Goal: Information Seeking & Learning: Learn about a topic

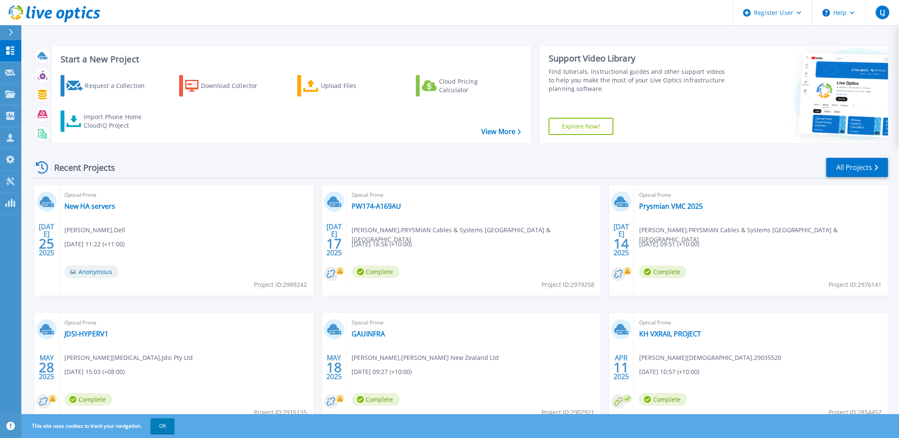
click at [9, 26] on div at bounding box center [15, 32] width 14 height 15
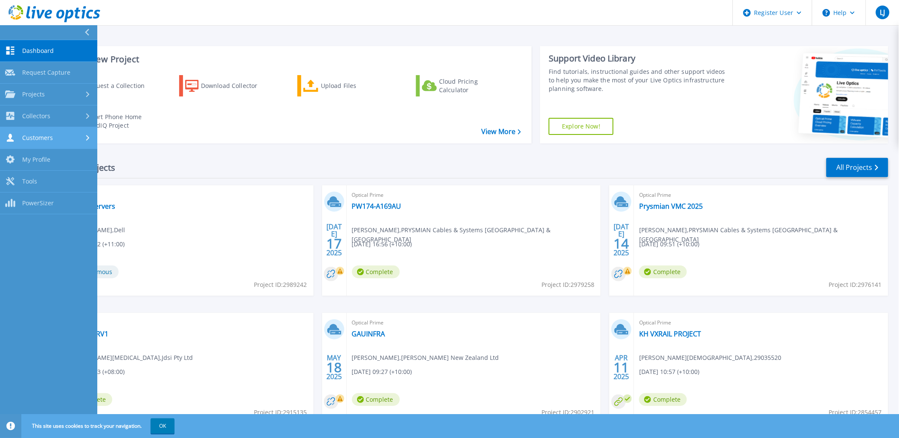
click at [49, 134] on span "Customers" at bounding box center [37, 138] width 31 height 8
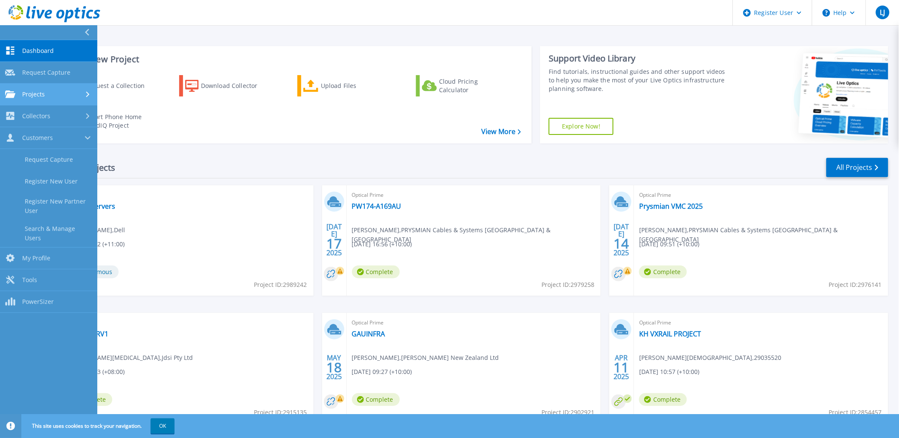
click at [47, 92] on div "Projects" at bounding box center [48, 94] width 87 height 8
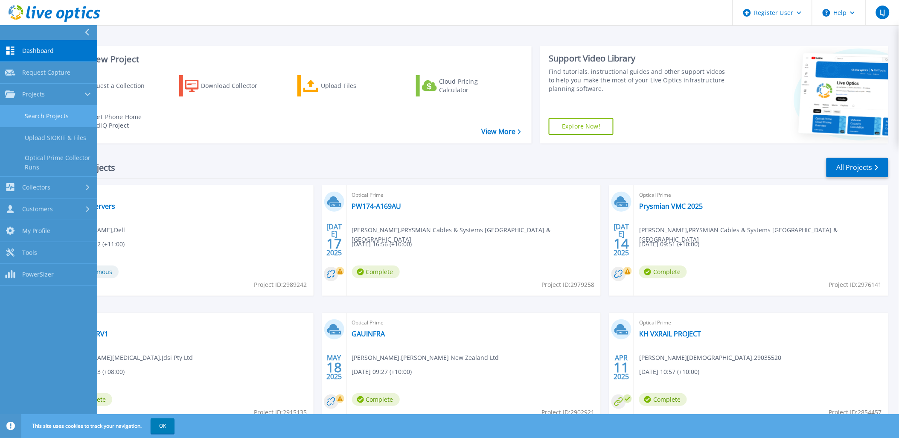
click at [50, 113] on link "Search Projects" at bounding box center [48, 116] width 97 height 22
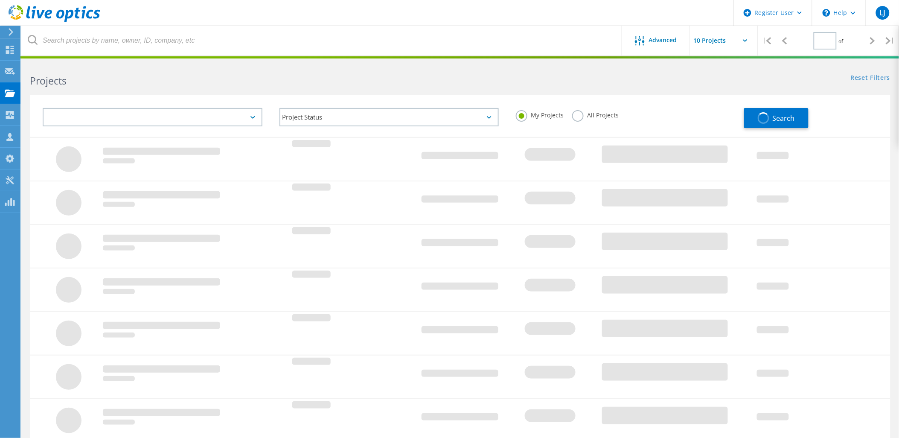
type input "1"
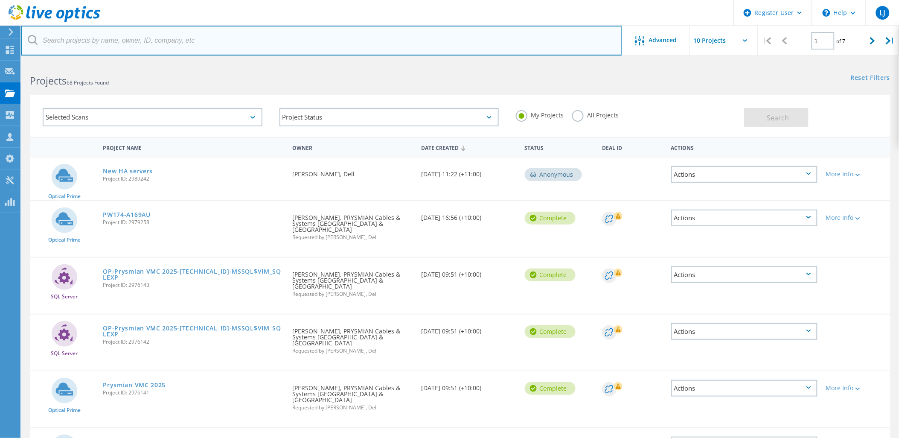
click at [158, 49] on input "text" at bounding box center [321, 41] width 601 height 30
click at [160, 43] on input "text" at bounding box center [321, 41] width 601 height 30
type input "2987889"
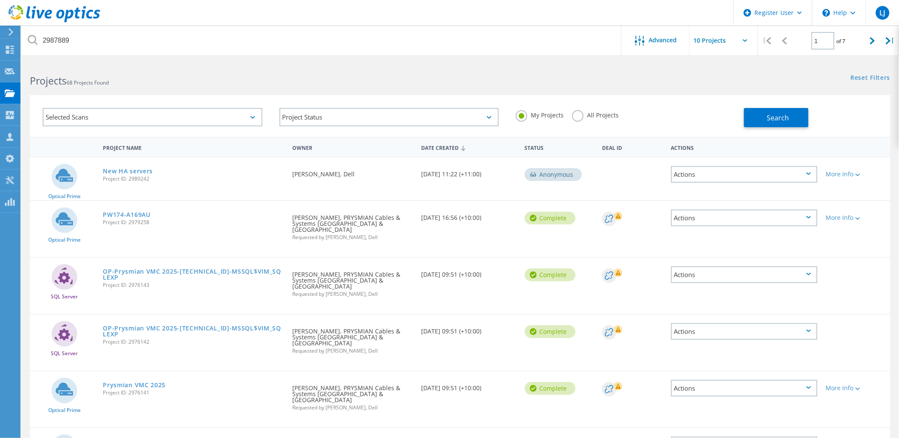
click at [212, 75] on h2 "Projects 68 Projects Found" at bounding box center [240, 81] width 421 height 14
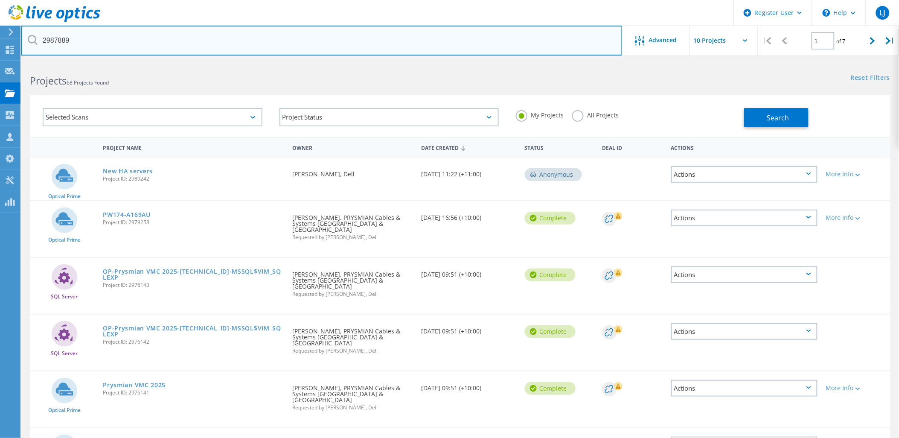
click at [171, 32] on input "2987889" at bounding box center [321, 41] width 601 height 30
click at [269, 41] on input "2987889" at bounding box center [321, 41] width 601 height 30
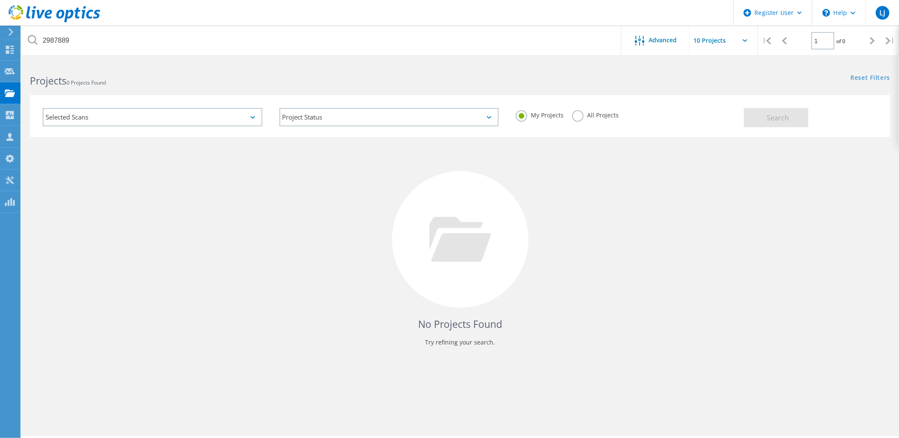
click at [576, 109] on div "My Projects All Projects" at bounding box center [625, 115] width 237 height 32
click at [577, 113] on label "All Projects" at bounding box center [595, 114] width 46 height 8
click at [0, 0] on input "All Projects" at bounding box center [0, 0] width 0 height 0
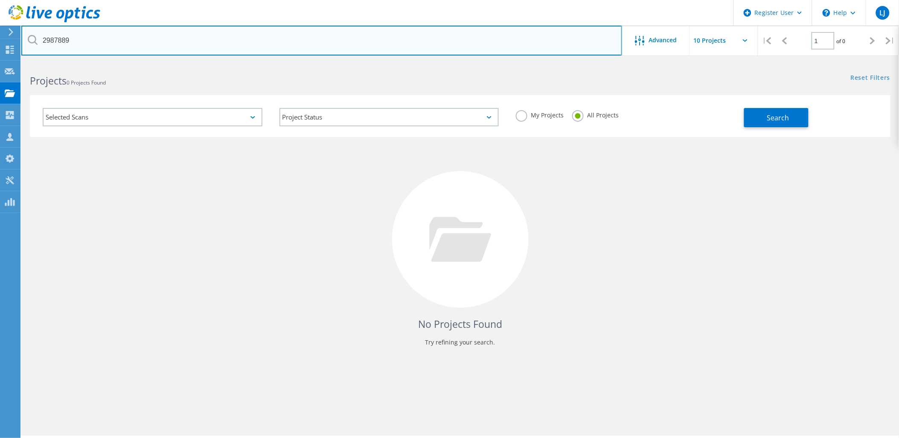
click at [258, 41] on input "2987889" at bounding box center [321, 41] width 601 height 30
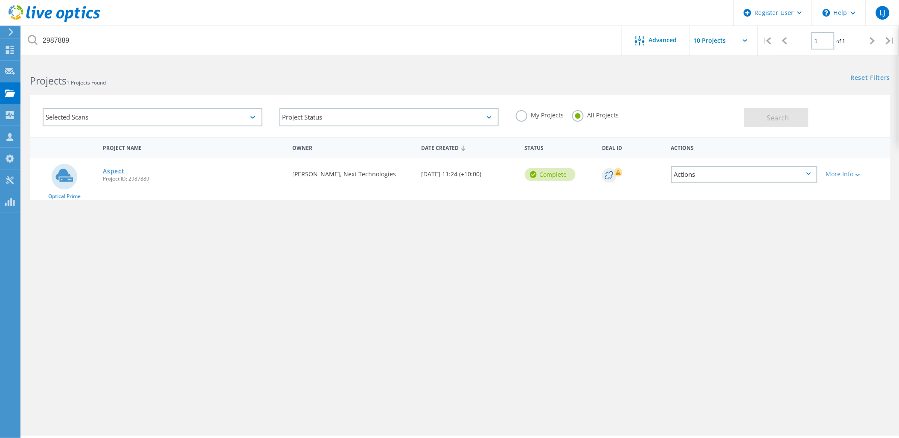
click at [110, 168] on link "Aspect" at bounding box center [113, 171] width 21 height 6
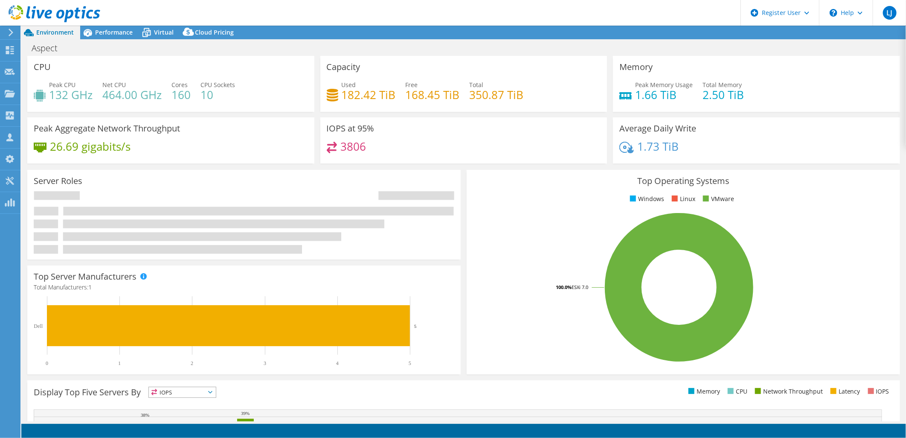
select select "[GEOGRAPHIC_DATA]"
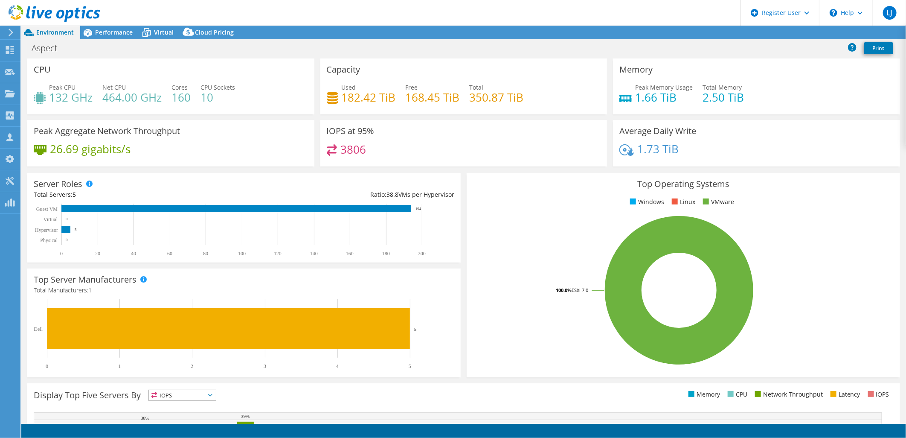
select select "AUD"
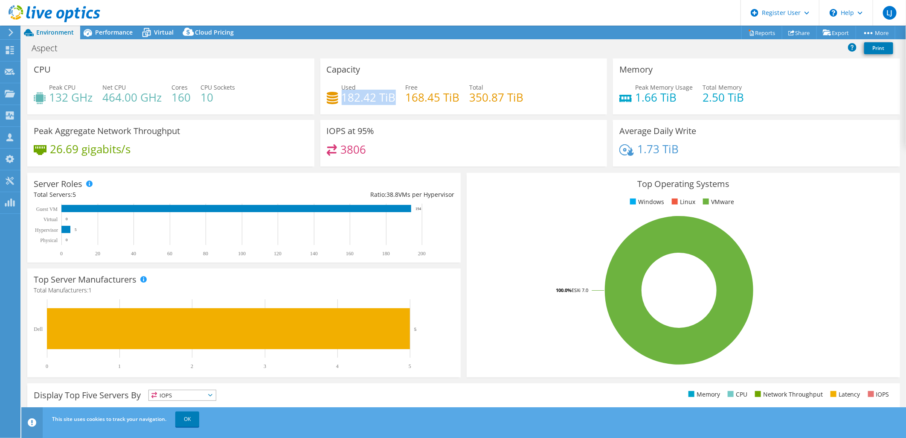
drag, startPoint x: 392, startPoint y: 94, endPoint x: 339, endPoint y: 99, distance: 53.5
click at [342, 99] on h4 "182.42 TiB" at bounding box center [369, 97] width 54 height 9
click at [668, 96] on h4 "1.66 TiB" at bounding box center [664, 97] width 58 height 9
drag, startPoint x: 670, startPoint y: 96, endPoint x: 631, endPoint y: 98, distance: 38.5
click at [635, 98] on h4 "1.66 TiB" at bounding box center [664, 97] width 58 height 9
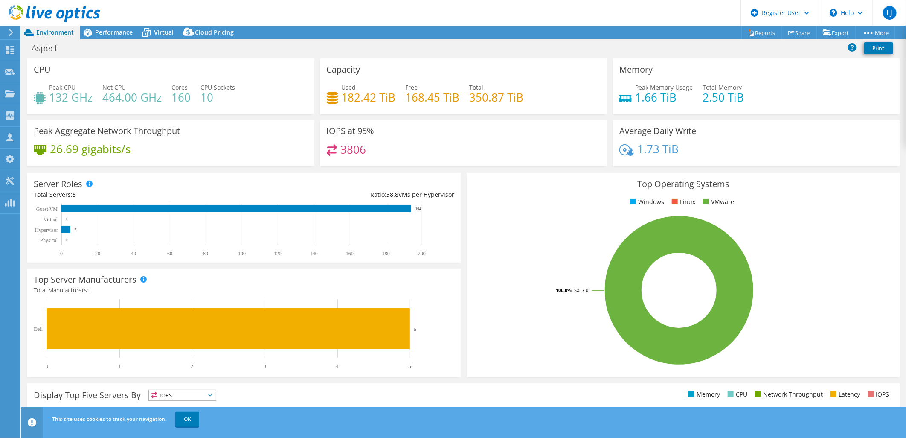
click at [134, 148] on div "26.69 gigabits/s" at bounding box center [171, 153] width 274 height 18
drag, startPoint x: 133, startPoint y: 148, endPoint x: 52, endPoint y: 148, distance: 80.6
click at [52, 148] on div "26.69 gigabits/s" at bounding box center [171, 153] width 274 height 18
drag, startPoint x: 52, startPoint y: 148, endPoint x: 102, endPoint y: 31, distance: 127.7
click at [102, 31] on span "Performance" at bounding box center [114, 32] width 38 height 8
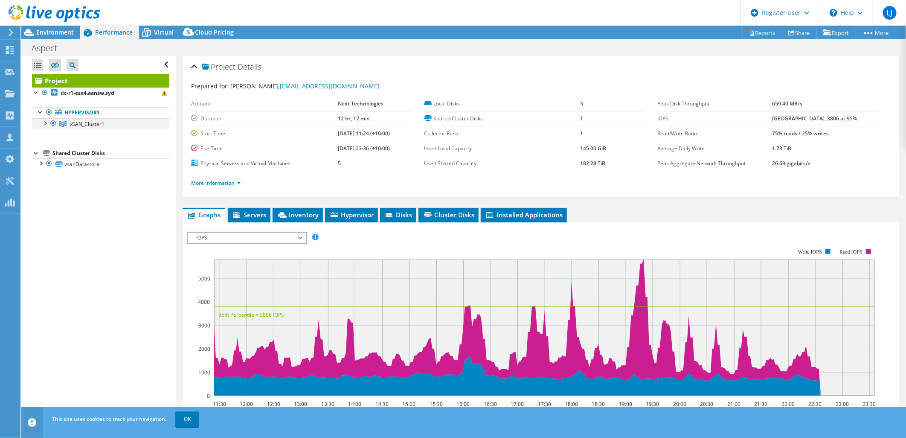
click at [44, 124] on div at bounding box center [45, 122] width 9 height 9
click at [153, 30] on icon at bounding box center [146, 32] width 15 height 15
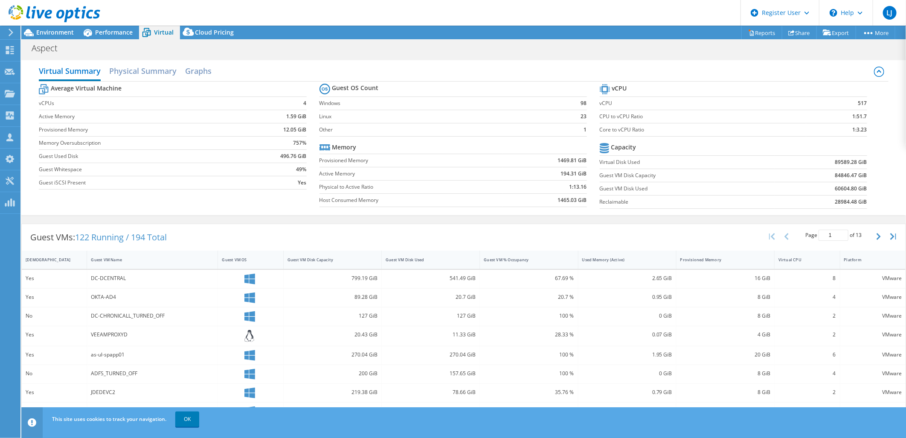
click at [235, 206] on div "Average Virtual Machine vCPUs 4 Active Memory 1.59 GiB Provisioned Memory 12.05…" at bounding box center [463, 146] width 849 height 131
click at [175, 235] on div "Guest VMs: 122 Running / 194 Total" at bounding box center [99, 237] width 154 height 26
click at [72, 31] on span "Environment" at bounding box center [55, 32] width 38 height 8
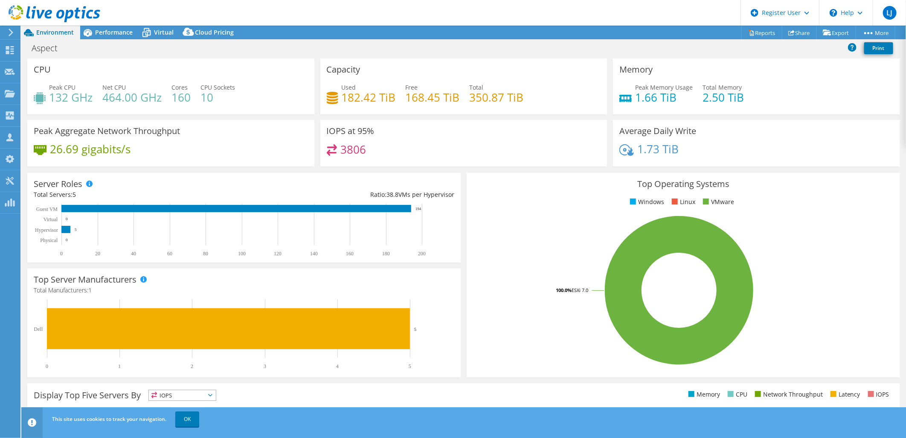
click at [113, 21] on header "LJ Dell User Luke Jones Luke.J@Dell.com Dell My Profile Log Out \n Help Explore…" at bounding box center [453, 13] width 906 height 26
click at [97, 31] on span "Performance" at bounding box center [114, 32] width 38 height 8
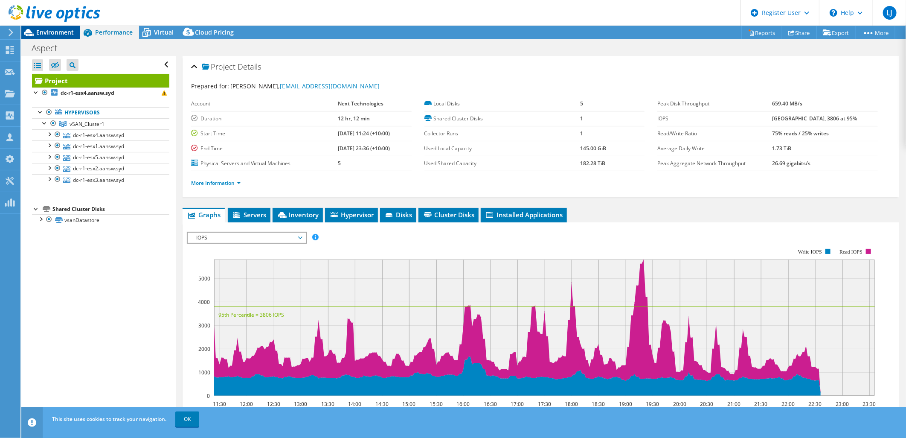
click at [58, 28] on span "Environment" at bounding box center [55, 32] width 38 height 8
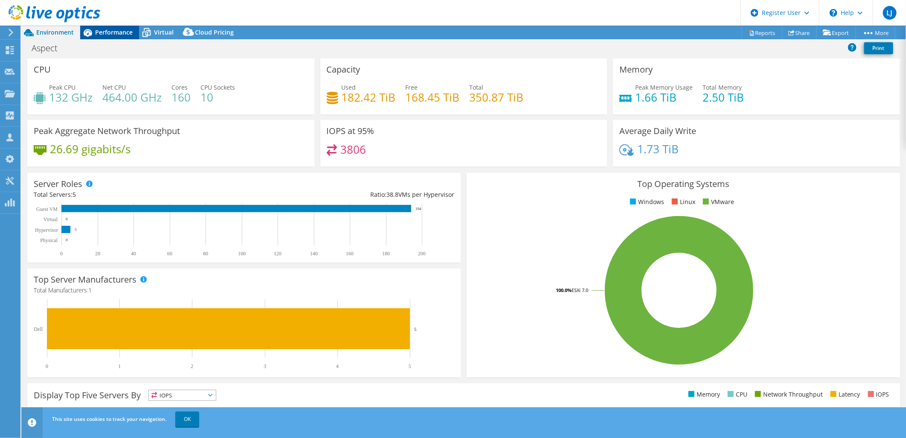
click at [113, 35] on span "Performance" at bounding box center [114, 32] width 38 height 8
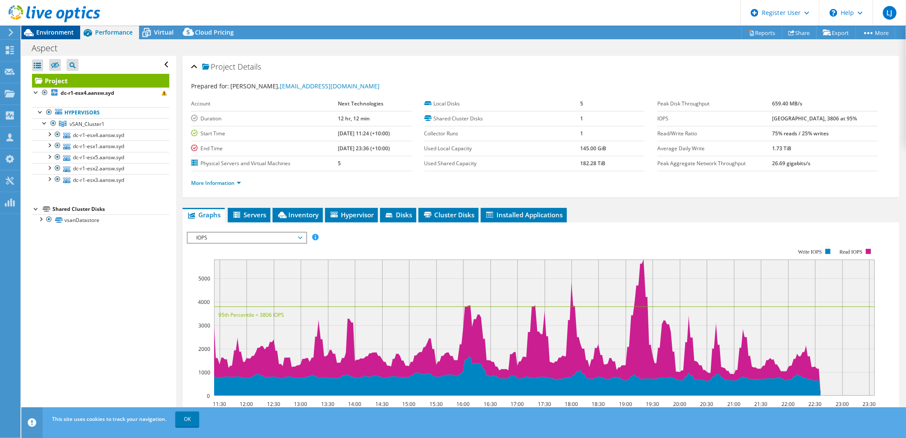
click at [54, 33] on span "Environment" at bounding box center [55, 32] width 38 height 8
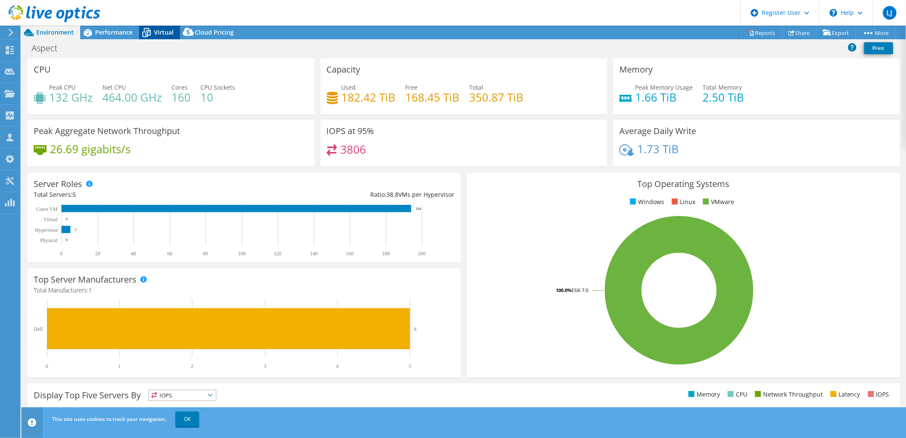
click at [158, 32] on span "Virtual" at bounding box center [164, 32] width 20 height 8
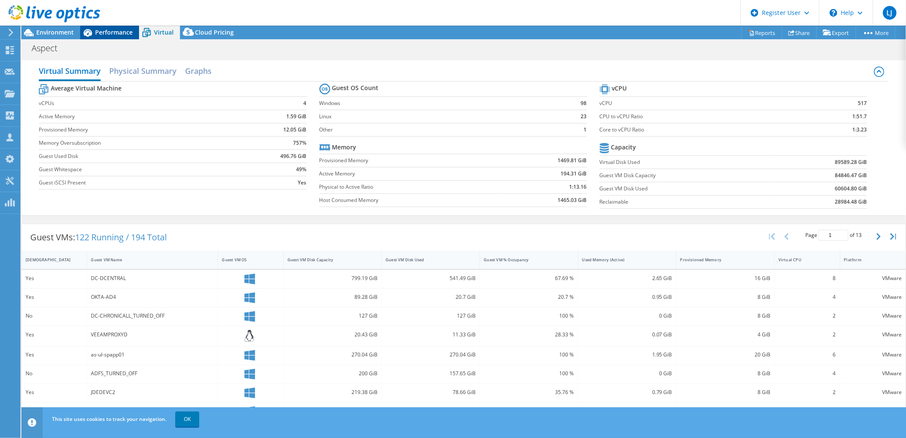
click at [121, 33] on span "Performance" at bounding box center [114, 32] width 38 height 8
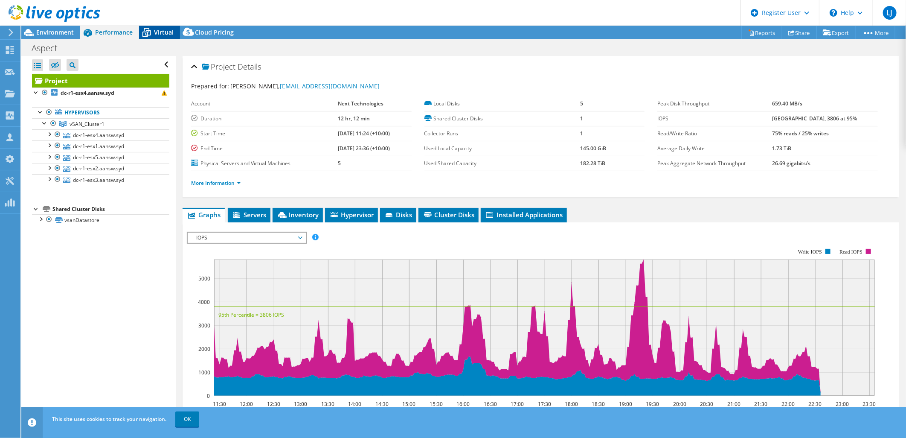
click at [161, 34] on span "Virtual" at bounding box center [164, 32] width 20 height 8
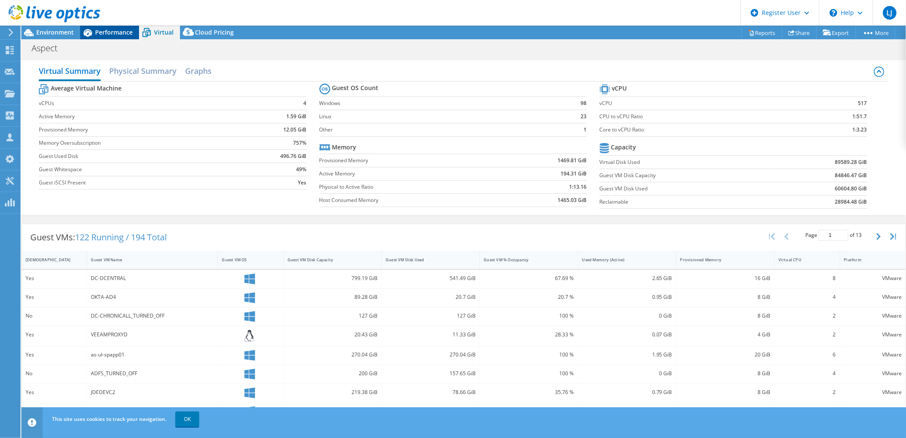
click at [127, 34] on span "Performance" at bounding box center [114, 32] width 38 height 8
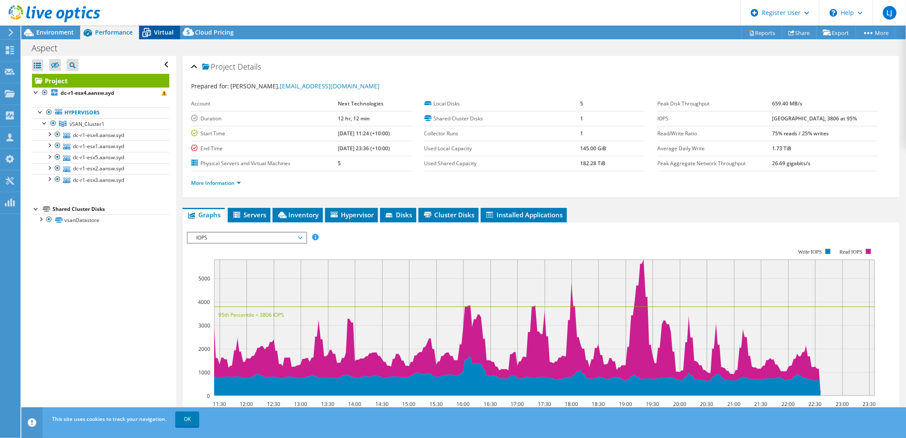
click at [153, 37] on icon at bounding box center [146, 32] width 15 height 15
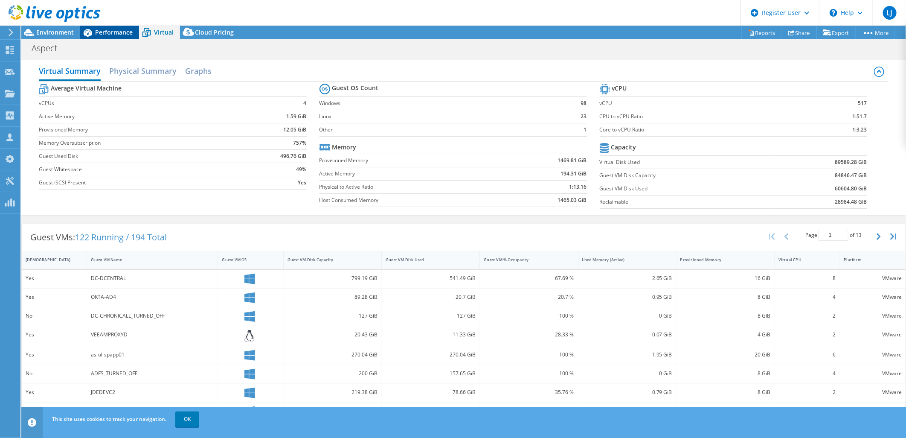
click at [113, 30] on span "Performance" at bounding box center [114, 32] width 38 height 8
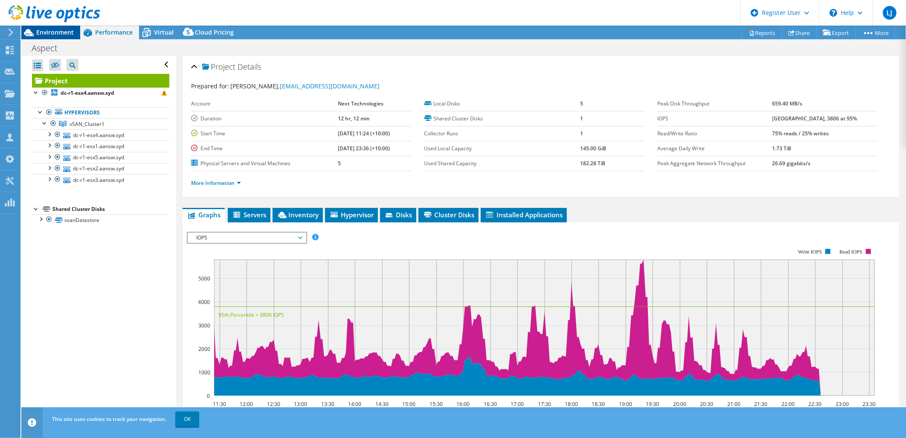
click at [56, 37] on div "Environment" at bounding box center [50, 33] width 59 height 14
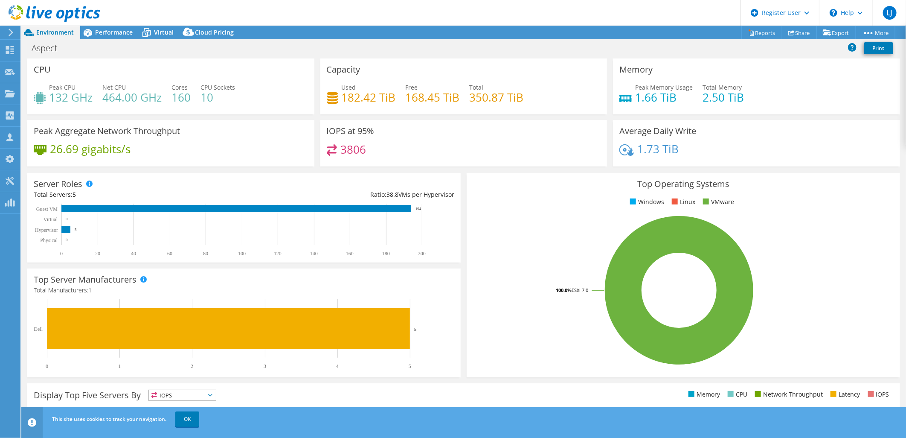
click at [380, 93] on h4 "182.42 TiB" at bounding box center [369, 97] width 54 height 9
drag, startPoint x: 518, startPoint y: 100, endPoint x: 363, endPoint y: 90, distance: 156.0
click at [363, 90] on div "Used 182.42 TiB Free 168.45 TiB Total 350.87 TiB" at bounding box center [464, 97] width 274 height 28
click at [360, 93] on h4 "182.42 TiB" at bounding box center [369, 97] width 54 height 9
click at [346, 93] on h4 "182.42 TiB" at bounding box center [369, 97] width 54 height 9
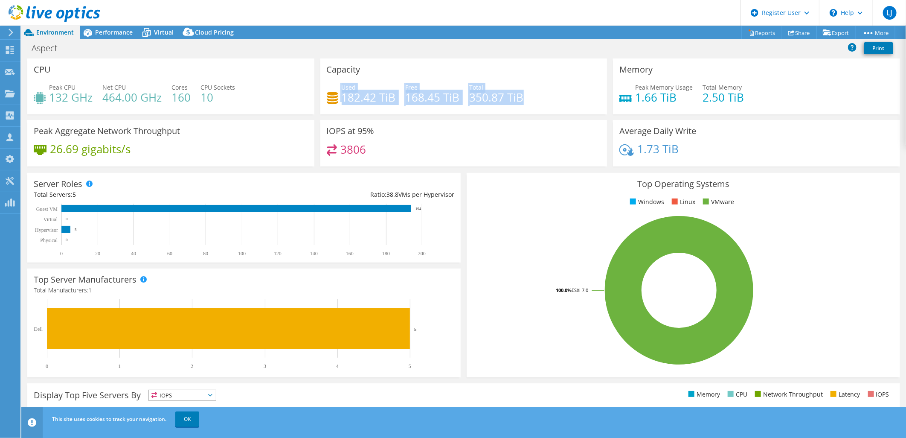
drag, startPoint x: 334, startPoint y: 97, endPoint x: 501, endPoint y: 117, distance: 168.0
click at [501, 117] on div "Capacity Used 182.42 TiB Free 168.45 TiB Total 350.87 TiB" at bounding box center [463, 88] width 293 height 61
drag, startPoint x: 501, startPoint y: 117, endPoint x: 548, endPoint y: 122, distance: 47.2
click at [548, 122] on div "IOPS at 95% 3806" at bounding box center [463, 143] width 287 height 46
drag, startPoint x: 520, startPoint y: 99, endPoint x: 319, endPoint y: 93, distance: 201.8
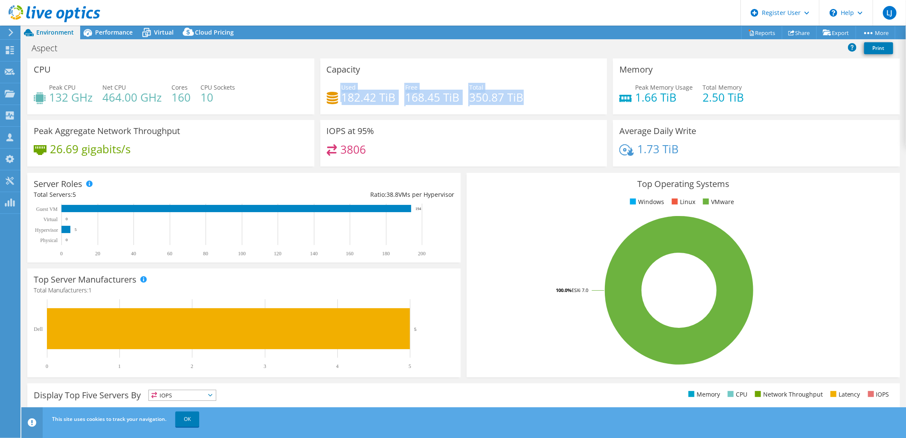
click at [320, 93] on div "Capacity Used 182.42 TiB Free 168.45 TiB Total 350.87 TiB" at bounding box center [463, 86] width 287 height 56
drag, startPoint x: 319, startPoint y: 93, endPoint x: 367, endPoint y: 100, distance: 48.7
click at [367, 100] on h4 "182.42 TiB" at bounding box center [369, 97] width 54 height 9
click at [157, 24] on header "LJ Dell User Luke Jones Luke.J@Dell.com Dell My Profile Log Out \n Help Explore…" at bounding box center [453, 13] width 906 height 26
drag, startPoint x: 155, startPoint y: 33, endPoint x: 162, endPoint y: 67, distance: 34.0
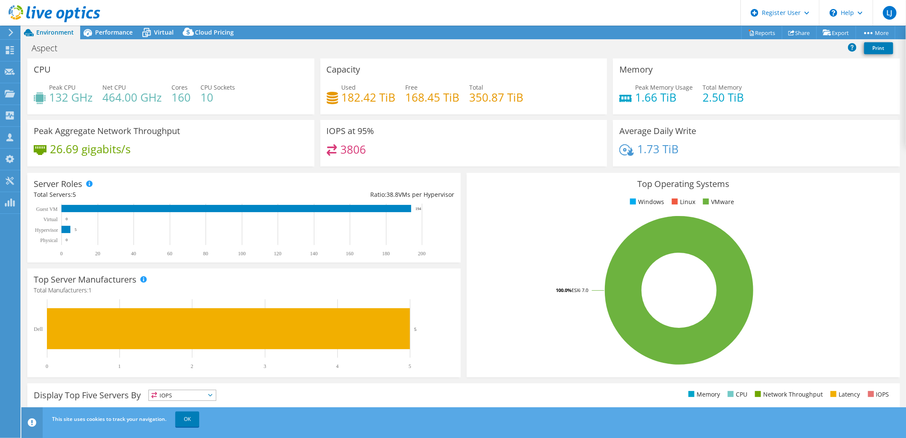
click at [155, 33] on span "Virtual" at bounding box center [164, 32] width 20 height 8
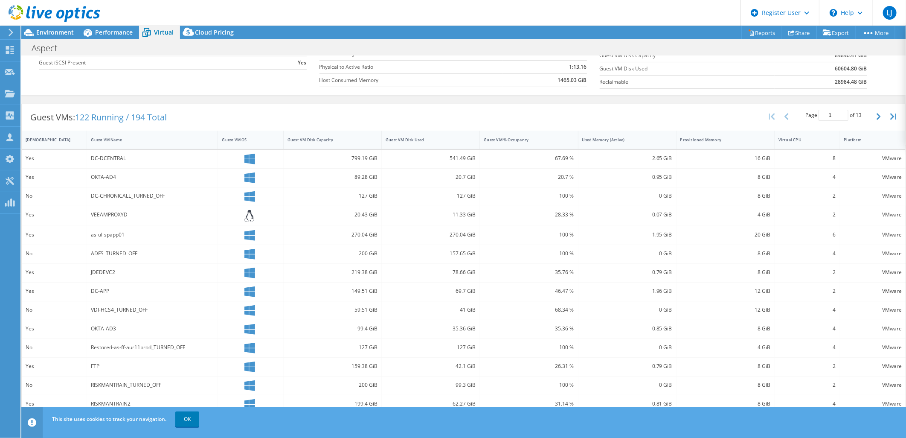
scroll to position [135, 0]
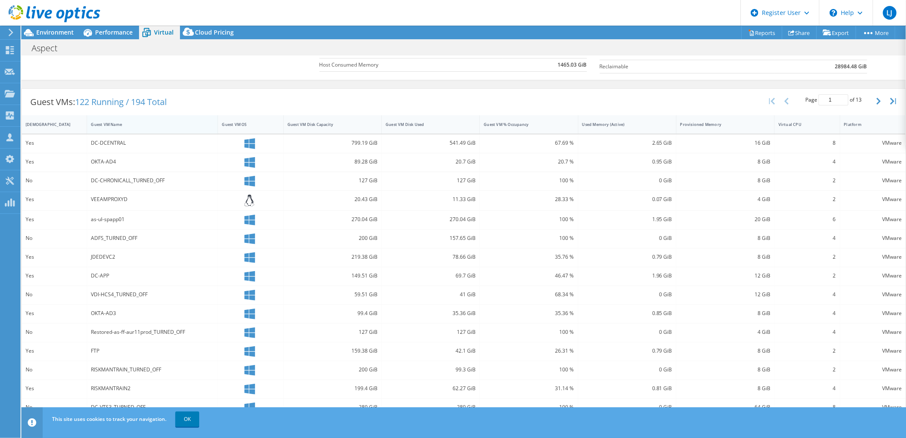
click at [143, 126] on div "Guest VM Name" at bounding box center [147, 125] width 113 height 6
click at [404, 120] on div "Guest VM Disk Used" at bounding box center [425, 125] width 87 height 13
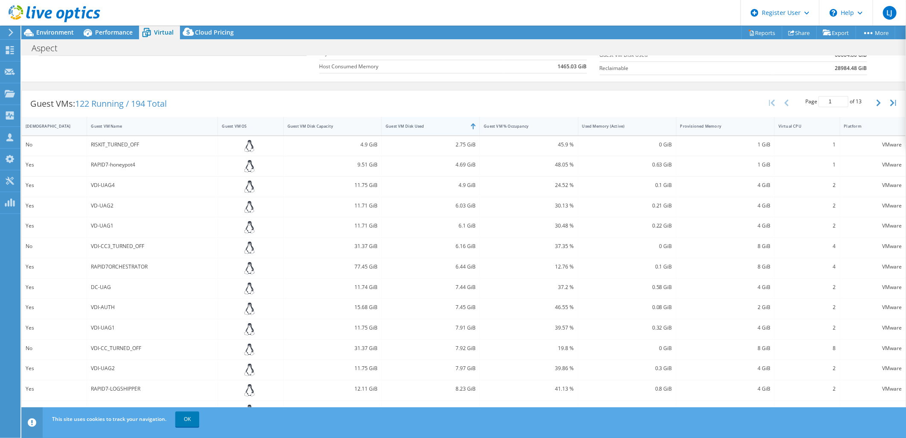
click at [408, 123] on div "Guest VM Disk Used" at bounding box center [426, 126] width 80 height 6
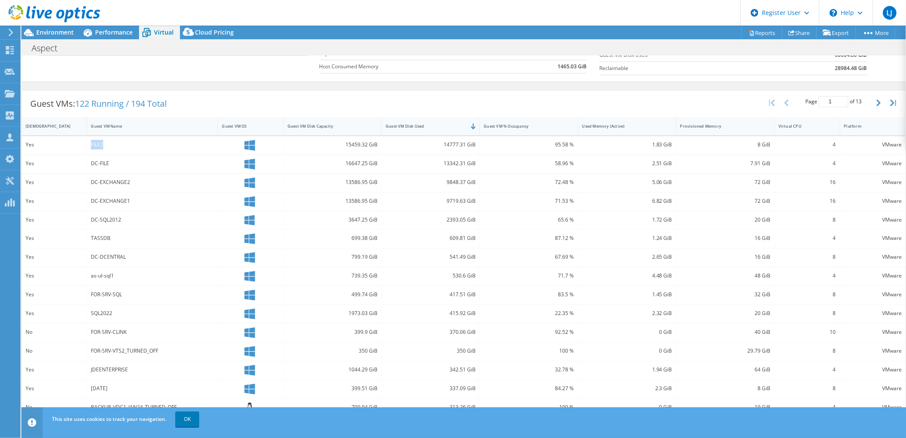
drag, startPoint x: 105, startPoint y: 144, endPoint x: 91, endPoint y: 145, distance: 14.1
click at [91, 145] on div "FILE2" at bounding box center [152, 144] width 123 height 9
drag, startPoint x: 91, startPoint y: 145, endPoint x: 91, endPoint y: 162, distance: 16.6
click at [91, 162] on div "DC-FILE" at bounding box center [152, 163] width 123 height 9
drag, startPoint x: 152, startPoint y: 167, endPoint x: 120, endPoint y: 167, distance: 32.0
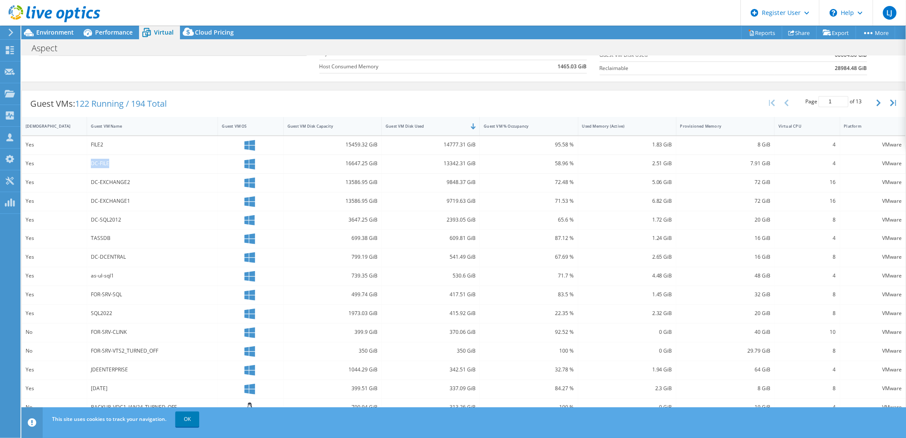
click at [151, 167] on div "DC-FILE" at bounding box center [152, 163] width 123 height 9
click at [113, 161] on div "DC-FILE" at bounding box center [152, 163] width 123 height 9
drag, startPoint x: 124, startPoint y: 163, endPoint x: 75, endPoint y: 159, distance: 49.2
click at [75, 160] on div "Yes DC-FILE 16647.25 GiB 13342.31 GiB 58.96 % 2.51 GiB 7.91 GiB 4 VMware" at bounding box center [464, 164] width 884 height 18
click at [122, 147] on div "FILE2" at bounding box center [152, 144] width 123 height 9
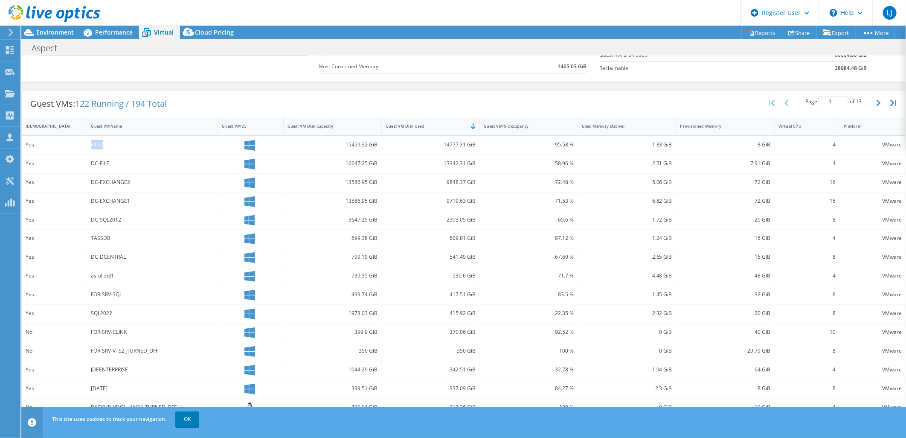
drag, startPoint x: 110, startPoint y: 146, endPoint x: 78, endPoint y: 141, distance: 32.3
click at [78, 141] on div "Yes FILE2 15459.32 GiB 14777.31 GiB 95.58 % 1.83 GiB 8 GiB 4 VMware" at bounding box center [464, 145] width 884 height 18
drag, startPoint x: 78, startPoint y: 141, endPoint x: 116, endPoint y: 161, distance: 43.1
click at [119, 161] on div "DC-FILE" at bounding box center [152, 163] width 123 height 9
drag, startPoint x: 322, startPoint y: 144, endPoint x: 378, endPoint y: 148, distance: 56.9
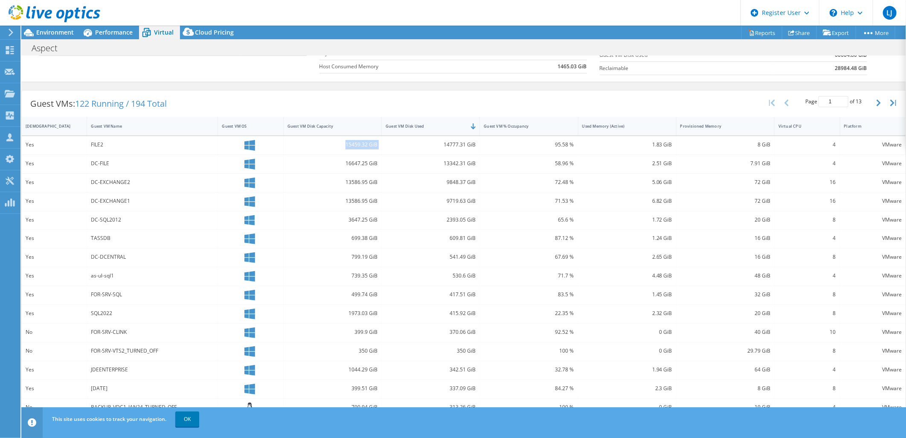
click at [378, 147] on div "Yes FILE2 15459.32 GiB 14777.31 GiB 95.58 % 1.83 GiB 8 GiB 4 VMware" at bounding box center [464, 145] width 884 height 18
drag, startPoint x: 378, startPoint y: 148, endPoint x: 375, endPoint y: 163, distance: 15.4
click at [375, 163] on div "16647.25 GiB" at bounding box center [333, 164] width 98 height 18
click at [347, 142] on div "15459.32 GiB" at bounding box center [332, 144] width 90 height 9
click at [145, 180] on div "DC-EXCHANGE2" at bounding box center [152, 181] width 123 height 9
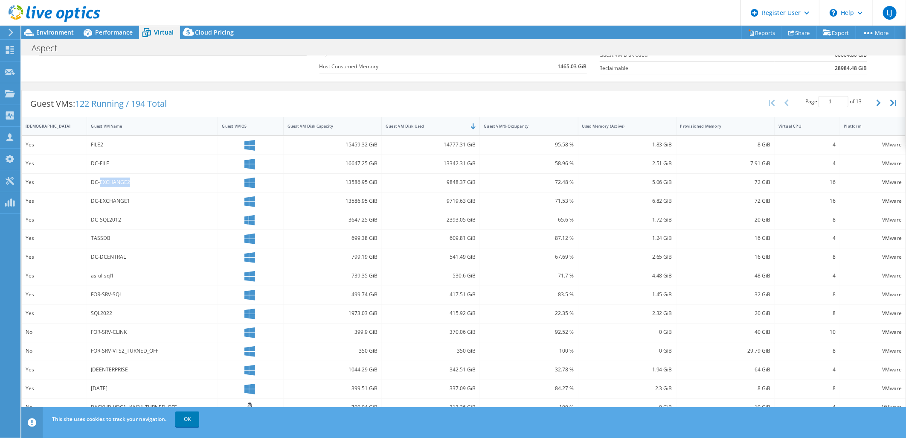
drag, startPoint x: 147, startPoint y: 184, endPoint x: 99, endPoint y: 185, distance: 47.4
click at [99, 185] on div "DC-EXCHANGE2" at bounding box center [152, 181] width 123 height 9
drag, startPoint x: 99, startPoint y: 185, endPoint x: 119, endPoint y: 188, distance: 20.3
click at [120, 188] on div "DC-EXCHANGE2" at bounding box center [152, 183] width 131 height 18
drag, startPoint x: 340, startPoint y: 182, endPoint x: 363, endPoint y: 183, distance: 22.6
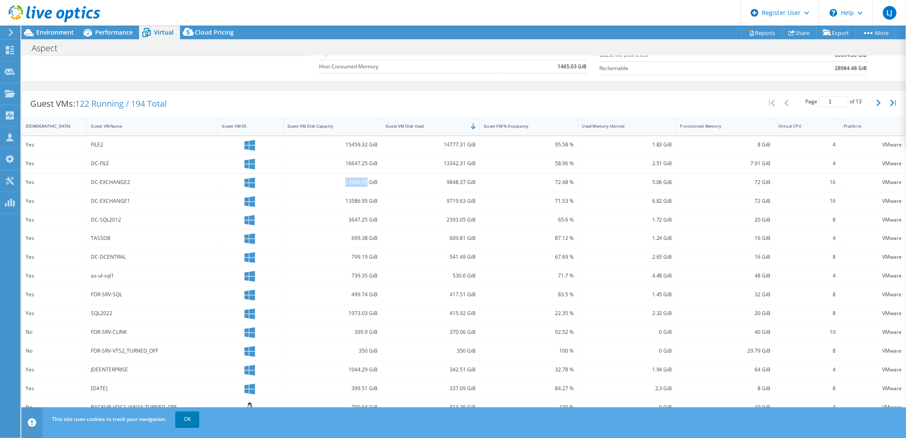
click at [363, 183] on div "13586.95 GiB" at bounding box center [332, 181] width 90 height 9
drag, startPoint x: 363, startPoint y: 183, endPoint x: 339, endPoint y: 182, distance: 23.9
click at [343, 181] on div "13586.95 GiB" at bounding box center [332, 181] width 90 height 9
drag, startPoint x: 130, startPoint y: 182, endPoint x: 105, endPoint y: 181, distance: 24.8
click at [105, 181] on div "DC-EXCHANGE2" at bounding box center [152, 181] width 123 height 9
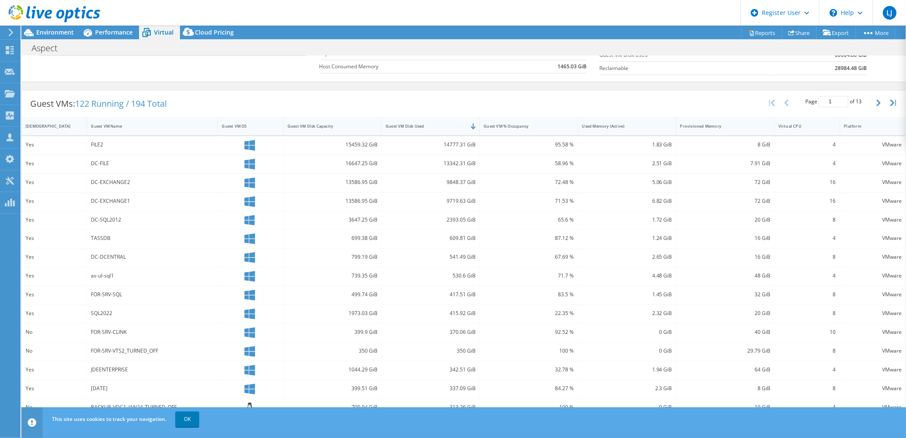
click at [103, 182] on div "DC-EXCHANGE2" at bounding box center [152, 181] width 123 height 9
click at [108, 224] on div "DC-SQL2012" at bounding box center [152, 220] width 131 height 18
drag, startPoint x: 325, startPoint y: 221, endPoint x: 375, endPoint y: 223, distance: 49.5
click at [375, 223] on div "3647.25 GiB" at bounding box center [333, 220] width 98 height 18
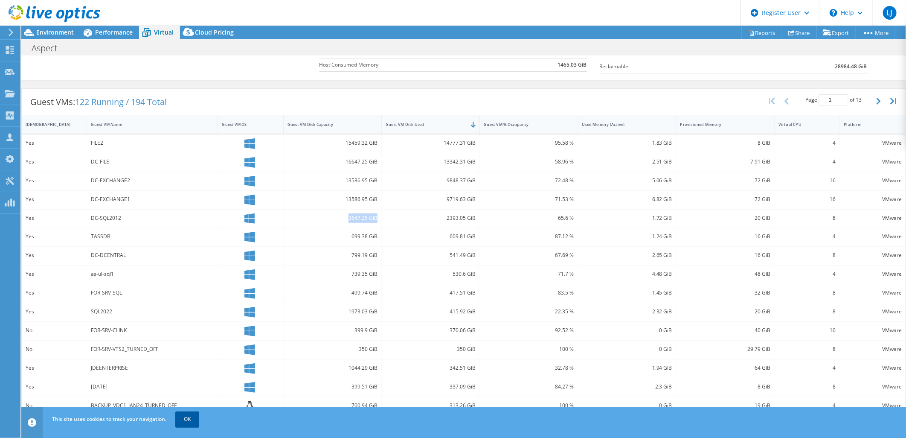
click at [177, 418] on link "OK" at bounding box center [187, 418] width 24 height 15
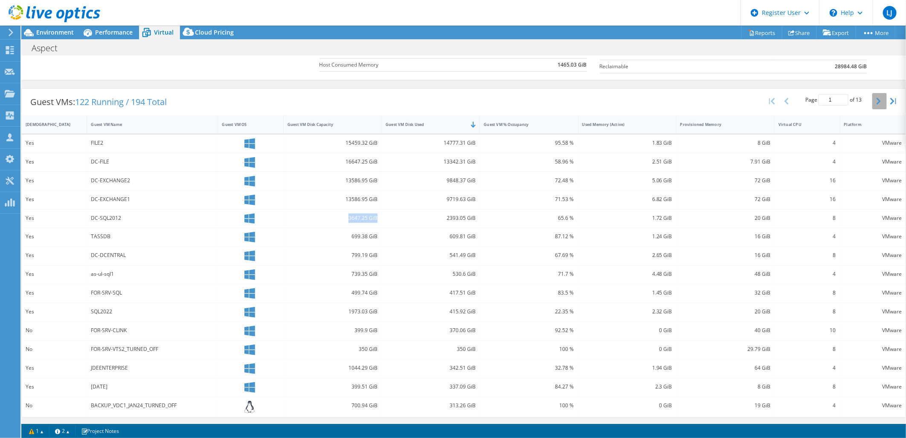
click at [872, 106] on button "button" at bounding box center [879, 101] width 15 height 16
type input "2"
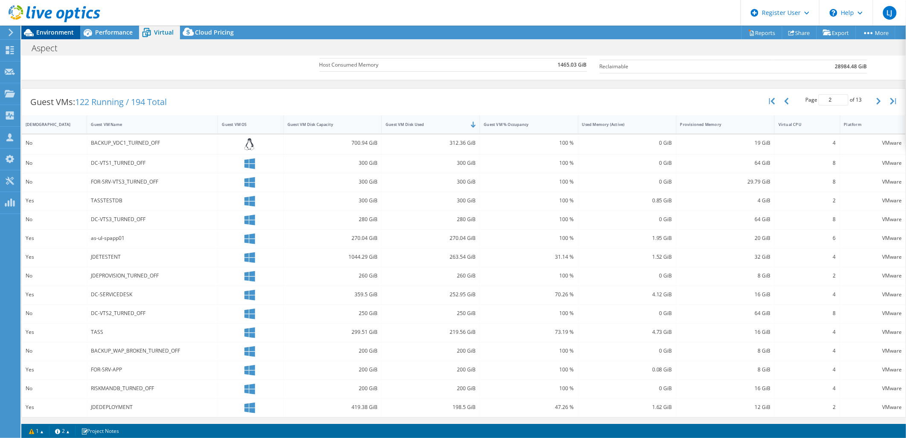
click at [71, 31] on span "Environment" at bounding box center [55, 32] width 38 height 8
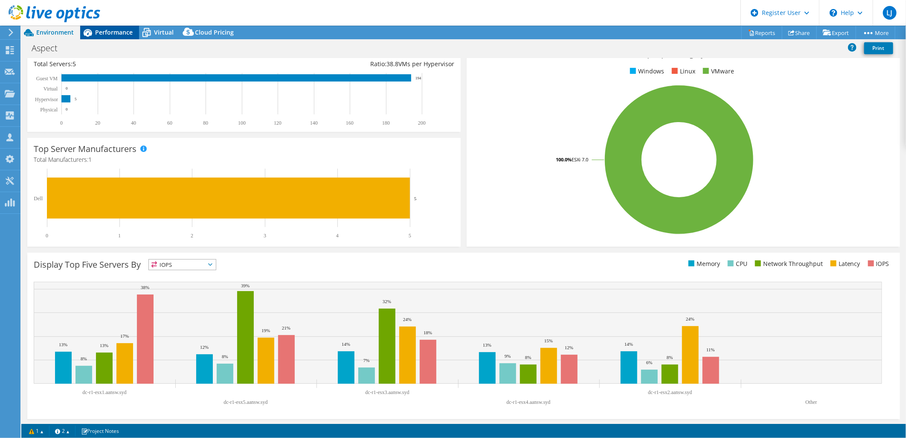
click at [96, 34] on span "Performance" at bounding box center [114, 32] width 38 height 8
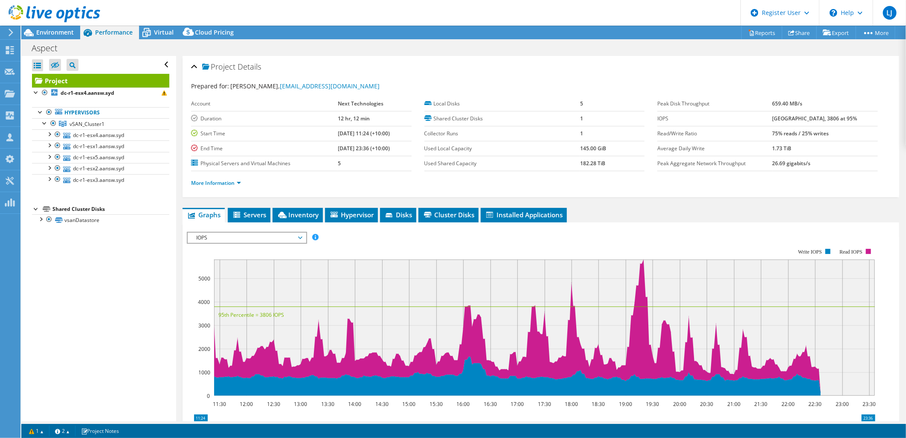
scroll to position [0, 0]
drag, startPoint x: 60, startPoint y: 32, endPoint x: 272, endPoint y: 157, distance: 245.7
click at [60, 33] on span "Environment" at bounding box center [55, 32] width 38 height 8
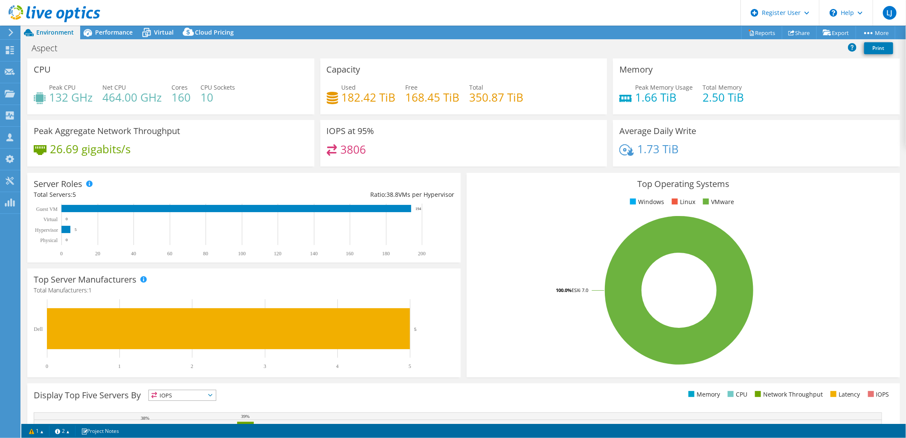
click at [383, 100] on h4 "182.42 TiB" at bounding box center [369, 97] width 54 height 9
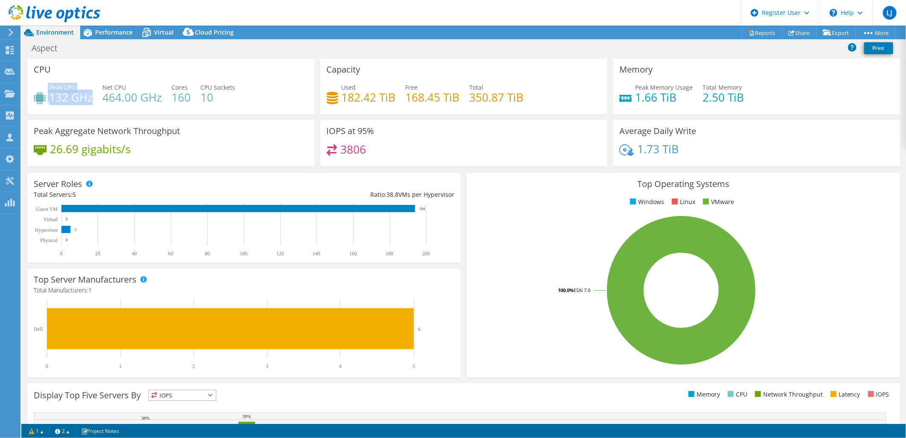
drag, startPoint x: 90, startPoint y: 100, endPoint x: 45, endPoint y: 98, distance: 44.8
click at [45, 98] on div "Peak CPU 132 GHz" at bounding box center [63, 92] width 59 height 19
drag, startPoint x: 45, startPoint y: 98, endPoint x: 49, endPoint y: 96, distance: 4.6
click at [49, 96] on h4 "132 GHz" at bounding box center [71, 97] width 44 height 9
click at [108, 23] on header "LJ Dell User Luke Jones Luke.J@Dell.com Dell My Profile Log Out \n Help Explore…" at bounding box center [453, 13] width 906 height 26
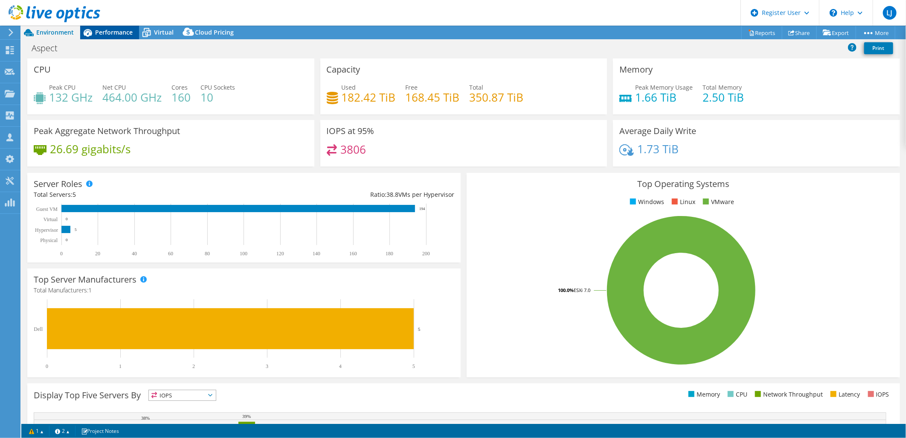
click at [105, 31] on span "Performance" at bounding box center [114, 32] width 38 height 8
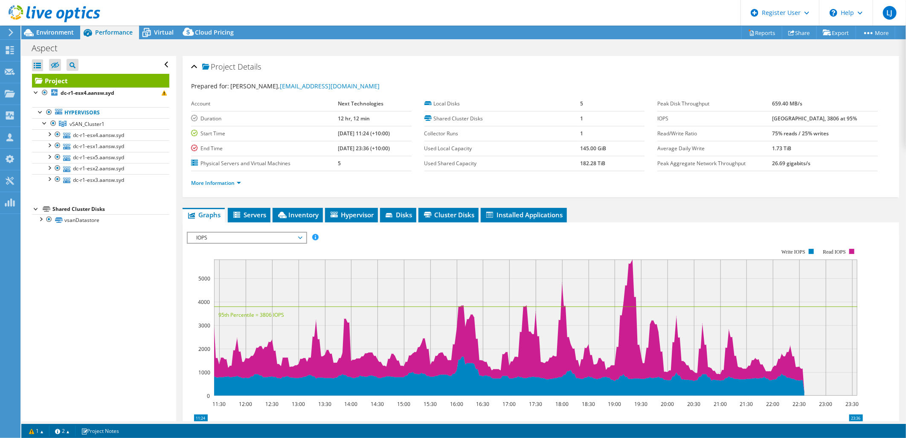
click at [43, 28] on div at bounding box center [50, 14] width 100 height 29
click at [47, 35] on span "Environment" at bounding box center [55, 32] width 38 height 8
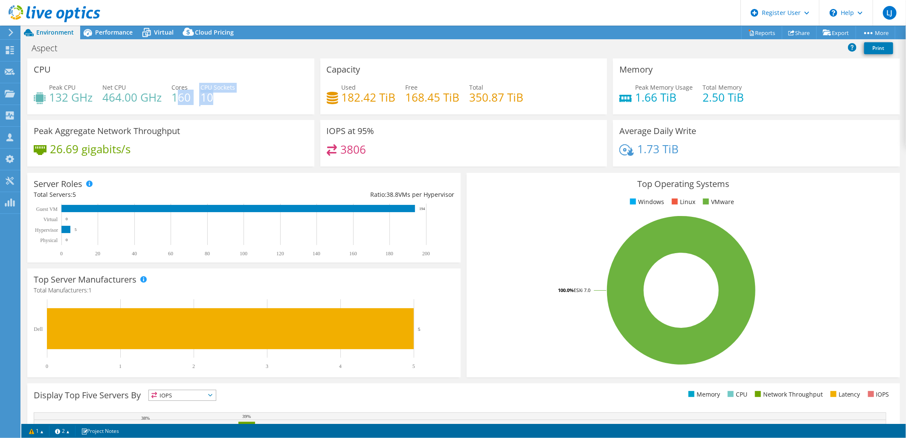
drag, startPoint x: 210, startPoint y: 100, endPoint x: 172, endPoint y: 98, distance: 38.0
click at [172, 98] on div "Peak CPU 132 GHz Net CPU 464.00 GHz Cores 160 CPU Sockets 10" at bounding box center [171, 97] width 274 height 28
drag, startPoint x: 172, startPoint y: 98, endPoint x: 195, endPoint y: 120, distance: 31.7
click at [171, 98] on h4 "160" at bounding box center [180, 97] width 19 height 9
click at [114, 37] on div "Performance" at bounding box center [109, 33] width 59 height 14
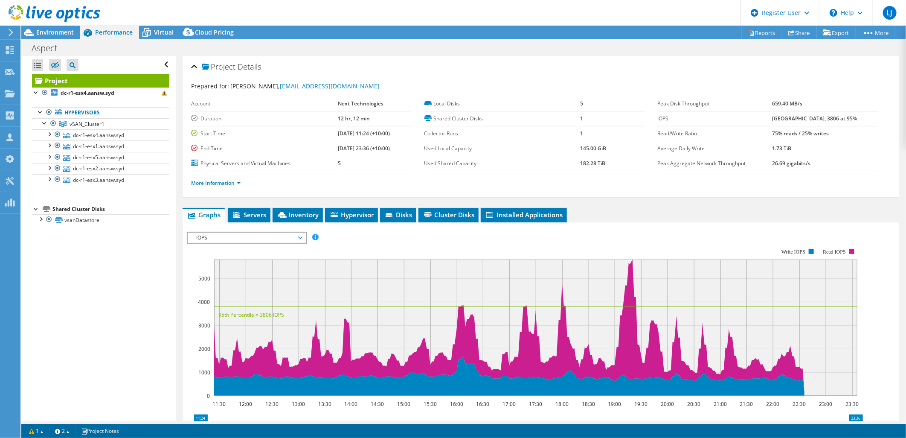
click at [114, 34] on span "Performance" at bounding box center [114, 32] width 38 height 8
click at [56, 34] on span "Environment" at bounding box center [55, 32] width 38 height 8
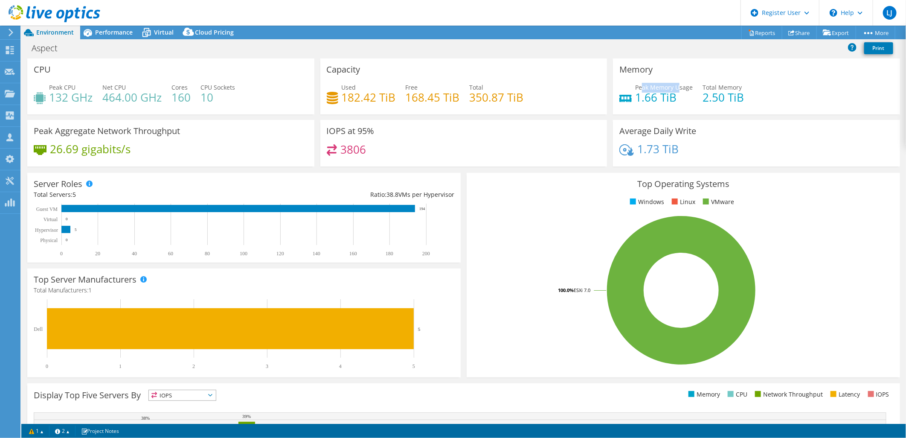
drag, startPoint x: 673, startPoint y: 91, endPoint x: 637, endPoint y: 86, distance: 35.8
click at [637, 86] on div "Peak Memory Usage 1.66 TiB" at bounding box center [664, 92] width 58 height 19
drag, startPoint x: 637, startPoint y: 86, endPoint x: 752, endPoint y: 92, distance: 114.5
click at [752, 92] on div "Peak Memory Usage 1.66 TiB Total Memory 2.50 TiB" at bounding box center [756, 97] width 274 height 28
drag, startPoint x: 677, startPoint y: 153, endPoint x: 639, endPoint y: 162, distance: 39.9
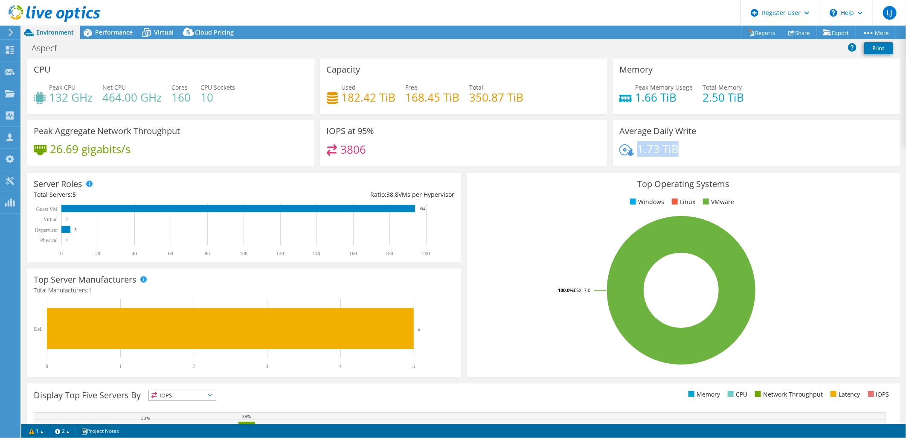
click at [636, 156] on div "1.73 TiB" at bounding box center [756, 153] width 274 height 18
drag, startPoint x: 124, startPoint y: 27, endPoint x: 97, endPoint y: 32, distance: 27.8
click at [124, 28] on div "Performance" at bounding box center [109, 33] width 59 height 14
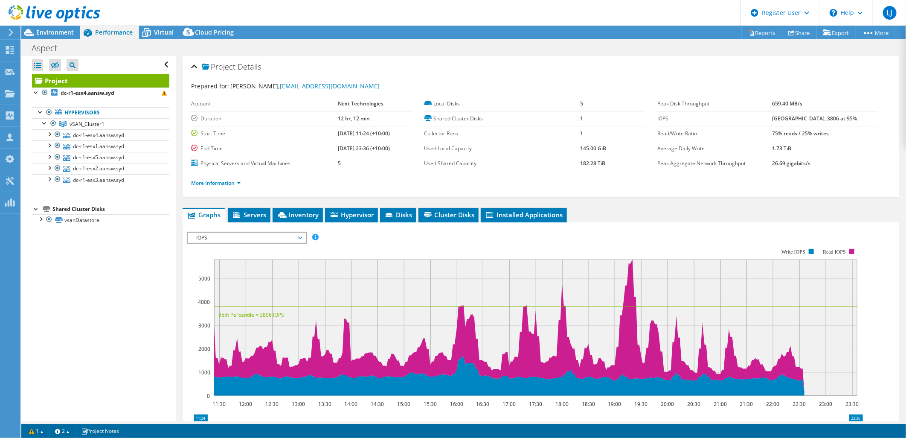
click at [150, 25] on header "LJ Dell User Luke Jones Luke.J@Dell.com Dell My Profile Log Out \n Help Explore…" at bounding box center [453, 13] width 906 height 26
click at [154, 28] on span "Virtual" at bounding box center [164, 32] width 20 height 8
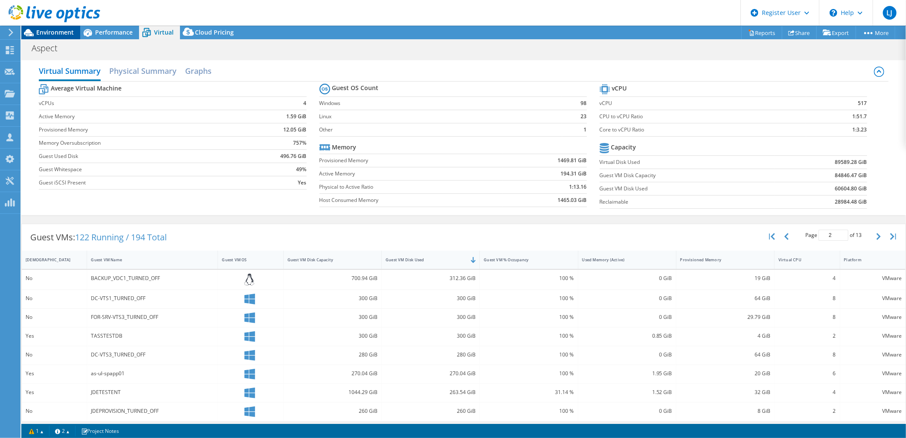
drag, startPoint x: 84, startPoint y: 40, endPoint x: 70, endPoint y: 33, distance: 15.5
click at [82, 39] on icon at bounding box center [87, 32] width 15 height 15
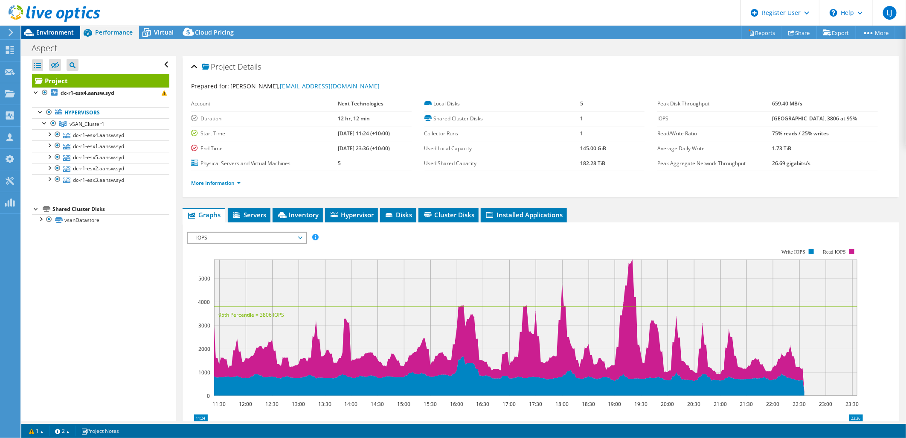
click at [66, 32] on span "Environment" at bounding box center [55, 32] width 38 height 8
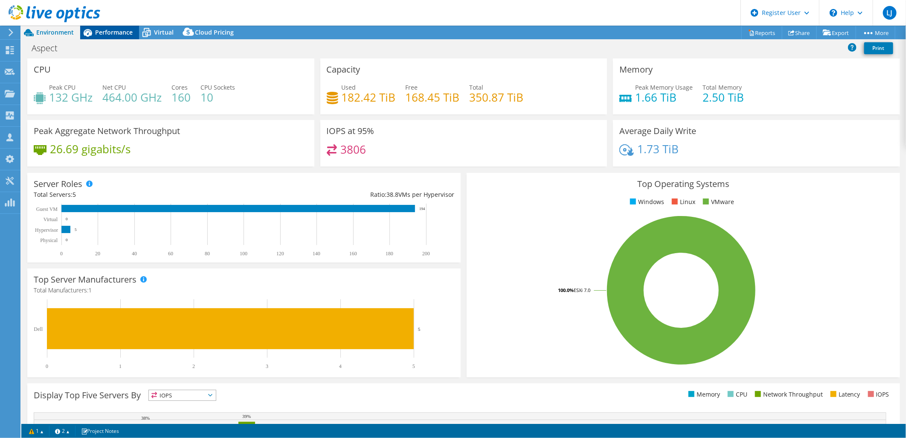
click at [116, 40] on div "Aspect Print" at bounding box center [463, 48] width 885 height 16
click at [109, 36] on div "Performance" at bounding box center [109, 33] width 59 height 14
click at [107, 32] on span "Performance" at bounding box center [114, 32] width 38 height 8
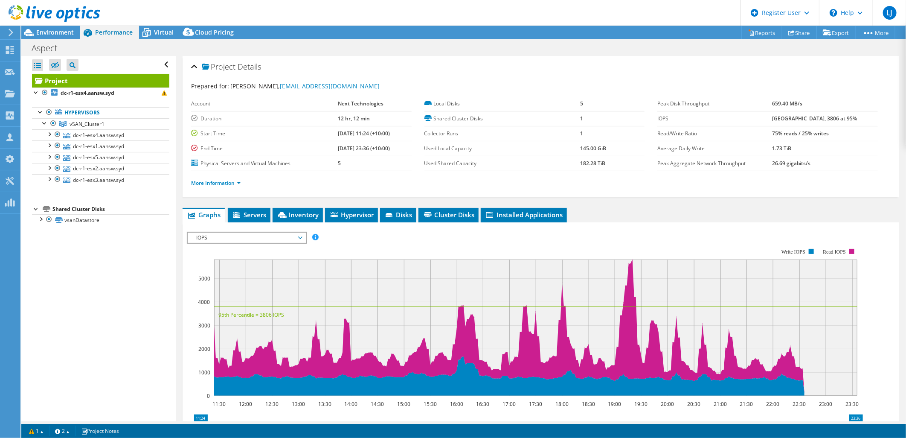
click at [67, 26] on div at bounding box center [50, 14] width 100 height 29
click at [66, 30] on span "Environment" at bounding box center [55, 32] width 38 height 8
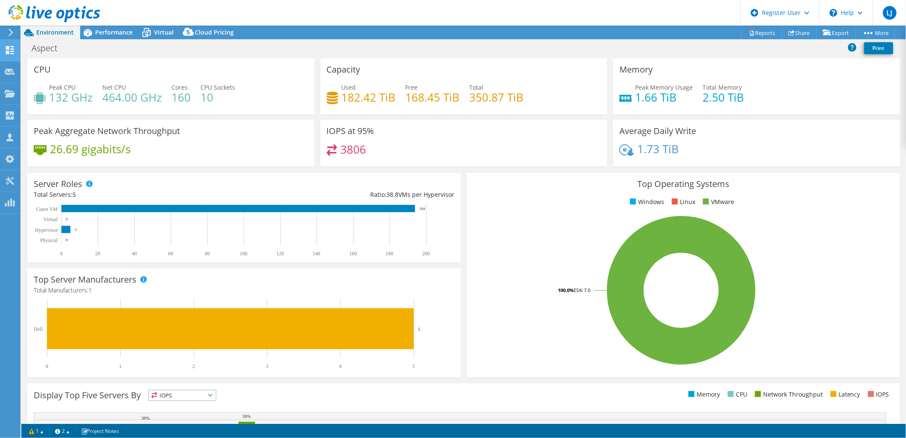
drag, startPoint x: 10, startPoint y: 35, endPoint x: 18, endPoint y: 54, distance: 20.3
click at [10, 35] on use at bounding box center [11, 33] width 5 height 8
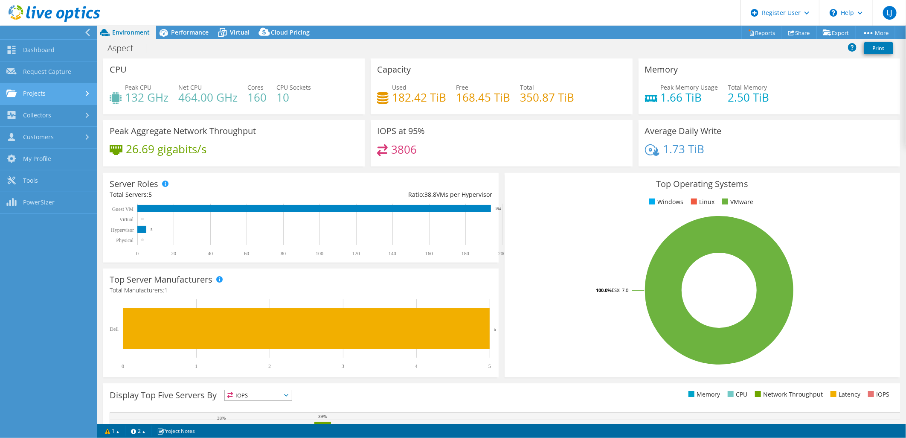
click at [62, 87] on link "Projects" at bounding box center [48, 94] width 97 height 22
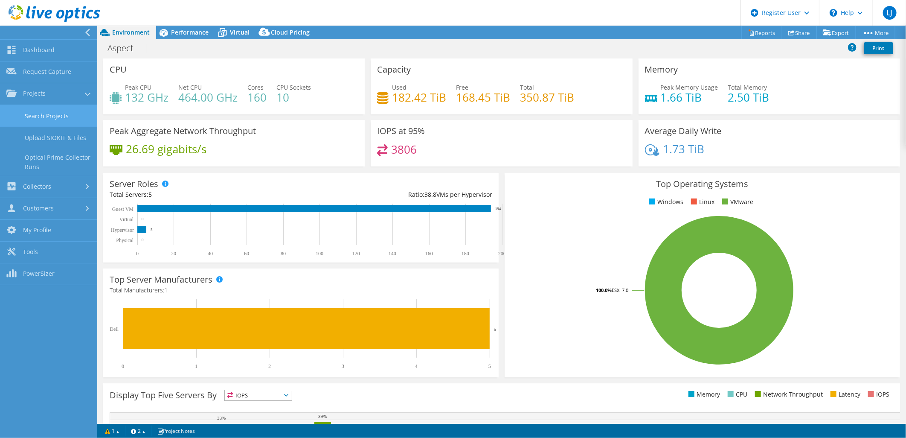
click at [55, 116] on link "Search Projects" at bounding box center [48, 116] width 97 height 22
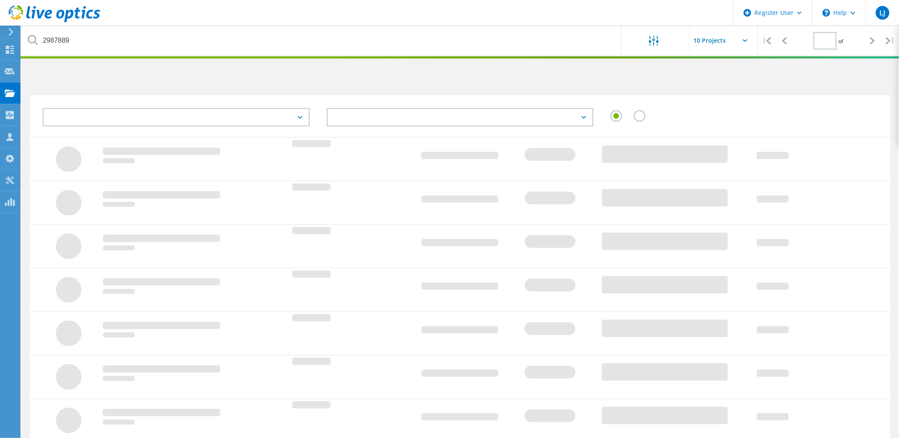
type input "1"
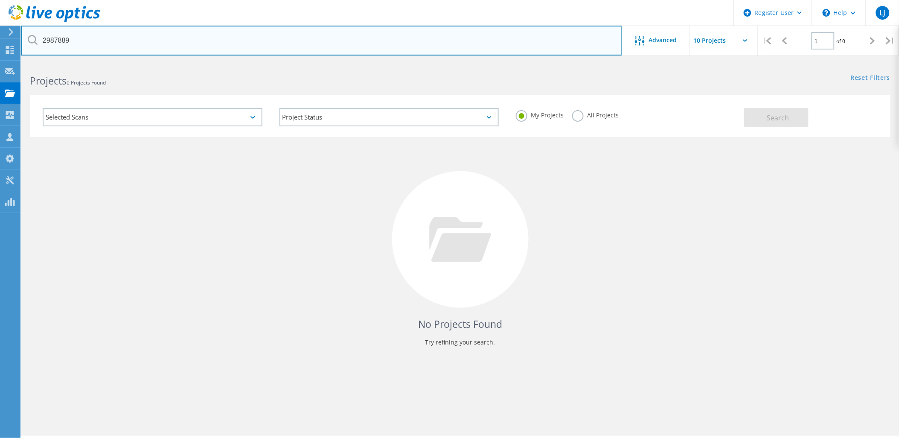
click at [174, 39] on input "2987889" at bounding box center [321, 41] width 601 height 30
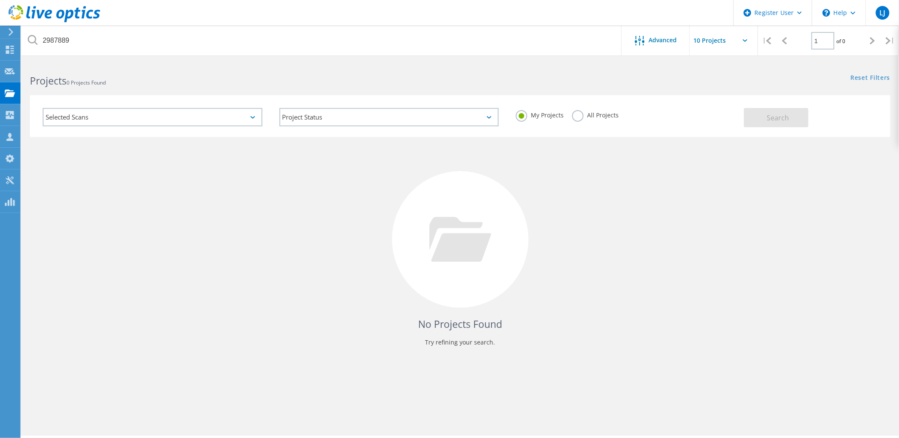
click at [569, 113] on div "My Projects All Projects" at bounding box center [625, 115] width 237 height 32
click at [573, 111] on label "All Projects" at bounding box center [595, 114] width 46 height 8
click at [0, 0] on input "All Projects" at bounding box center [0, 0] width 0 height 0
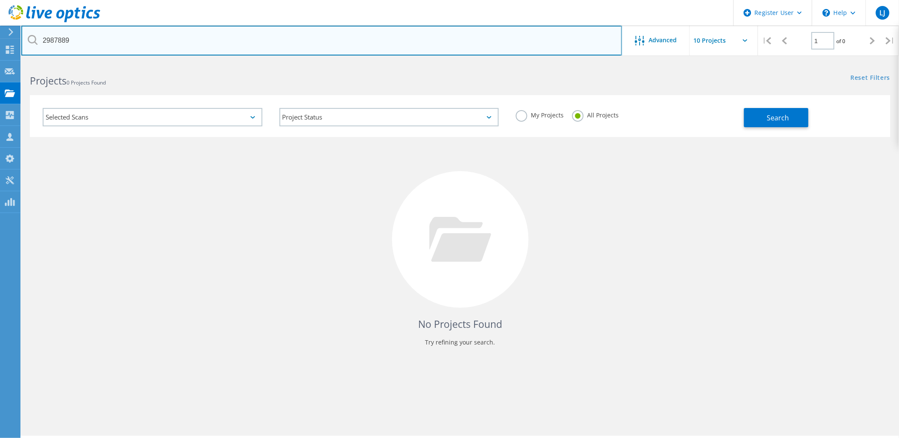
click at [217, 40] on input "2987889" at bounding box center [321, 41] width 601 height 30
type input "2987889"
click at [73, 41] on input "2987889" at bounding box center [321, 41] width 601 height 30
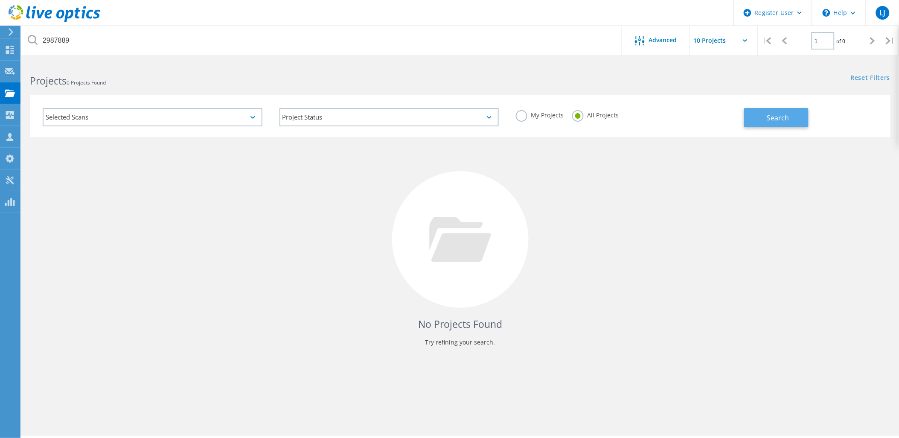
click at [782, 119] on span "Search" at bounding box center [778, 117] width 22 height 9
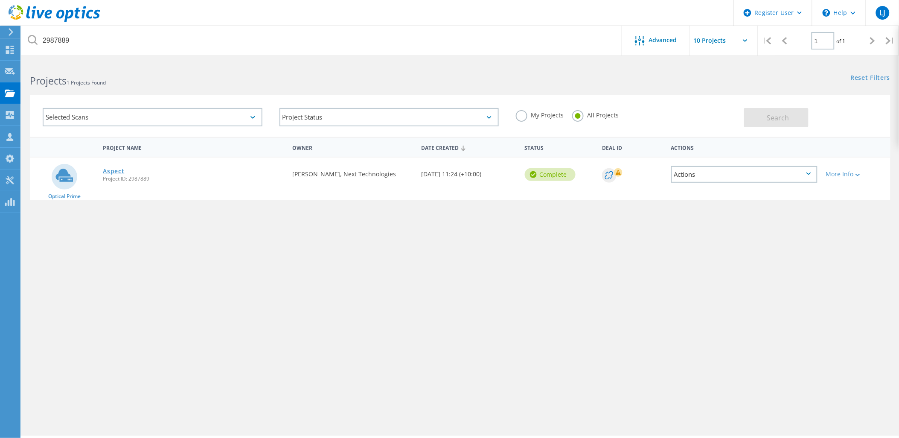
click at [116, 169] on link "Aspect" at bounding box center [113, 171] width 21 height 6
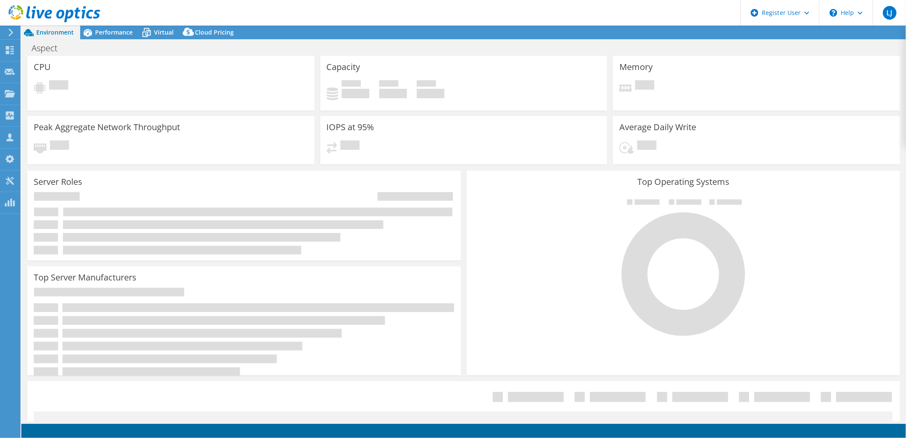
click at [13, 33] on icon at bounding box center [11, 33] width 6 height 8
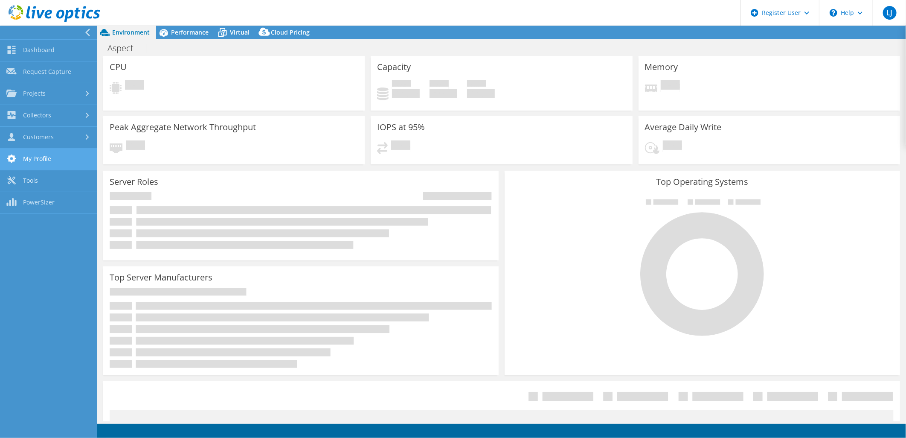
select select "Australia"
select select "AUD"
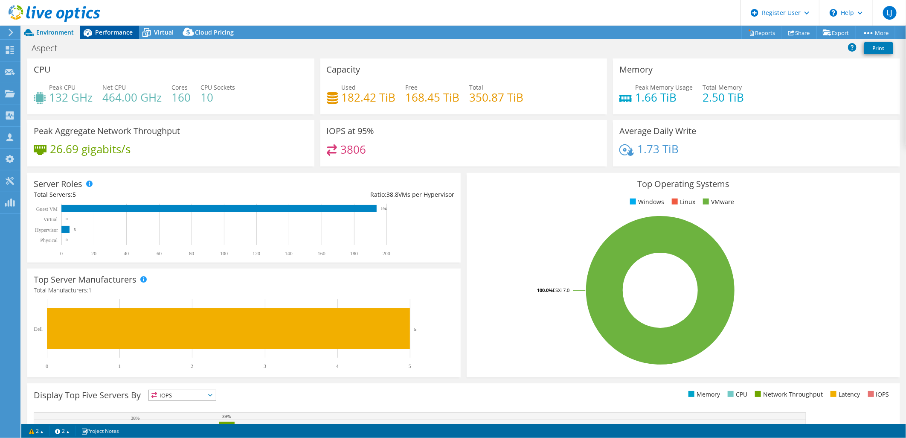
click at [113, 30] on span "Performance" at bounding box center [114, 32] width 38 height 8
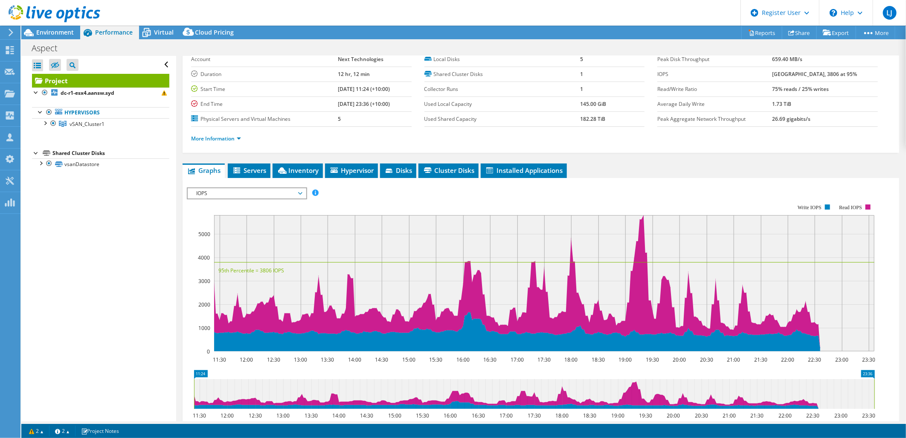
scroll to position [142, 0]
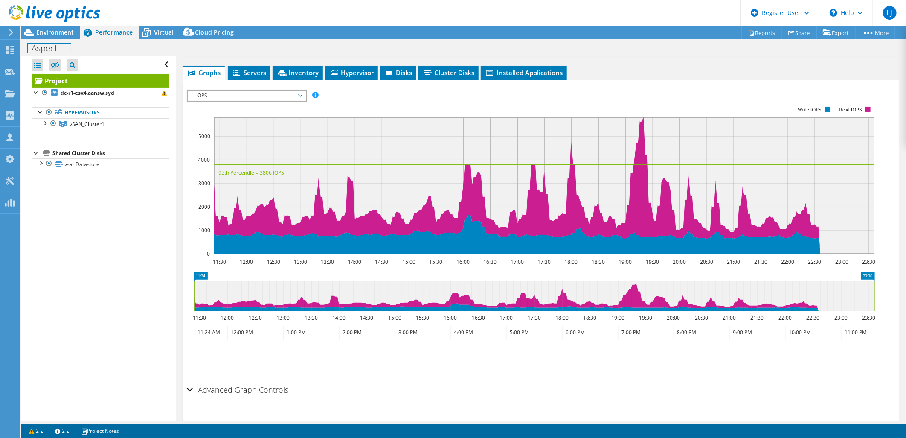
click at [43, 41] on div "Aspect Print" at bounding box center [463, 48] width 885 height 16
click at [50, 35] on span "Environment" at bounding box center [55, 32] width 38 height 8
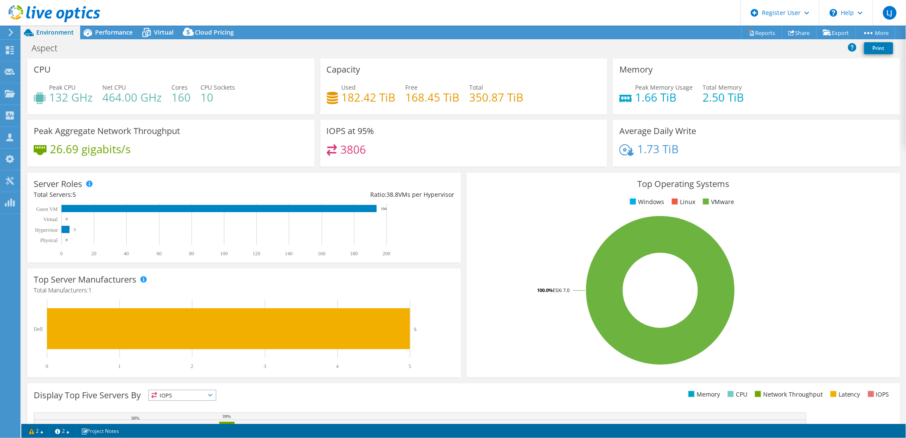
click at [10, 32] on icon at bounding box center [11, 33] width 6 height 8
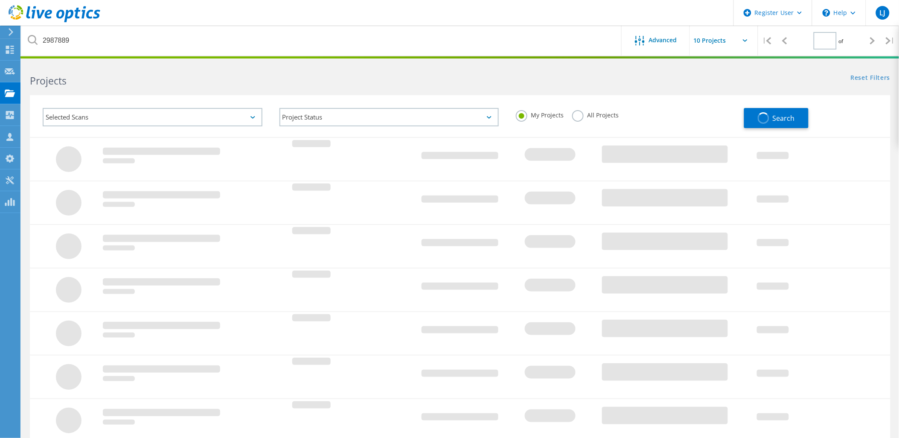
type input "1"
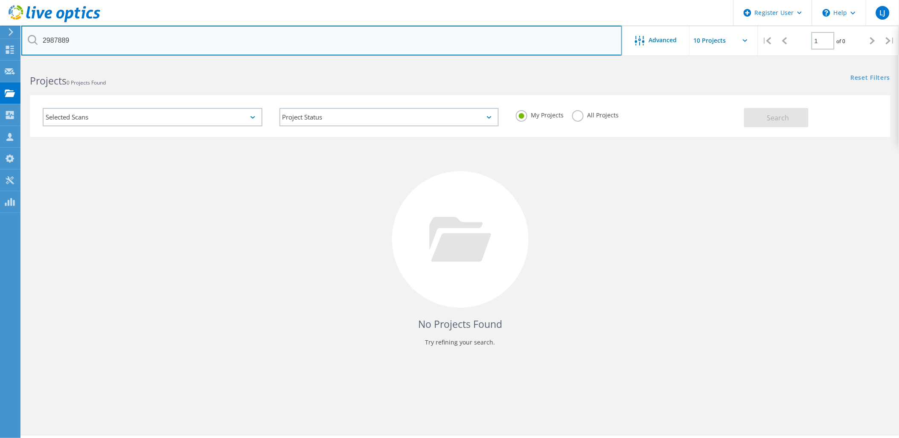
click at [190, 36] on input "2987889" at bounding box center [321, 41] width 601 height 30
click at [157, 41] on input "298" at bounding box center [321, 41] width 601 height 30
type input "2998274"
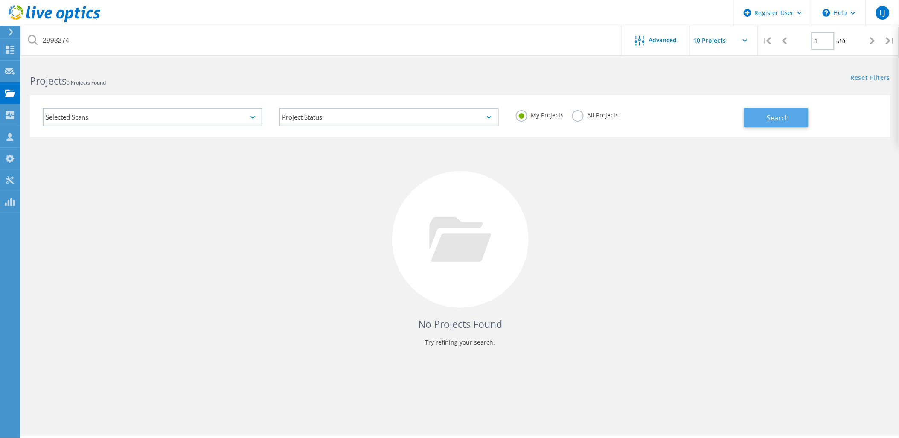
click at [757, 115] on button "Search" at bounding box center [776, 117] width 64 height 19
click at [577, 114] on label "All Projects" at bounding box center [595, 114] width 46 height 8
click at [0, 0] on input "All Projects" at bounding box center [0, 0] width 0 height 0
click at [799, 119] on button "Search" at bounding box center [776, 117] width 64 height 19
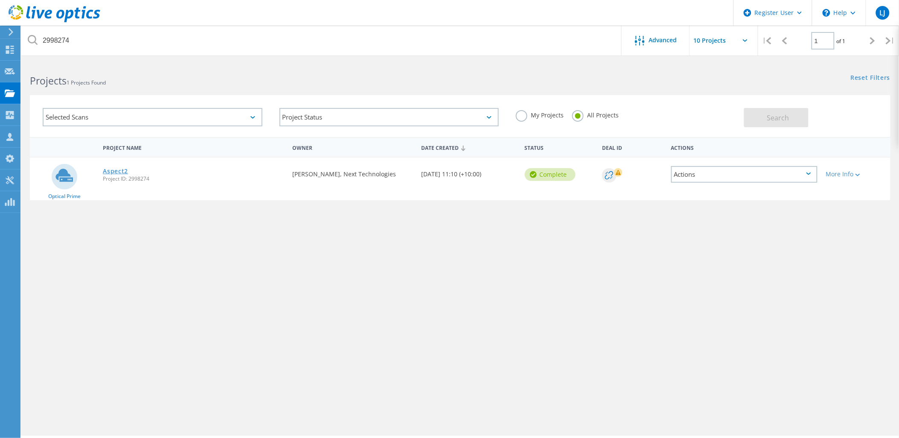
click at [111, 168] on link "Aspect2" at bounding box center [115, 171] width 25 height 6
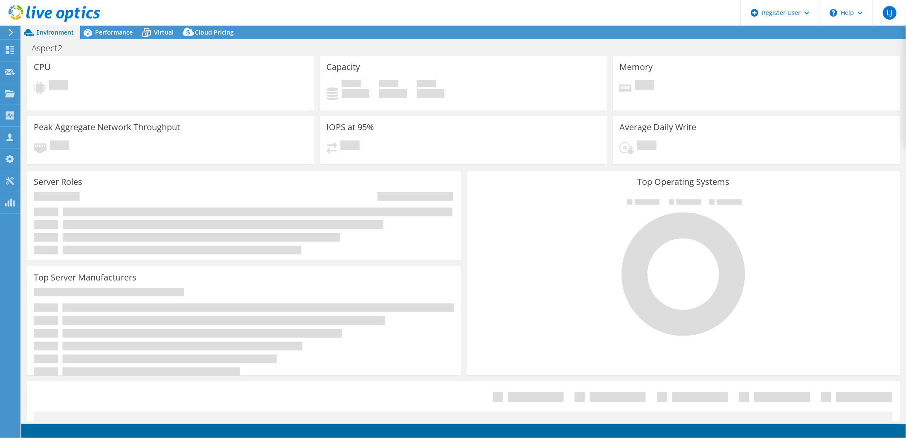
select select "USD"
select select "[GEOGRAPHIC_DATA]"
select select "AUD"
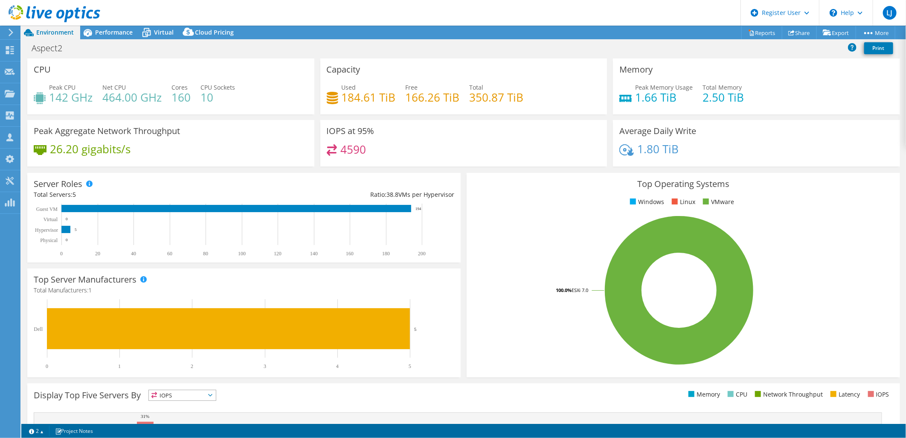
click at [116, 34] on span "Performance" at bounding box center [114, 32] width 38 height 8
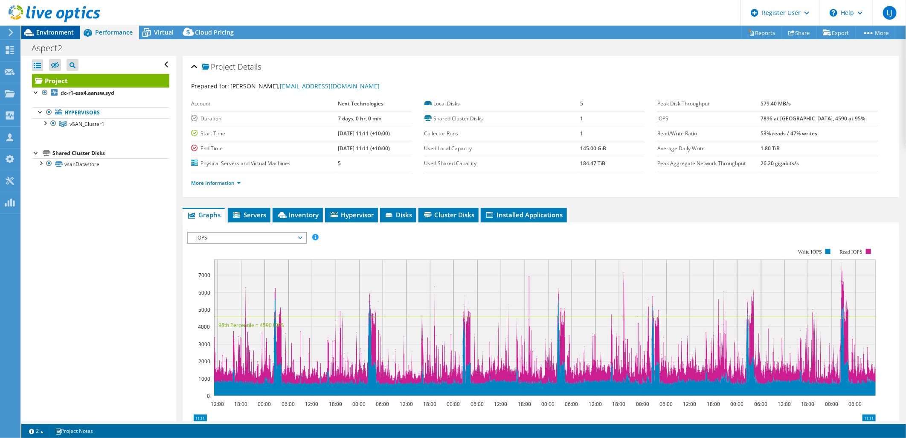
click at [51, 37] on div "Environment" at bounding box center [50, 33] width 59 height 14
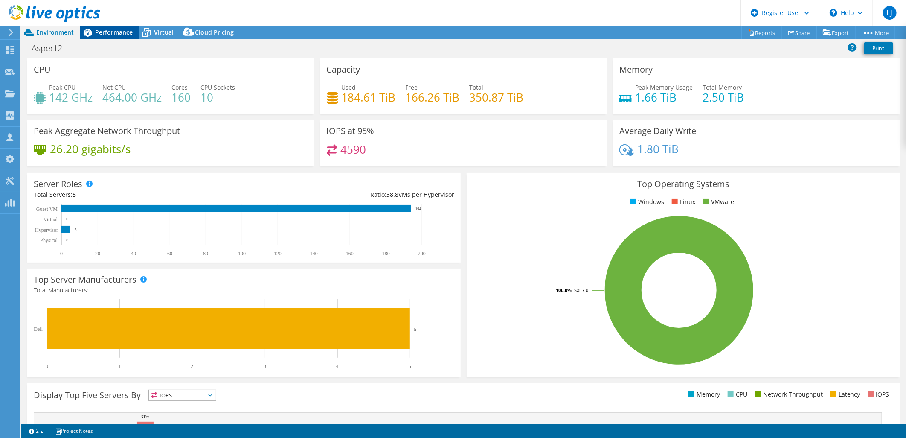
click at [120, 31] on span "Performance" at bounding box center [114, 32] width 38 height 8
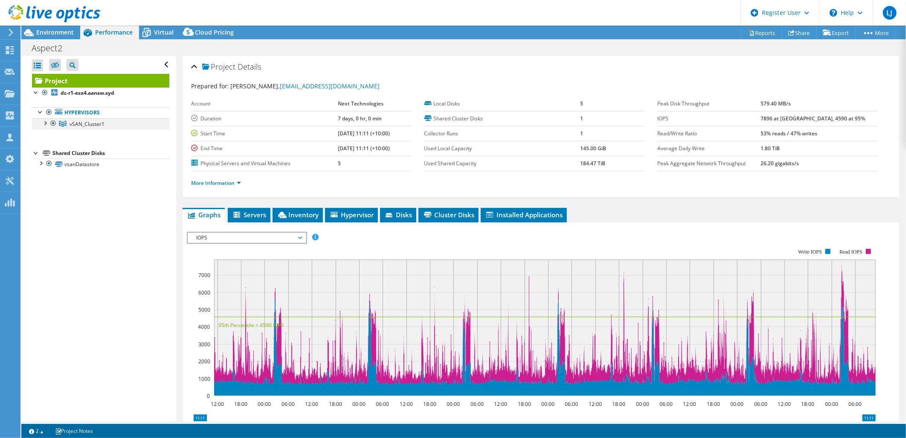
click at [45, 119] on div at bounding box center [45, 122] width 9 height 9
drag, startPoint x: 54, startPoint y: 30, endPoint x: 73, endPoint y: 41, distance: 22.0
click at [54, 32] on span "Environment" at bounding box center [55, 32] width 38 height 8
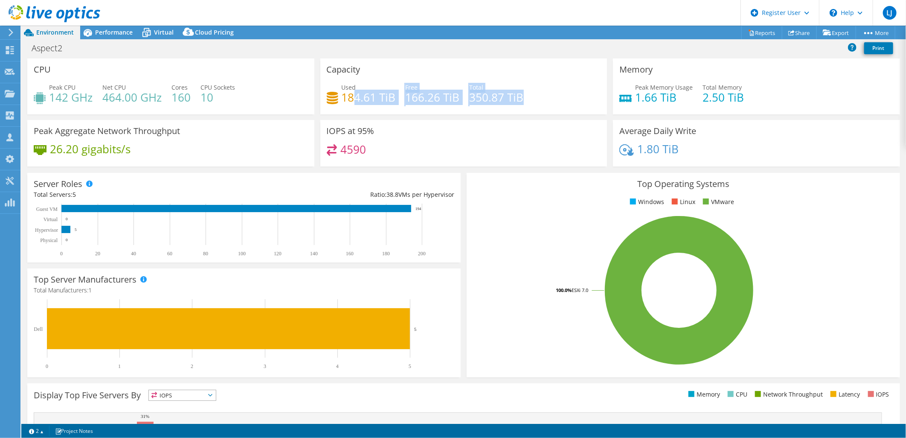
drag, startPoint x: 479, startPoint y: 97, endPoint x: 350, endPoint y: 90, distance: 129.4
click at [350, 90] on div "Used 184.61 TiB Free 166.26 TiB Total 350.87 TiB" at bounding box center [464, 97] width 274 height 28
drag, startPoint x: 350, startPoint y: 90, endPoint x: 431, endPoint y: 118, distance: 85.5
click at [431, 118] on div "Capacity Used 184.61 TiB Free 166.26 TiB Total 350.87 TiB" at bounding box center [463, 88] width 293 height 61
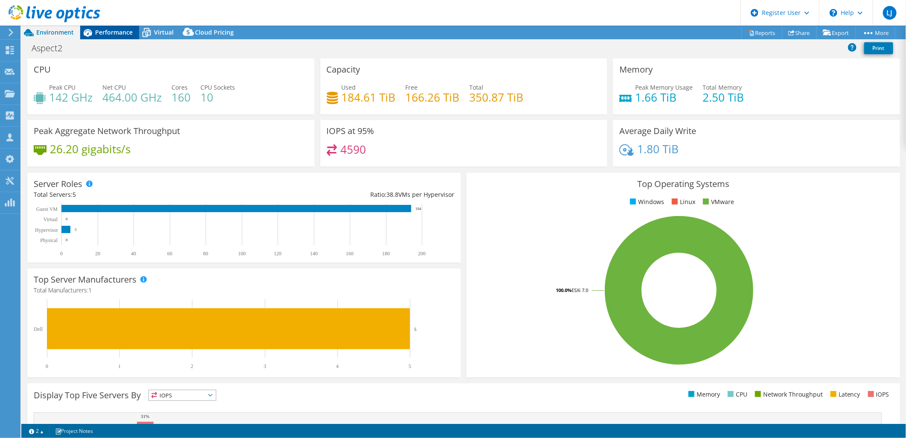
click at [122, 33] on span "Performance" at bounding box center [114, 32] width 38 height 8
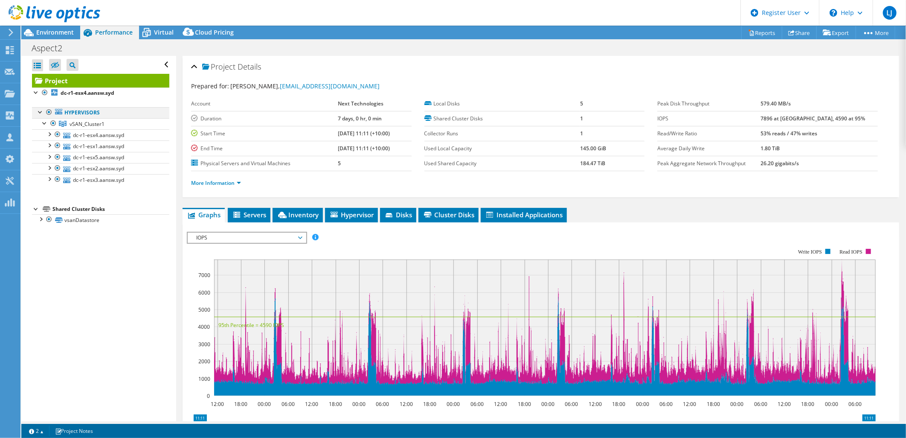
click at [40, 114] on div at bounding box center [40, 111] width 9 height 9
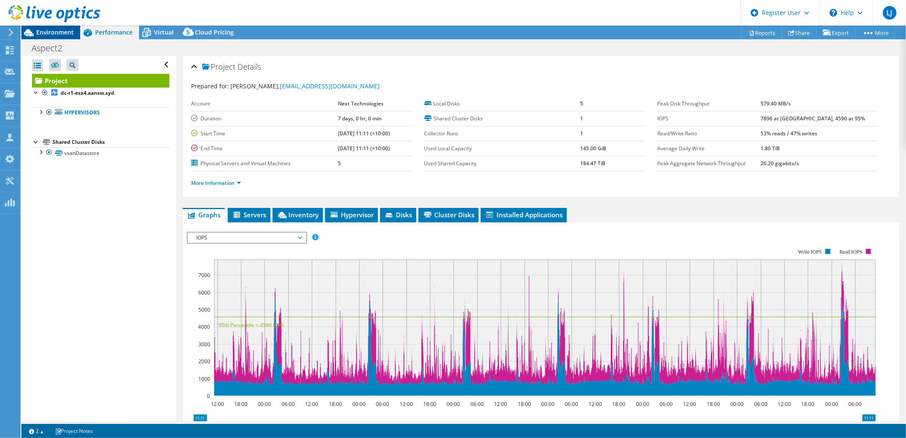
click at [45, 35] on span "Environment" at bounding box center [55, 32] width 38 height 8
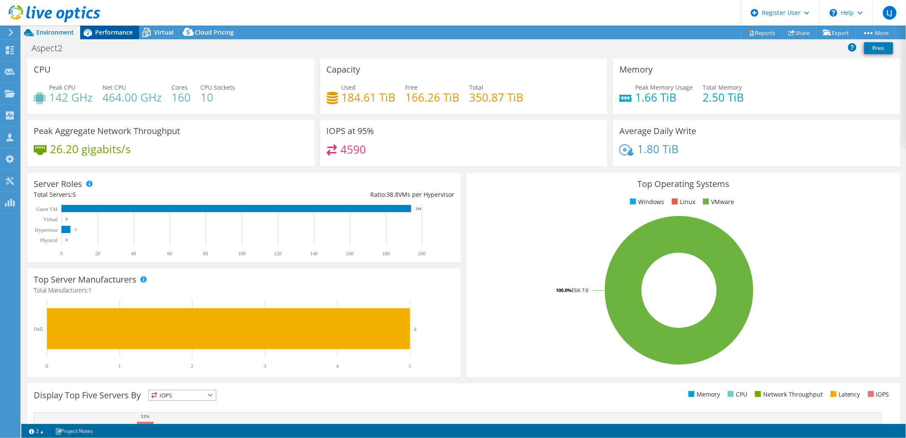
click at [105, 33] on span "Performance" at bounding box center [114, 32] width 38 height 8
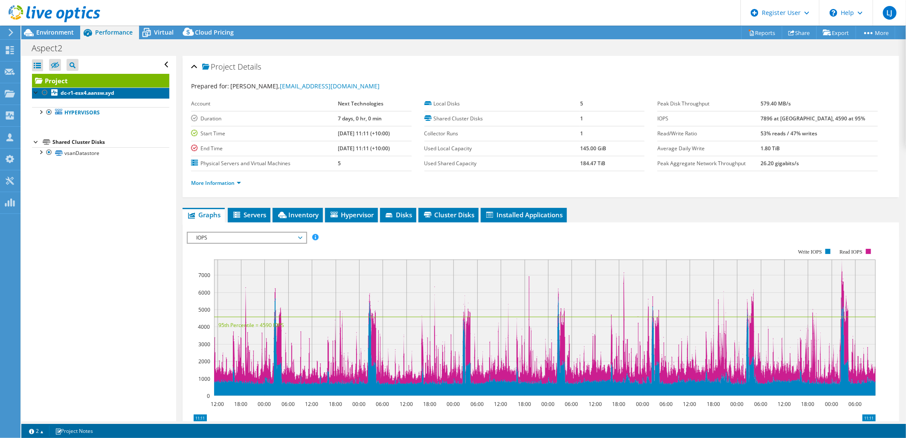
click at [107, 90] on b "dc-r1-esx4.aansw.syd" at bounding box center [88, 92] width 54 height 7
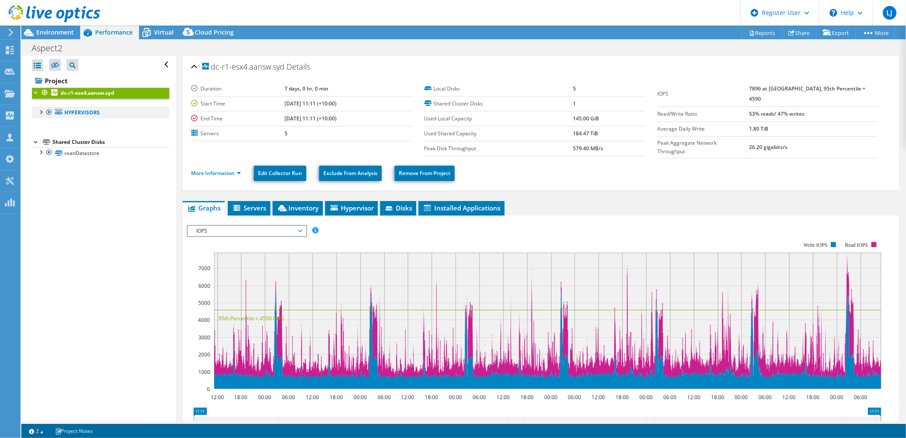
click at [40, 111] on div at bounding box center [40, 111] width 9 height 9
click at [76, 109] on link "Hypervisors" at bounding box center [100, 112] width 137 height 11
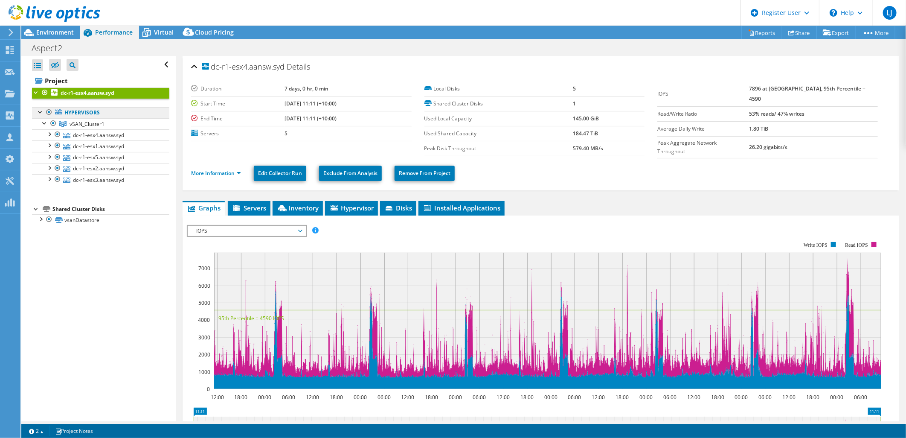
click at [77, 111] on link "Hypervisors" at bounding box center [100, 112] width 137 height 11
click at [77, 122] on span "vSAN_Cluster1" at bounding box center [87, 123] width 35 height 7
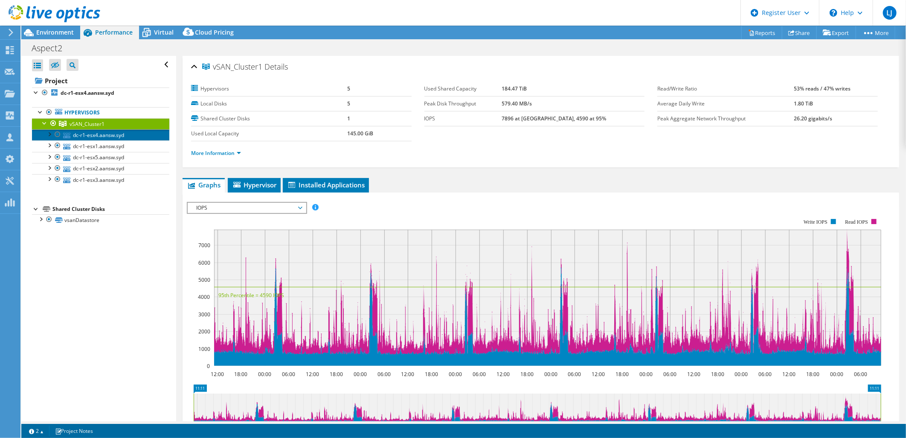
click at [95, 138] on link "dc-r1-esx4.aansw.syd" at bounding box center [100, 134] width 137 height 11
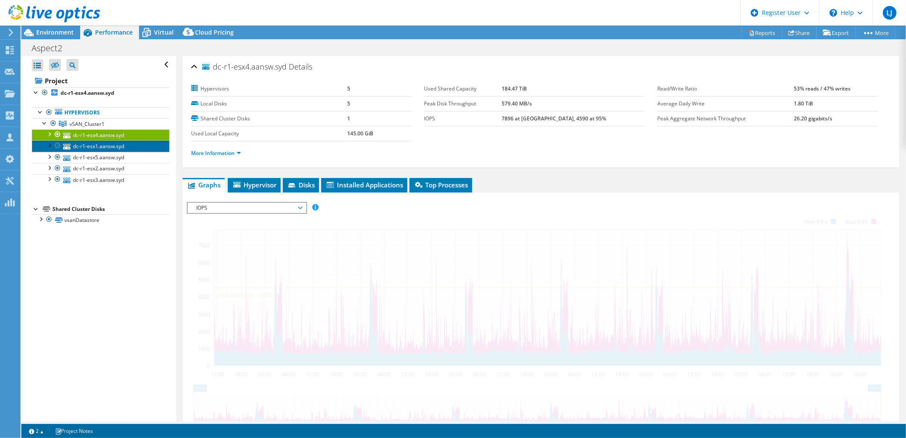
click at [96, 145] on link "dc-r1-esx1.aansw.syd" at bounding box center [100, 145] width 137 height 11
click at [105, 136] on link "dc-r1-esx4.aansw.syd" at bounding box center [100, 134] width 137 height 11
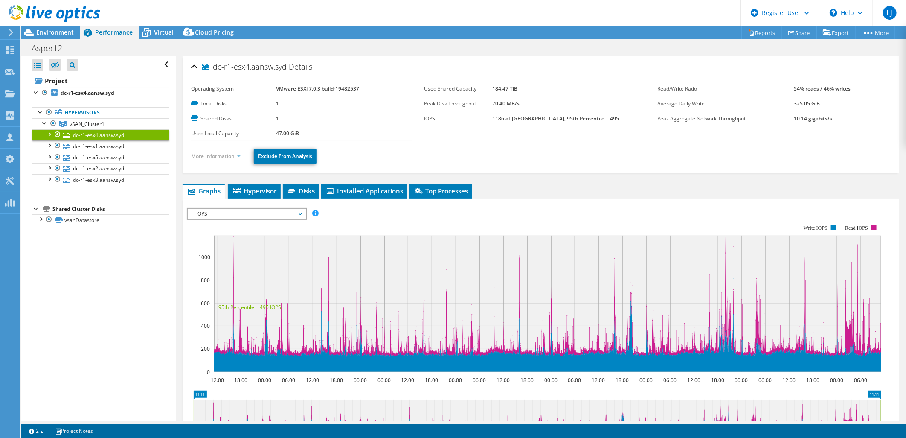
click at [212, 155] on link "More Information" at bounding box center [216, 155] width 50 height 7
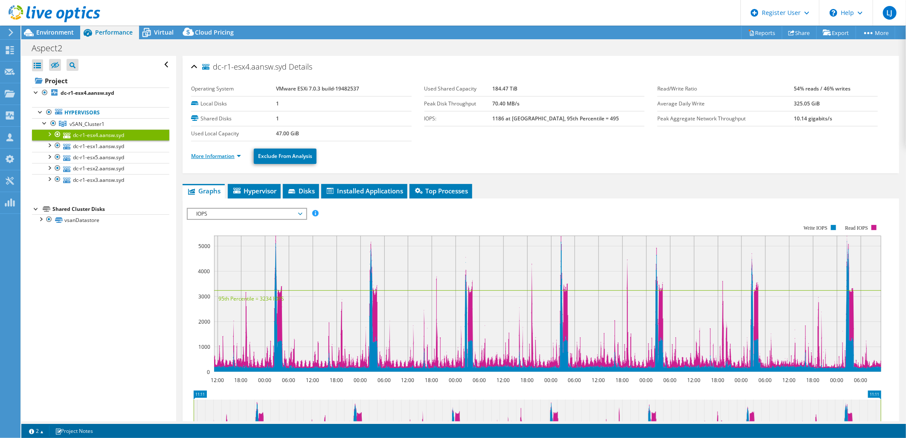
click at [216, 156] on link "More Information" at bounding box center [216, 155] width 50 height 7
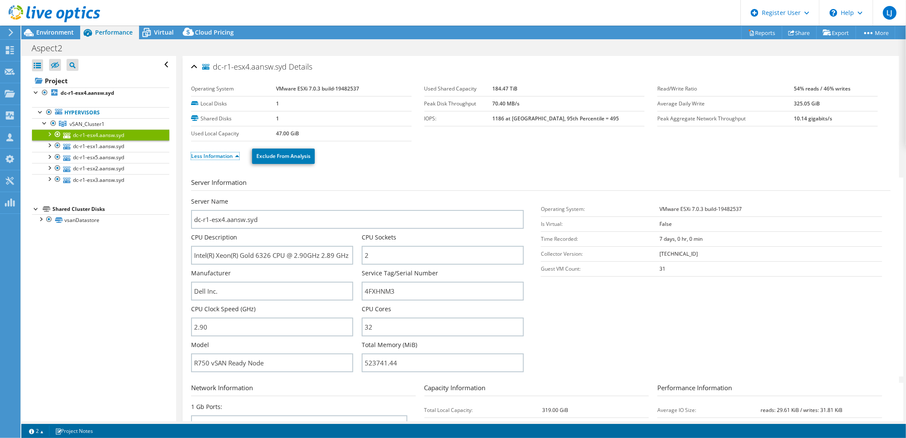
scroll to position [95, 0]
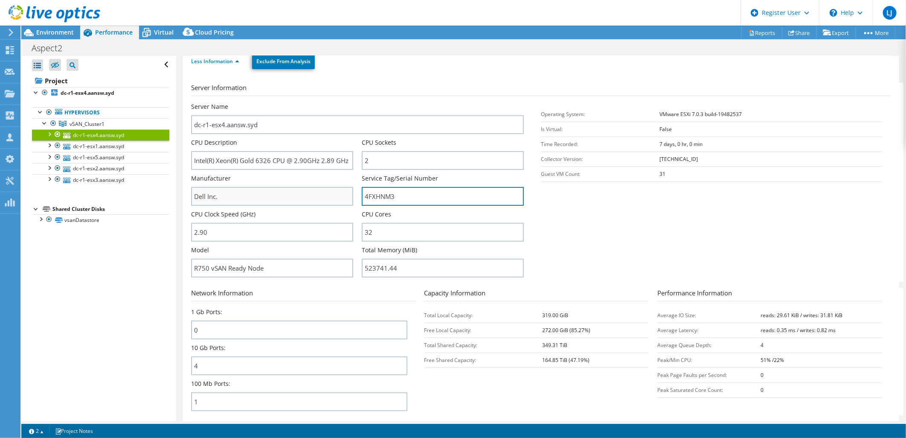
drag, startPoint x: 400, startPoint y: 195, endPoint x: 345, endPoint y: 198, distance: 54.7
click at [345, 102] on div "Server Name dc-r1-esx4.aansw.syd CPU Description Intel(R) Xeon(R) Gold 6326 CPU…" at bounding box center [361, 102] width 341 height 0
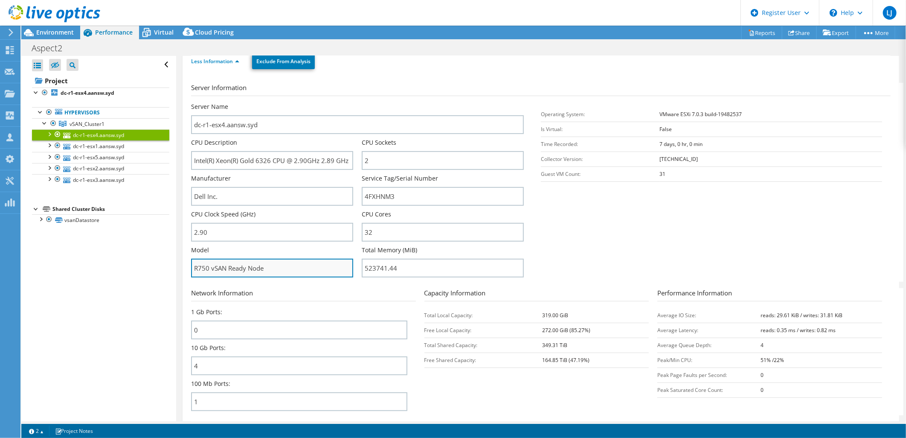
drag, startPoint x: 222, startPoint y: 266, endPoint x: 192, endPoint y: 261, distance: 30.3
click at [194, 261] on input "R750 vSAN Ready Node" at bounding box center [272, 267] width 162 height 19
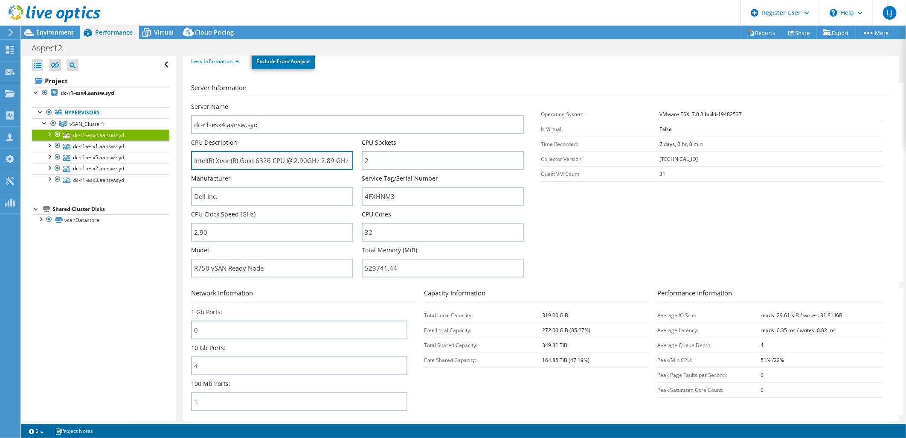
click at [246, 155] on input "Intel(R) Xeon(R) Gold 6326 CPU @ 2.90GHz 2.89 GHz" at bounding box center [272, 160] width 162 height 19
drag, startPoint x: 287, startPoint y: 164, endPoint x: 334, endPoint y: 165, distance: 46.9
click at [334, 165] on input "Intel(R) Xeon(R) Gold 6326 CPU @ 2.90GHz 2.89 GHz" at bounding box center [272, 160] width 162 height 19
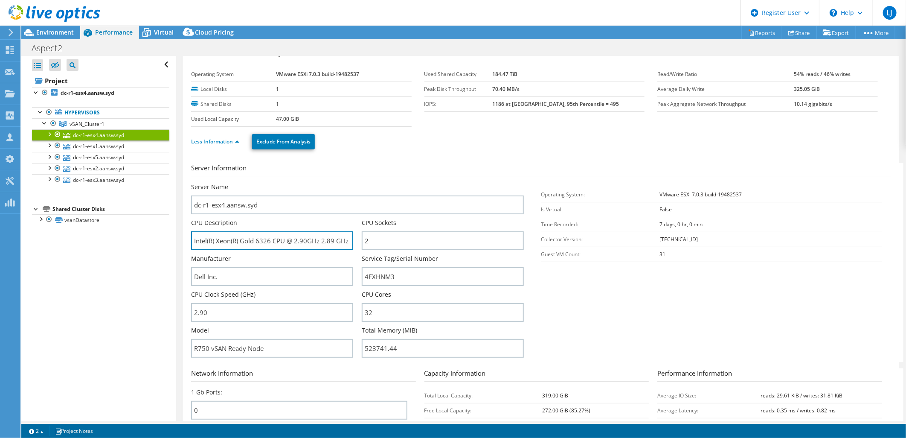
scroll to position [0, 0]
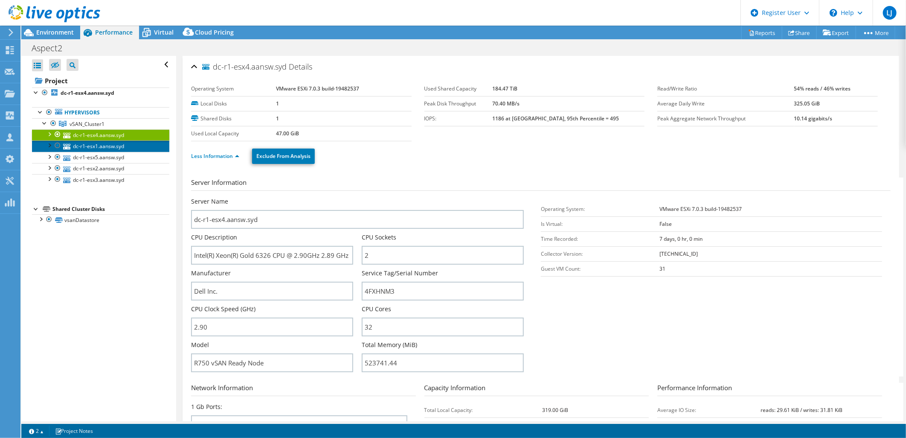
click at [79, 146] on link "dc-r1-esx1.aansw.syd" at bounding box center [100, 145] width 137 height 11
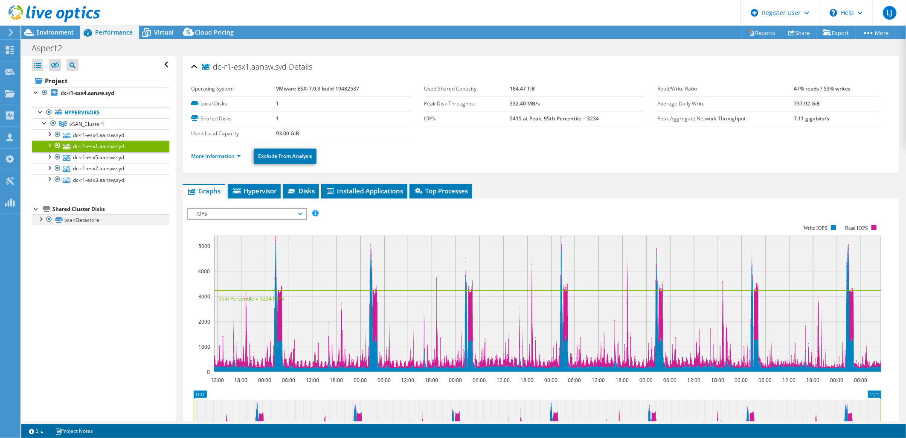
click at [40, 219] on div at bounding box center [40, 218] width 9 height 9
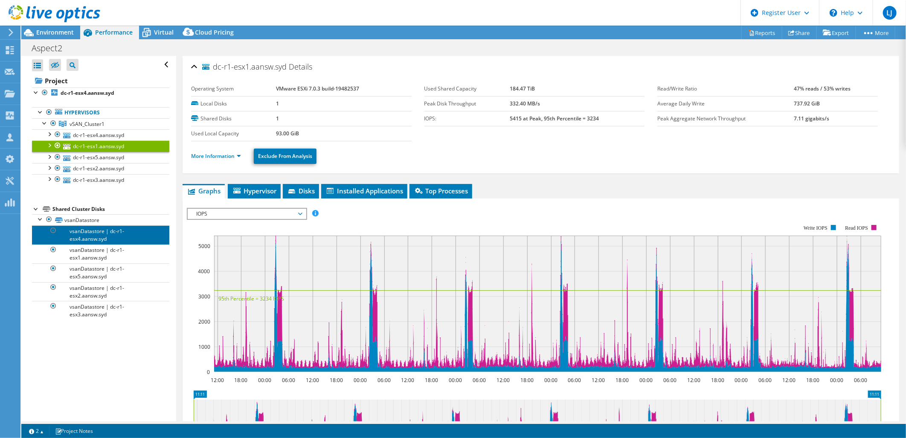
click at [111, 235] on link "vsanDatastore | dc-r1-esx4.aansw.syd" at bounding box center [100, 234] width 137 height 19
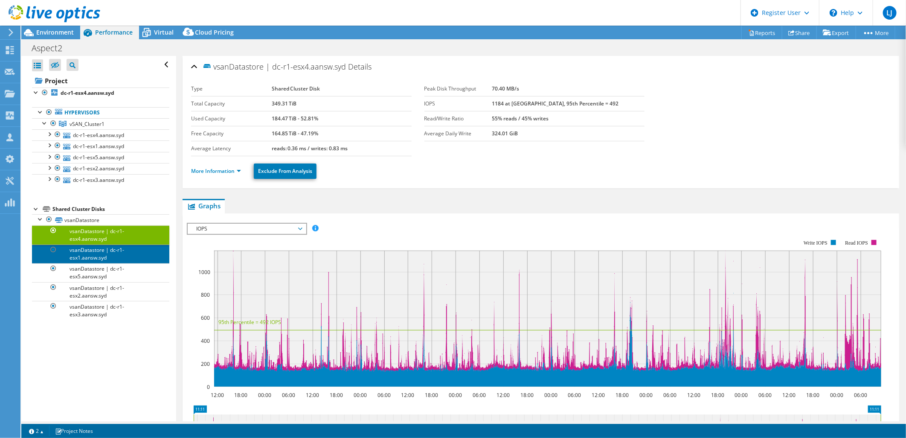
click at [125, 257] on link "vsanDatastore | dc-r1-esx1.aansw.syd" at bounding box center [100, 253] width 137 height 19
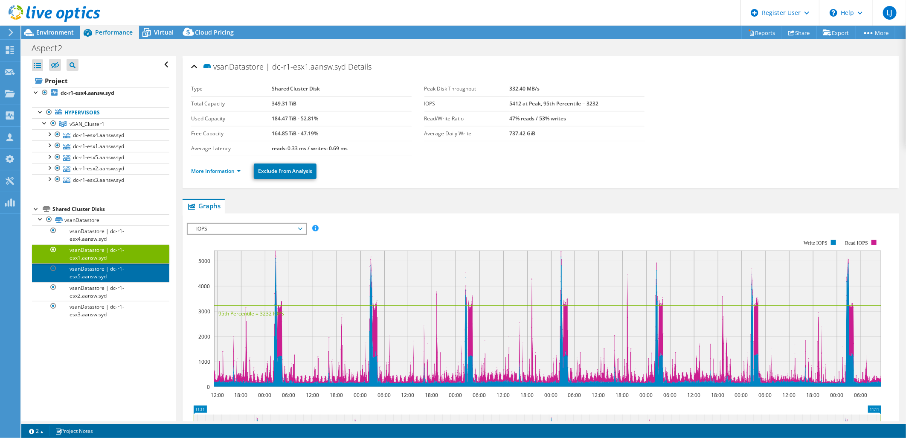
click at [113, 274] on link "vsanDatastore | dc-r1-esx5.aansw.syd" at bounding box center [100, 272] width 137 height 19
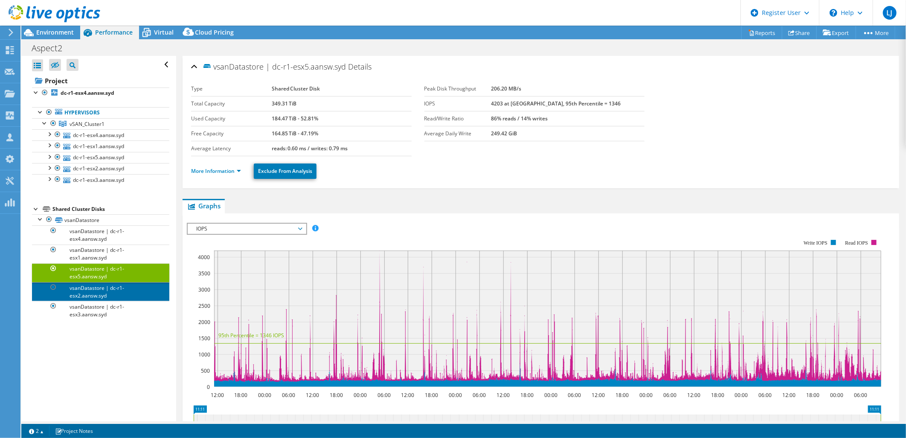
click at [121, 290] on link "vsanDatastore | dc-r1-esx2.aansw.syd" at bounding box center [100, 291] width 137 height 19
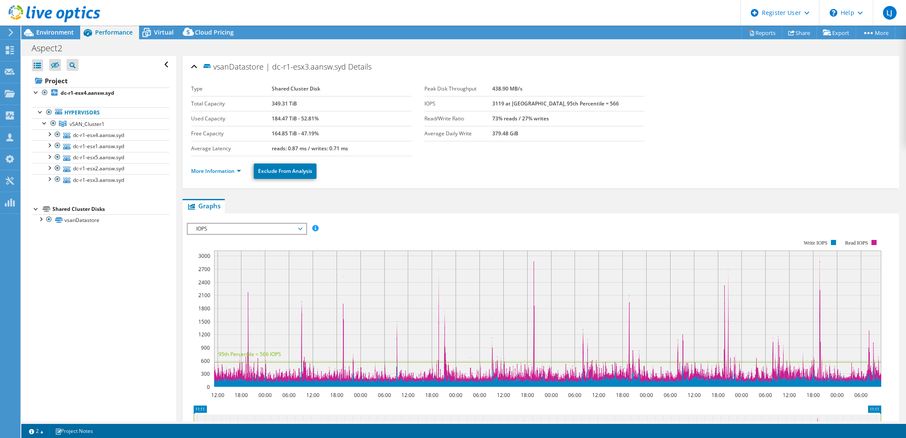
select select "[GEOGRAPHIC_DATA]"
select select "AUD"
click at [46, 32] on span "Environment" at bounding box center [55, 32] width 38 height 8
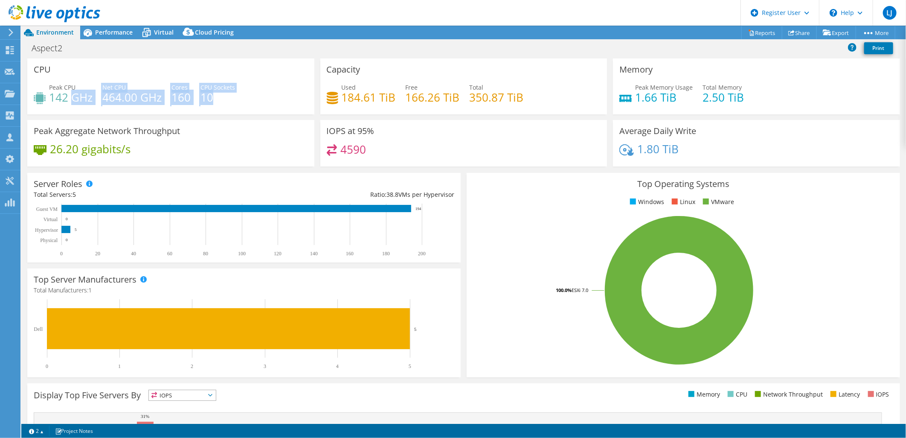
drag, startPoint x: 215, startPoint y: 95, endPoint x: 73, endPoint y: 97, distance: 141.6
click at [73, 97] on div "Peak CPU 142 GHz Net CPU 464.00 GHz Cores 160 CPU Sockets 10" at bounding box center [171, 97] width 274 height 28
drag, startPoint x: 73, startPoint y: 97, endPoint x: 86, endPoint y: 55, distance: 43.8
click at [51, 69] on div "CPU Peak CPU 142 GHz Net CPU 464.00 GHz Cores 160 CPU Sockets 10" at bounding box center [170, 86] width 287 height 56
click at [112, 32] on span "Performance" at bounding box center [114, 32] width 38 height 8
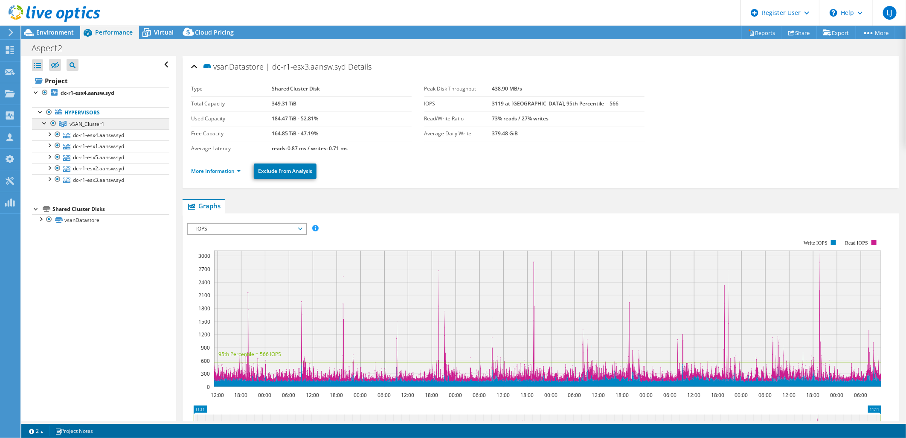
click at [96, 122] on span "vSAN_Cluster1" at bounding box center [87, 123] width 35 height 7
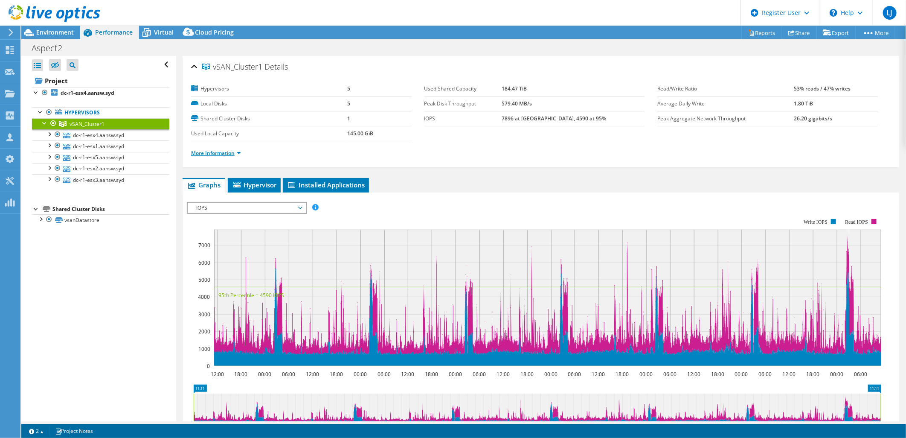
drag, startPoint x: 214, startPoint y: 152, endPoint x: 219, endPoint y: 156, distance: 6.3
click at [214, 152] on link "More Information" at bounding box center [216, 152] width 50 height 7
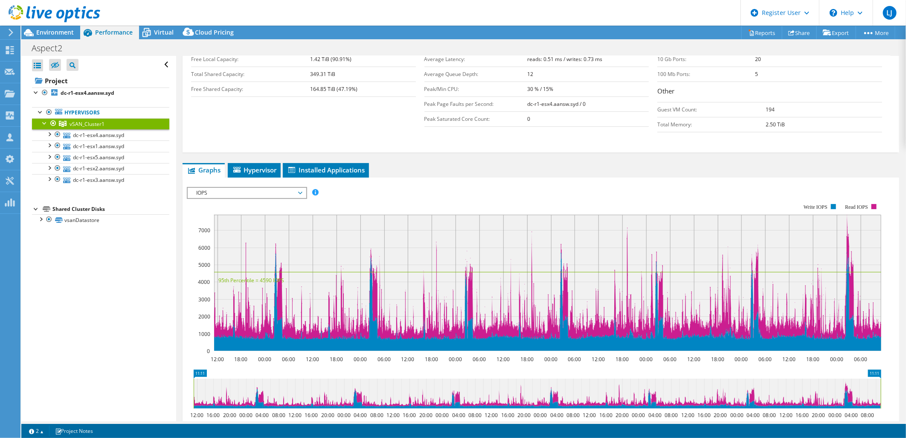
scroll to position [95, 0]
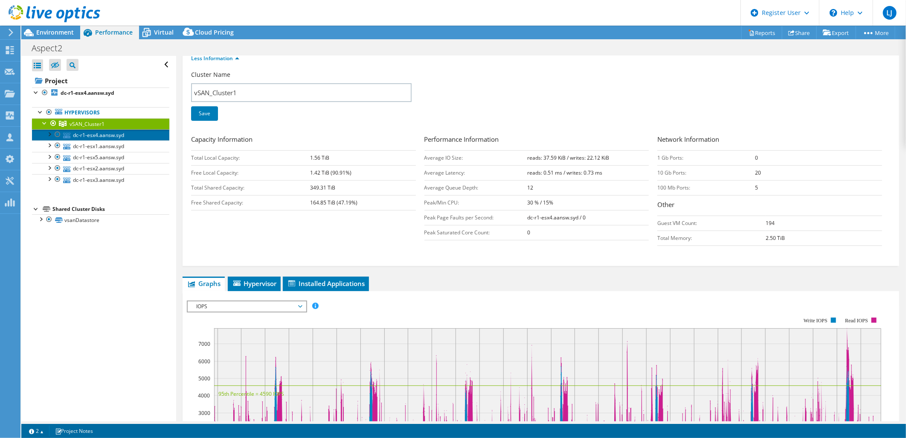
click at [109, 137] on link "dc-r1-esx4.aansw.syd" at bounding box center [100, 134] width 137 height 11
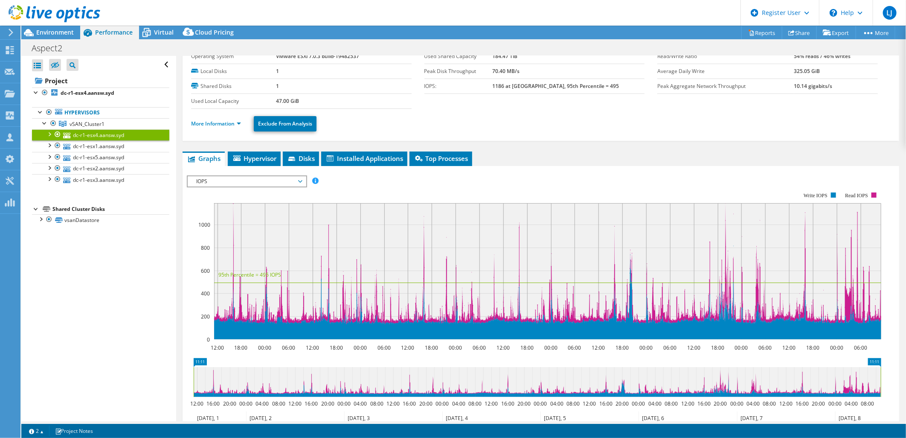
scroll to position [0, 0]
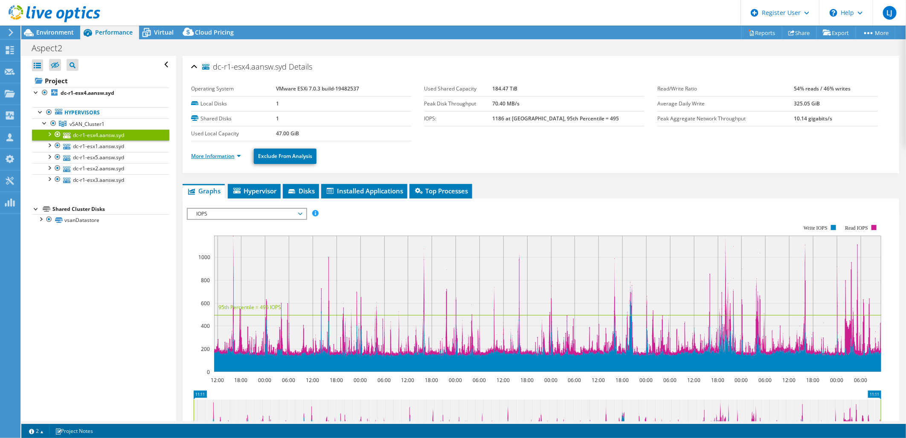
click at [212, 154] on link "More Information" at bounding box center [216, 155] width 50 height 7
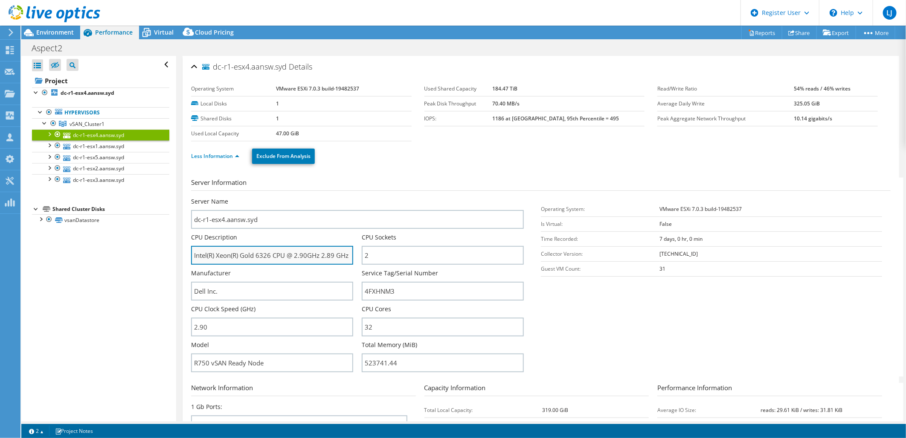
drag, startPoint x: 194, startPoint y: 253, endPoint x: 335, endPoint y: 256, distance: 141.2
click at [335, 256] on input "Intel(R) Xeon(R) Gold 6326 CPU @ 2.90GHz 2.89 GHz" at bounding box center [272, 255] width 162 height 19
click at [333, 255] on input "Intel(R) Xeon(R) Gold 6326 CPU @ 2.90GHz 2.89 GHz" at bounding box center [272, 255] width 162 height 19
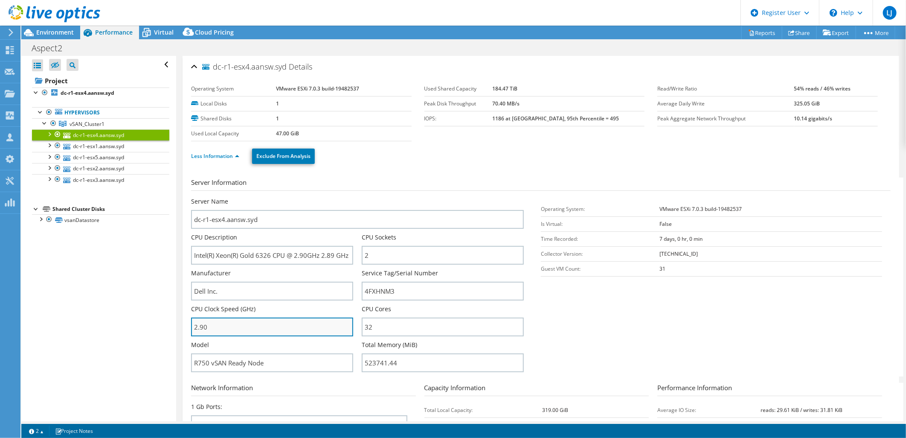
drag, startPoint x: 276, startPoint y: 321, endPoint x: 335, endPoint y: 326, distance: 58.7
click at [303, 322] on input "2.90" at bounding box center [272, 326] width 162 height 19
click at [540, 336] on section "Server Information Server Name dc-r1-esx4.aansw.syd CPU Description Intel(R) Xe…" at bounding box center [543, 276] width 704 height 199
click at [220, 156] on link "Less Information" at bounding box center [215, 155] width 48 height 7
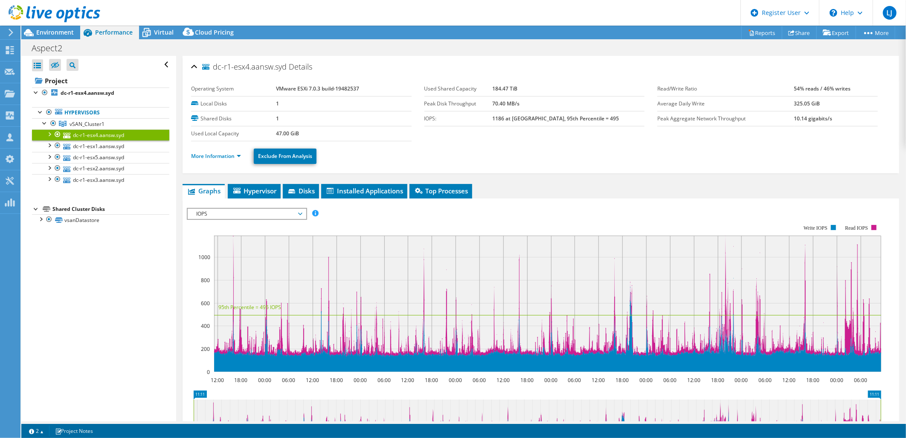
click at [273, 216] on span "IOPS" at bounding box center [247, 214] width 110 height 10
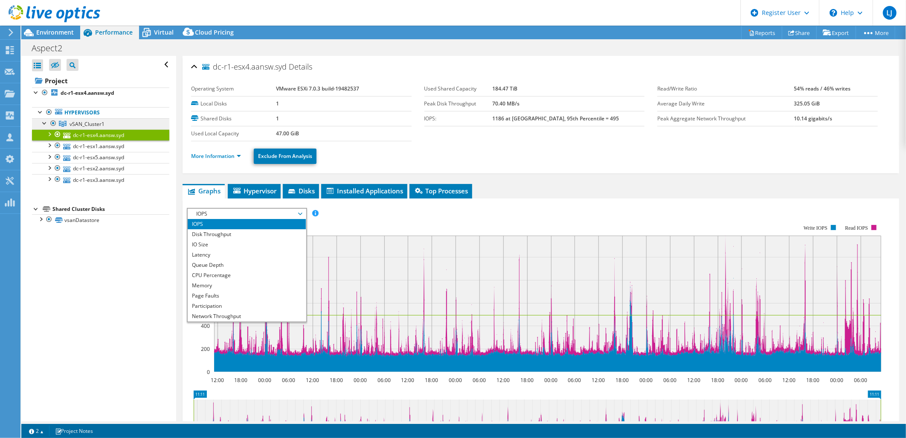
click at [112, 121] on link "vSAN_Cluster1" at bounding box center [100, 123] width 137 height 11
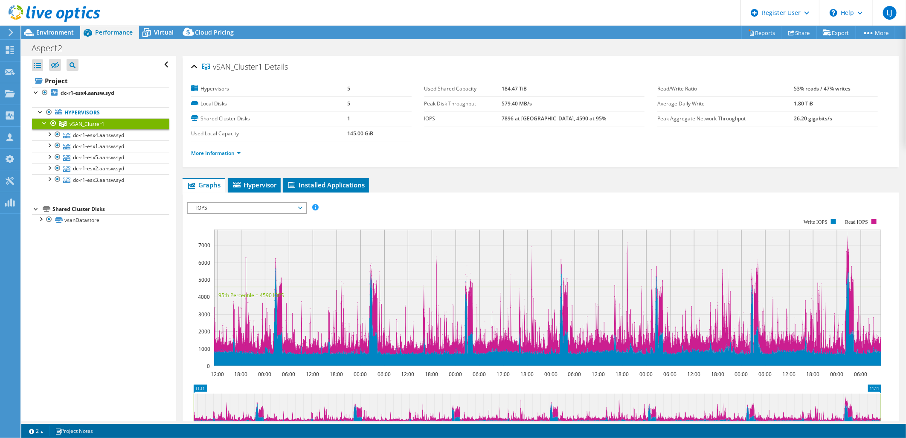
click at [249, 207] on span "IOPS" at bounding box center [247, 208] width 110 height 10
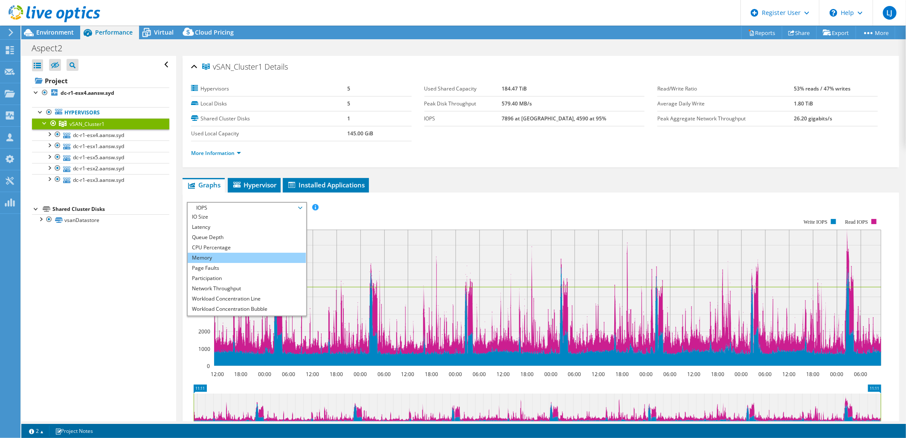
scroll to position [31, 0]
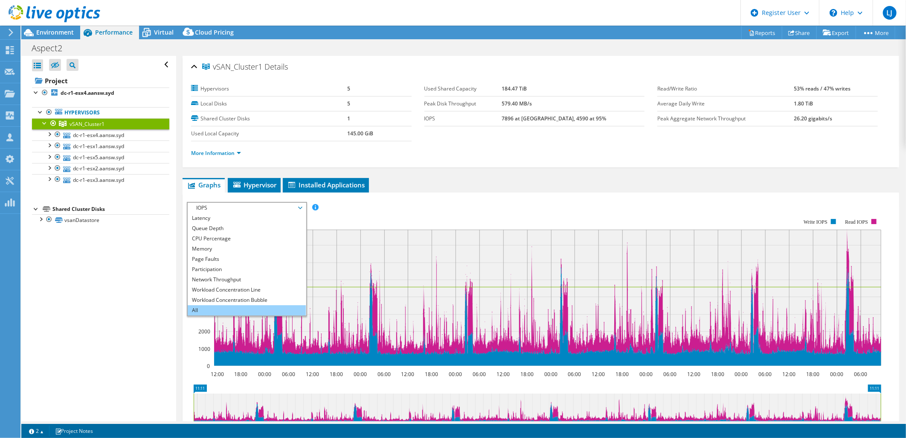
click at [229, 308] on li "All" at bounding box center [247, 310] width 118 height 10
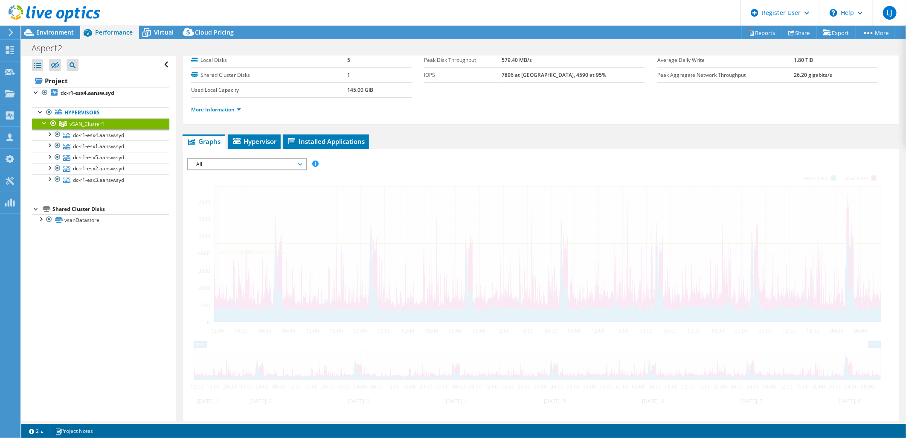
scroll to position [0, 0]
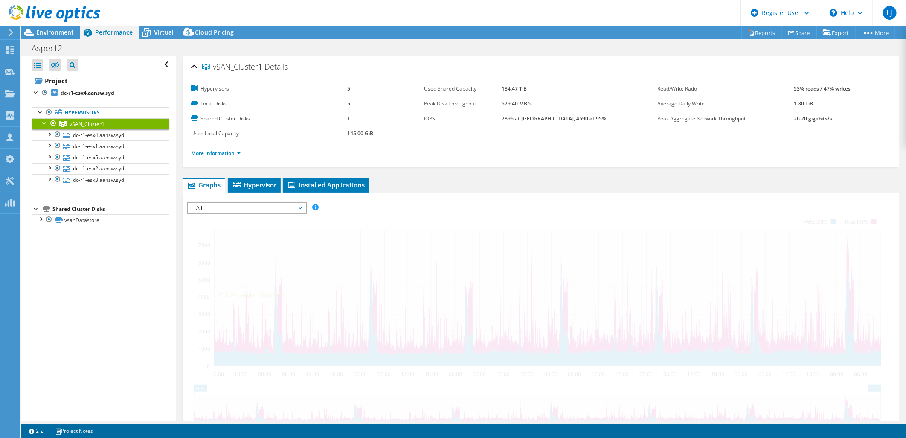
click at [264, 204] on span "All" at bounding box center [247, 208] width 110 height 10
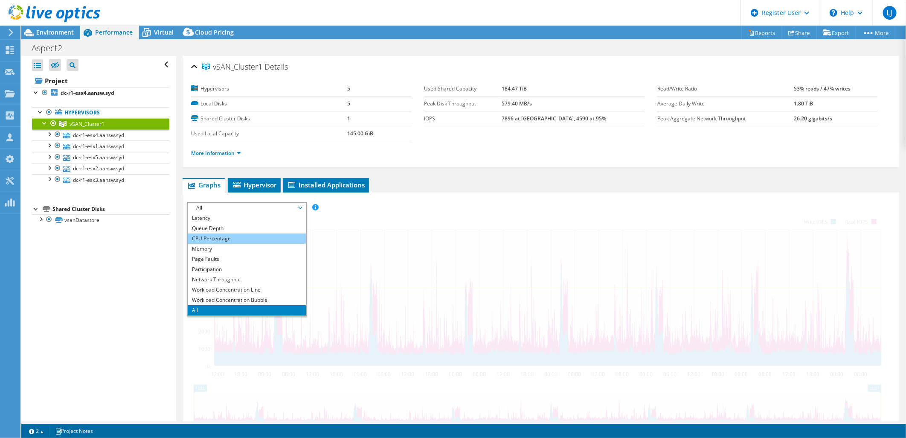
click at [234, 238] on li "CPU Percentage" at bounding box center [247, 238] width 118 height 10
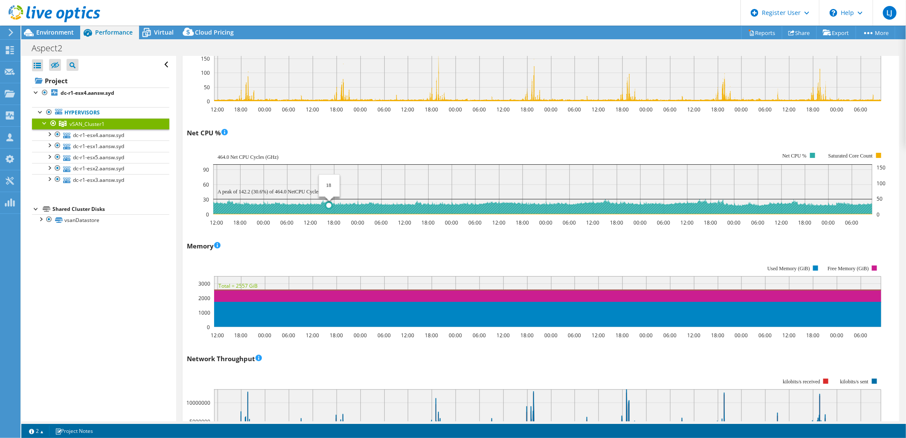
scroll to position [633, 0]
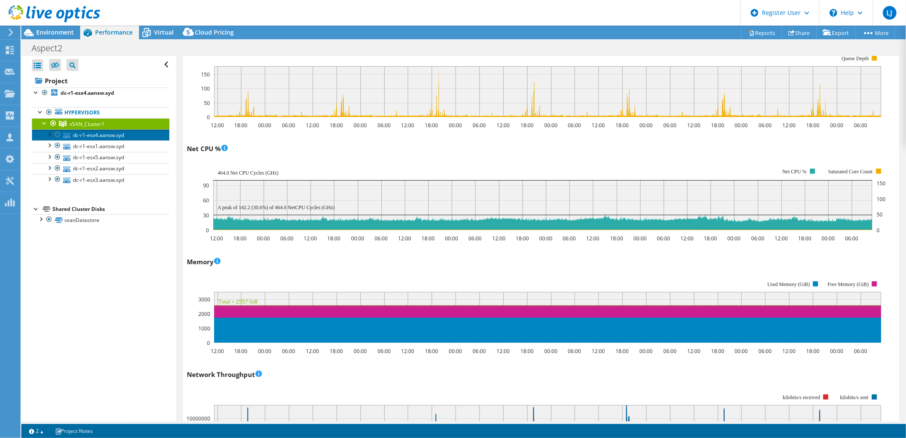
click at [130, 136] on link "dc-r1-esx4.aansw.syd" at bounding box center [100, 134] width 137 height 11
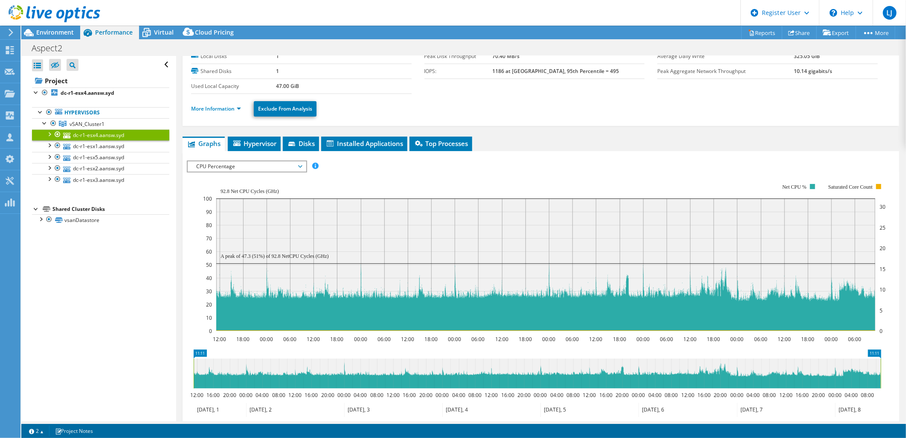
scroll to position [47, 0]
click at [119, 145] on link "dc-r1-esx1.aansw.syd" at bounding box center [100, 145] width 137 height 11
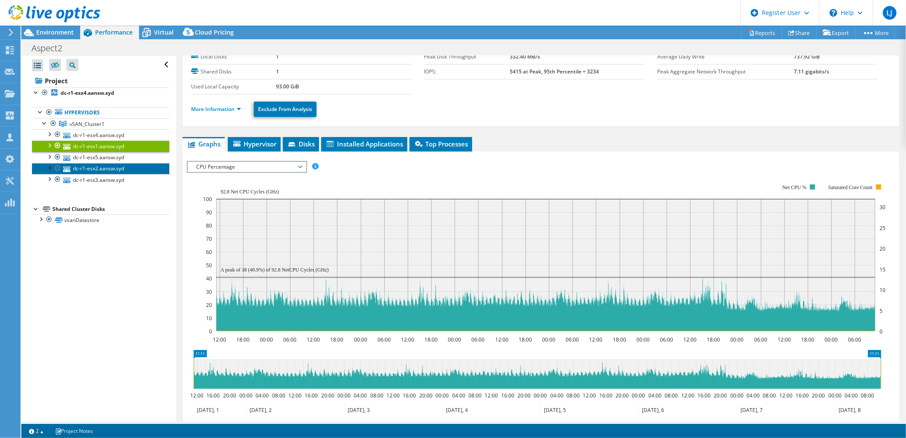
click at [113, 168] on link "dc-r1-esx2.aansw.syd" at bounding box center [100, 168] width 137 height 11
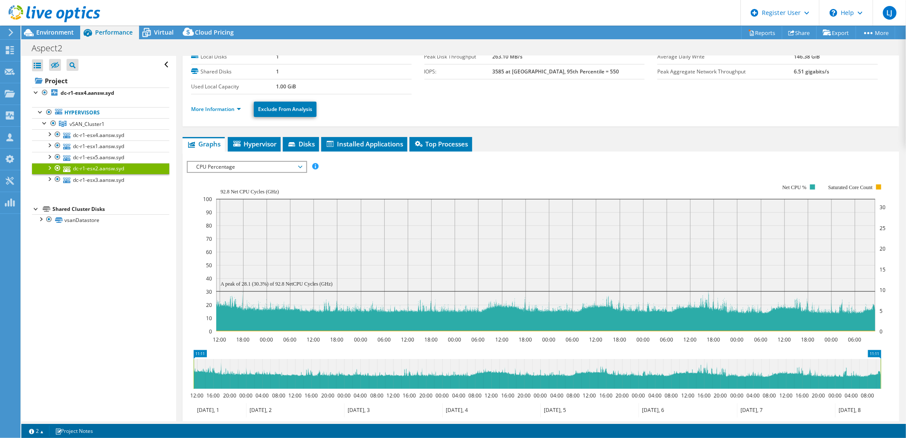
click at [122, 173] on link "dc-r1-esx2.aansw.syd" at bounding box center [100, 168] width 137 height 11
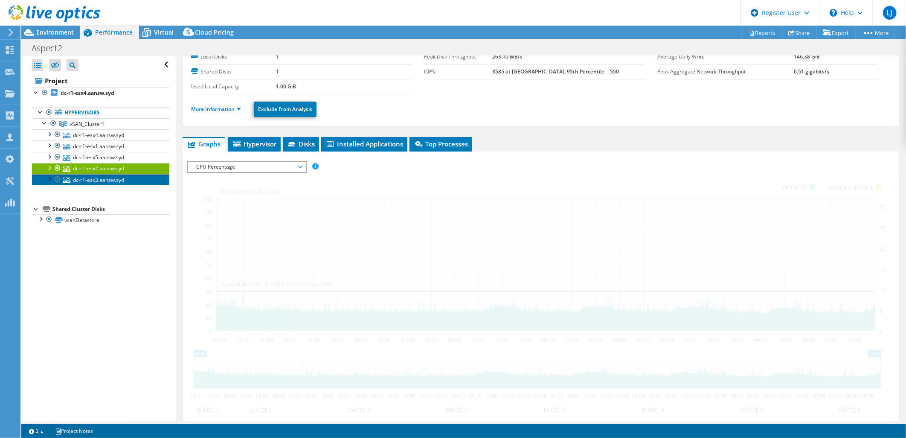
click at [121, 177] on link "dc-r1-esx3.aansw.syd" at bounding box center [100, 179] width 137 height 11
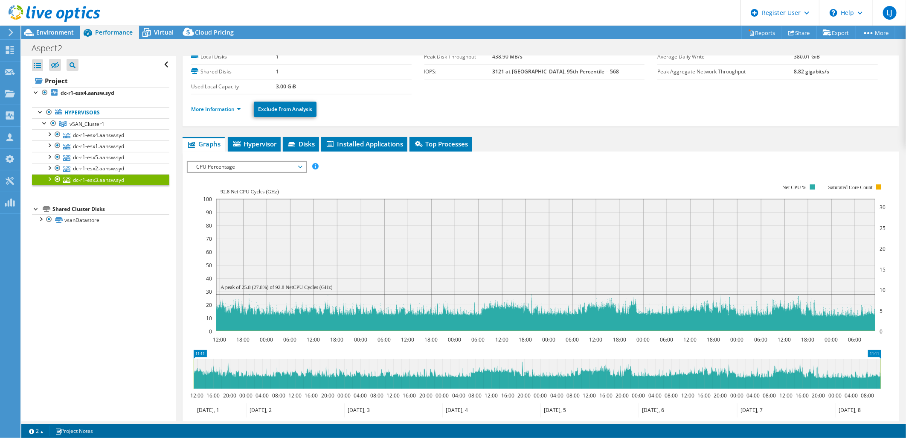
scroll to position [0, 0]
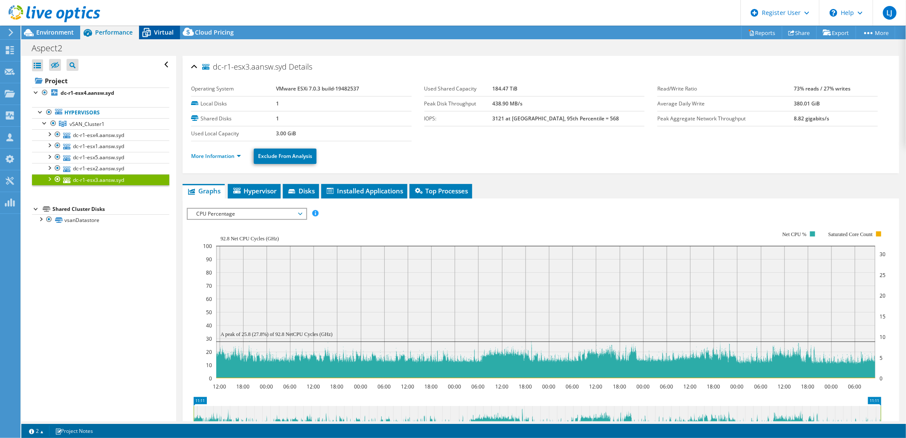
drag, startPoint x: 153, startPoint y: 31, endPoint x: 157, endPoint y: 32, distance: 4.3
click at [154, 30] on icon at bounding box center [146, 32] width 15 height 15
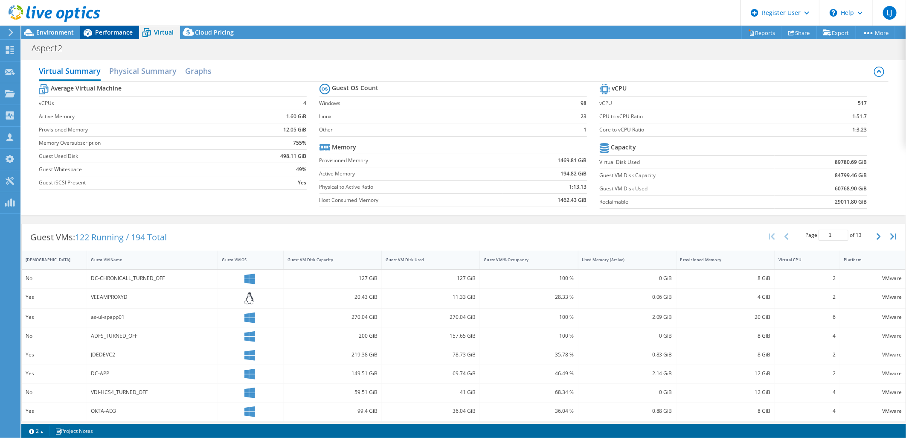
click at [104, 28] on span "Performance" at bounding box center [114, 32] width 38 height 8
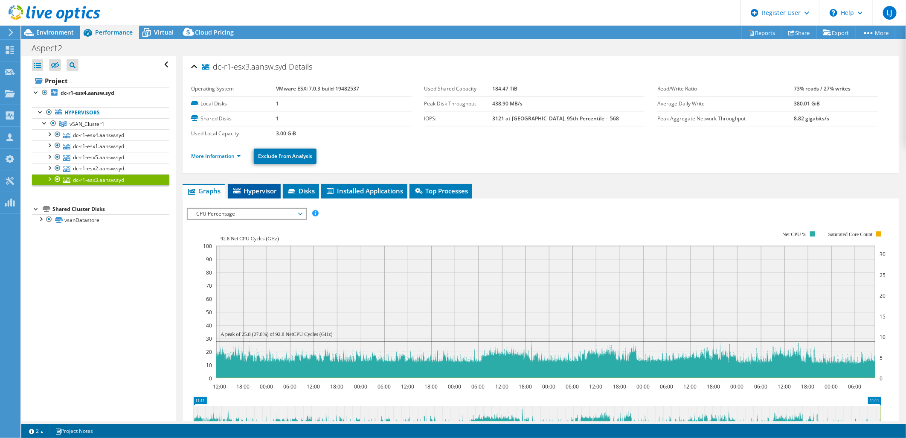
click at [232, 191] on span "Hypervisor" at bounding box center [254, 190] width 44 height 9
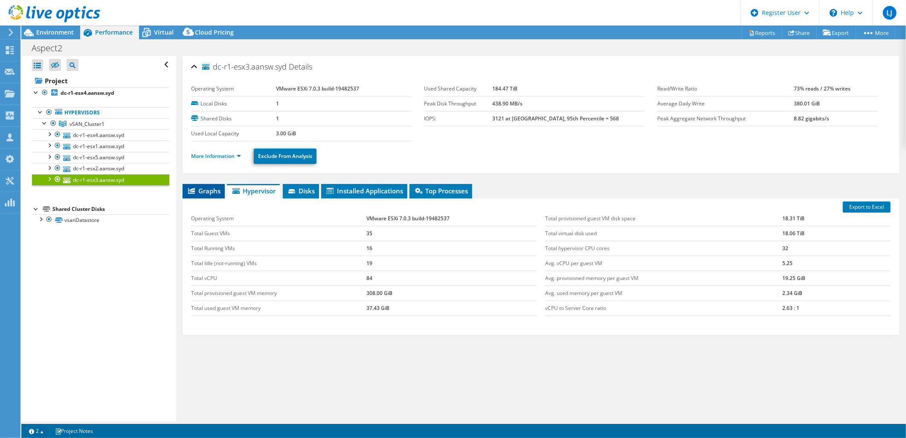
click at [210, 189] on span "Graphs" at bounding box center [204, 190] width 34 height 9
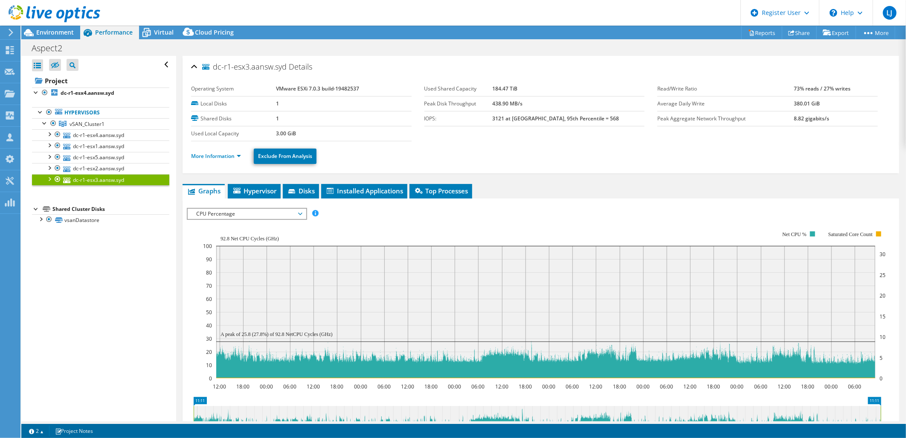
click at [245, 215] on span "CPU Percentage" at bounding box center [247, 214] width 110 height 10
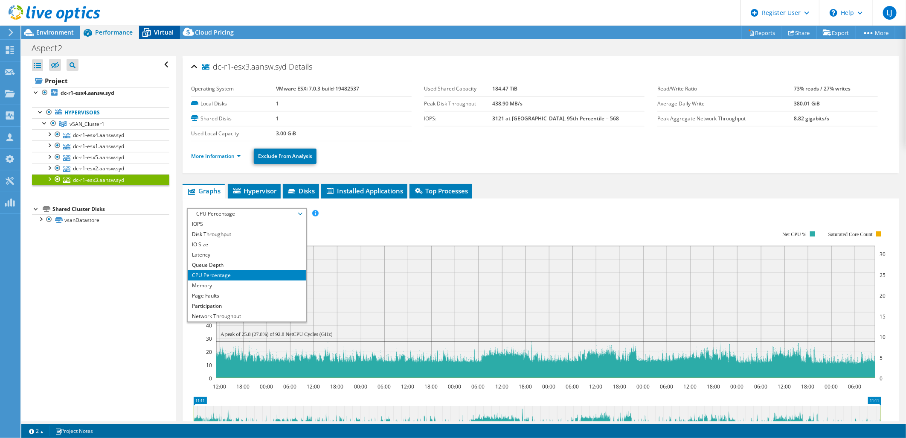
click at [149, 28] on icon at bounding box center [146, 32] width 15 height 15
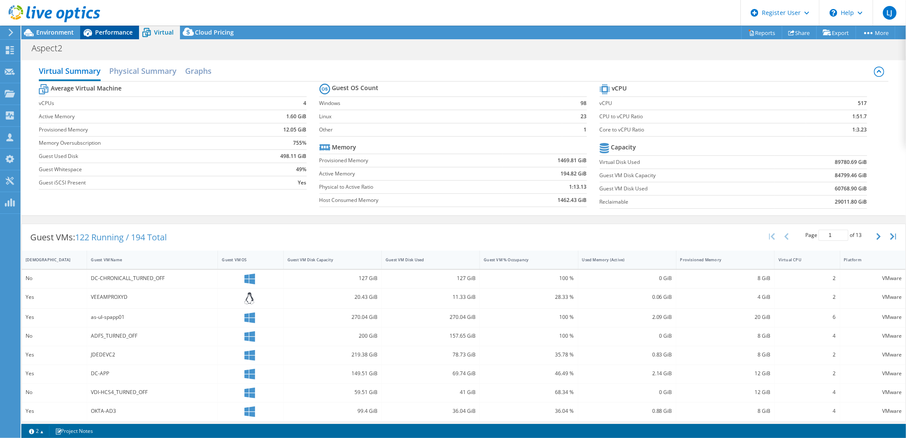
click at [119, 29] on span "Performance" at bounding box center [114, 32] width 38 height 8
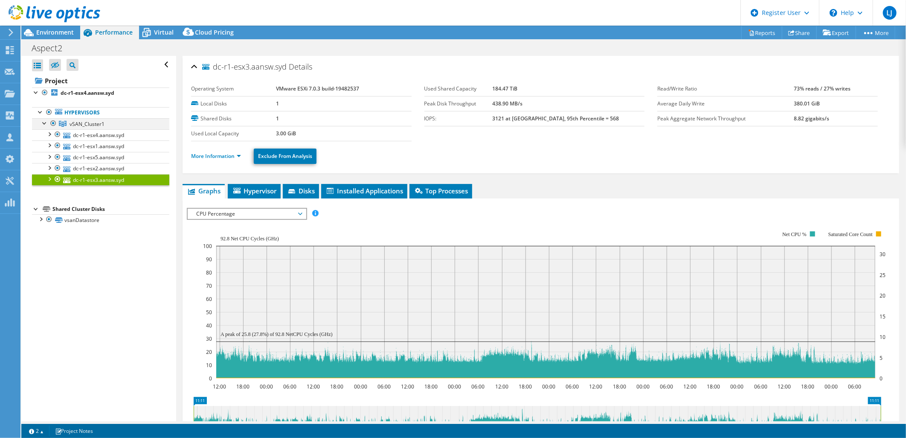
click at [43, 124] on div at bounding box center [45, 122] width 9 height 9
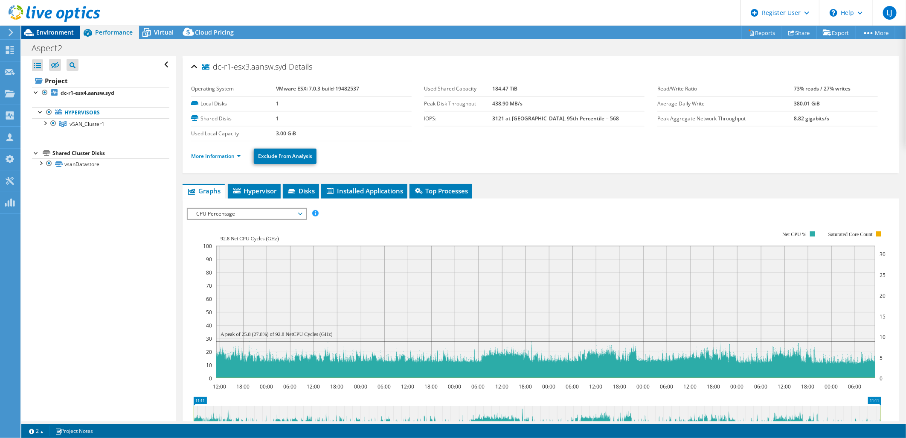
click at [55, 32] on span "Environment" at bounding box center [55, 32] width 38 height 8
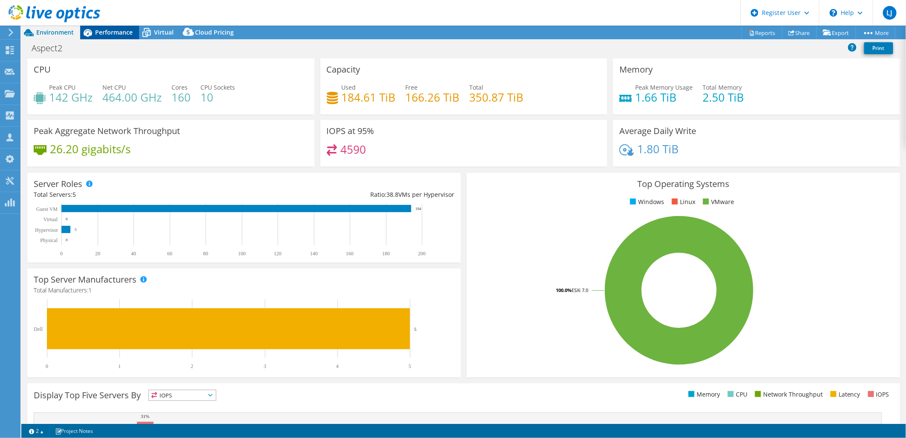
click at [120, 37] on div "Performance" at bounding box center [109, 33] width 59 height 14
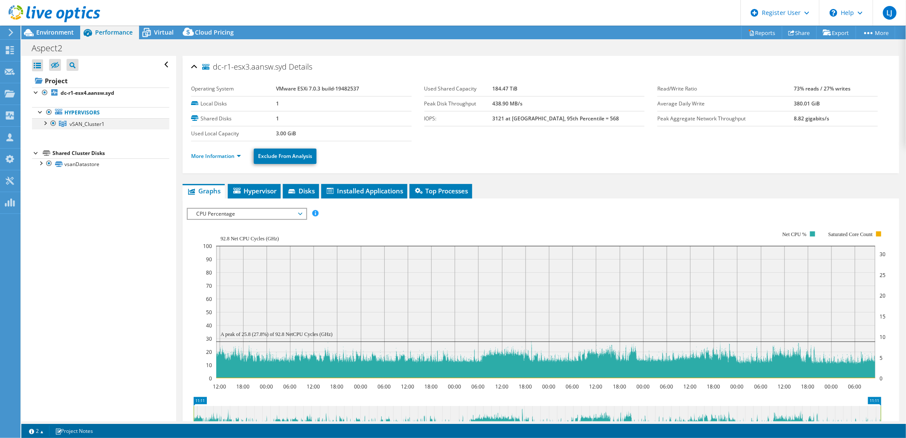
click at [44, 121] on div at bounding box center [45, 122] width 9 height 9
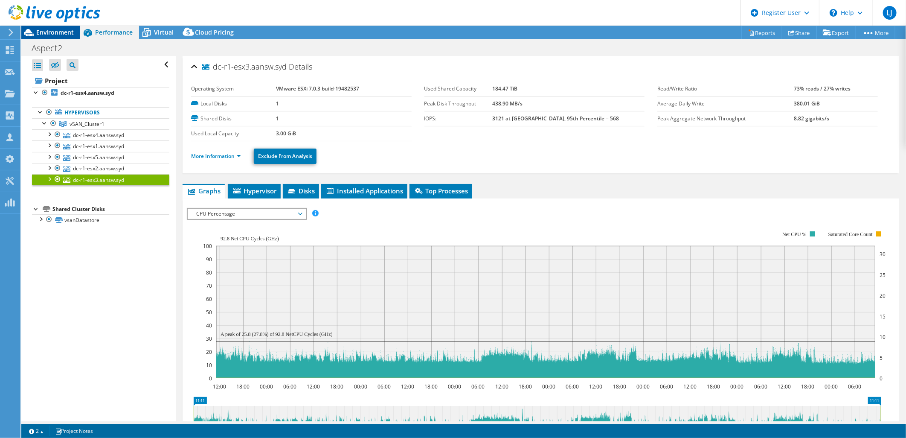
click at [55, 32] on span "Environment" at bounding box center [55, 32] width 38 height 8
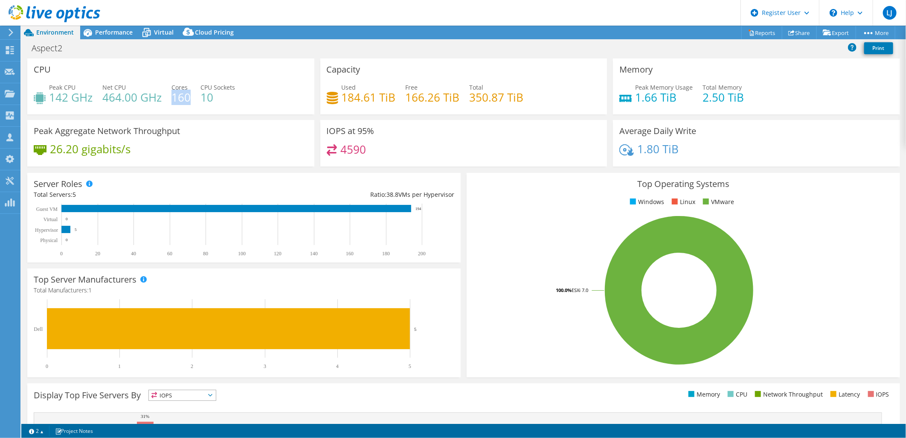
drag, startPoint x: 189, startPoint y: 95, endPoint x: 172, endPoint y: 94, distance: 16.7
click at [172, 94] on h4 "160" at bounding box center [180, 97] width 19 height 9
drag, startPoint x: 172, startPoint y: 94, endPoint x: 172, endPoint y: 99, distance: 5.1
click at [172, 98] on h4 "160" at bounding box center [180, 97] width 19 height 9
drag, startPoint x: 104, startPoint y: 94, endPoint x: 135, endPoint y: 99, distance: 31.6
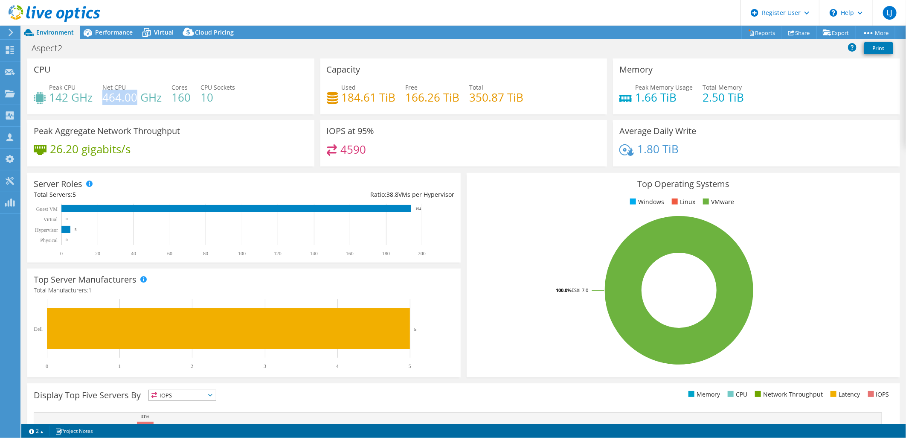
click at [135, 99] on h4 "464.00 GHz" at bounding box center [131, 97] width 59 height 9
click at [120, 107] on div "Peak CPU 142 GHz Net CPU 464.00 GHz Cores 160 CPU Sockets 10" at bounding box center [171, 97] width 274 height 28
click at [119, 38] on div "Performance" at bounding box center [109, 33] width 59 height 14
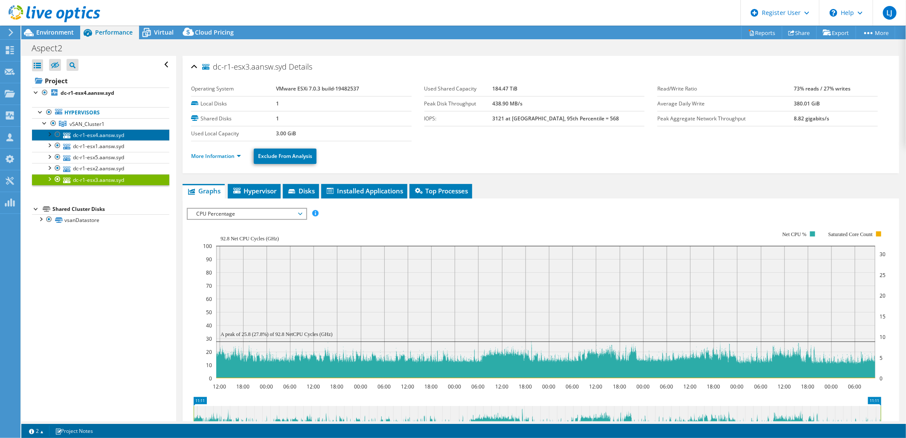
click at [87, 129] on link "dc-r1-esx4.aansw.syd" at bounding box center [100, 134] width 137 height 11
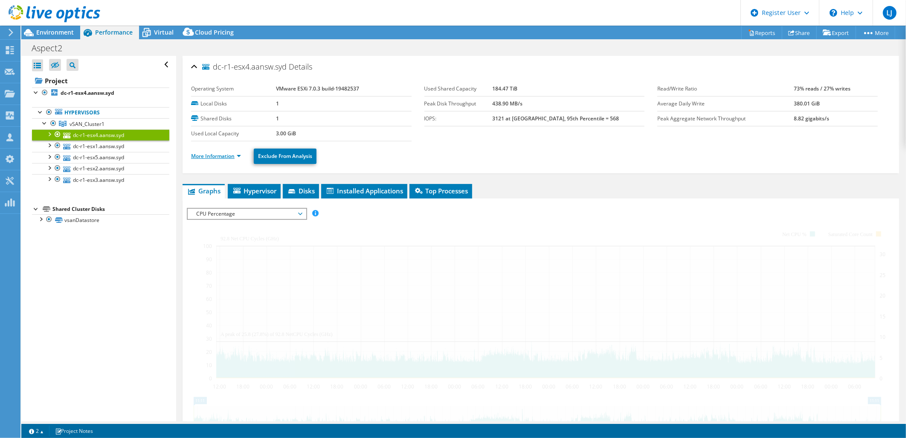
click at [205, 154] on link "More Information" at bounding box center [216, 155] width 50 height 7
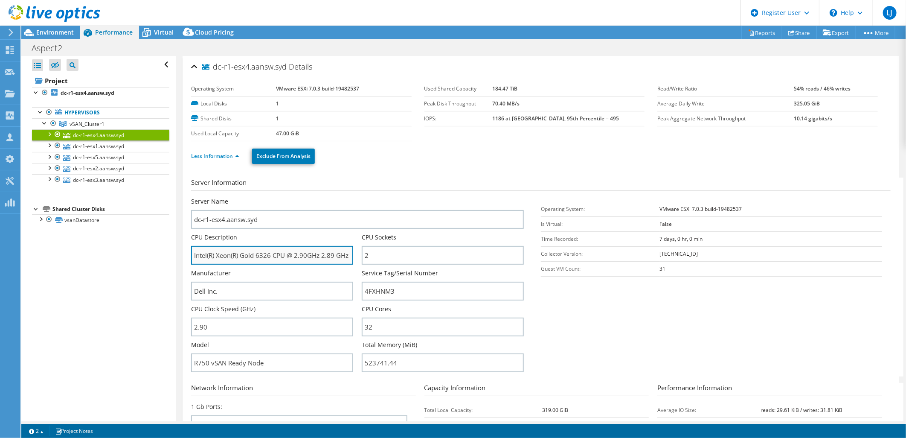
click at [276, 255] on input "Intel(R) Xeon(R) Gold 6326 CPU @ 2.90GHz 2.89 GHz" at bounding box center [272, 255] width 162 height 19
click at [264, 254] on input "Intel(R) Xeon(R) Gold 6326 CPU @ 2.90GHz 2.89 GHz" at bounding box center [272, 255] width 162 height 19
click at [246, 255] on input "Intel(R) Xeon(R) Gold 6326 CPU @ 2.90GHz 2.89 GHz" at bounding box center [272, 255] width 162 height 19
click at [241, 253] on input "Intel(R) Xeon(R) Gold 6326 CPU @ 2.90GHz 2.89 GHz" at bounding box center [272, 255] width 162 height 19
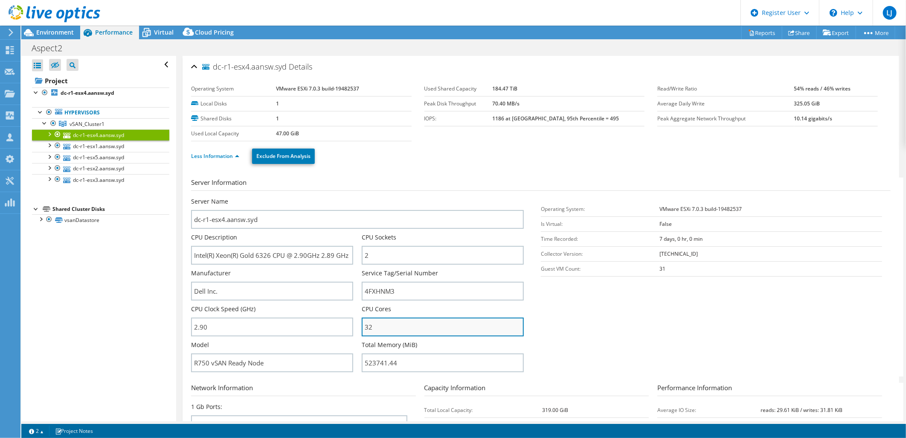
click at [382, 325] on input "32" at bounding box center [443, 326] width 162 height 19
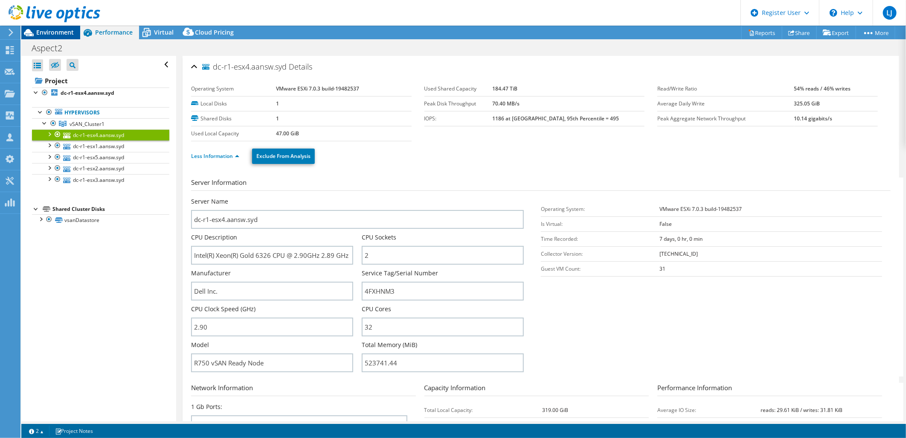
click at [64, 32] on span "Environment" at bounding box center [55, 32] width 38 height 8
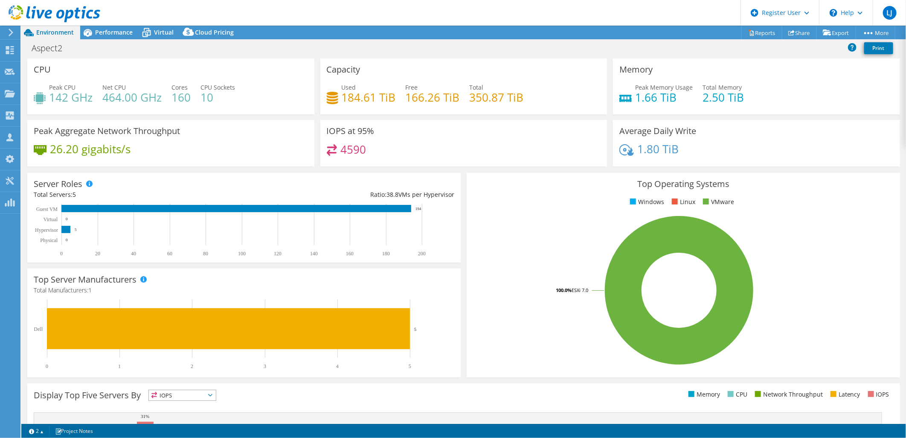
click at [674, 105] on div "Peak Memory Usage 1.66 TiB Total Memory 2.50 TiB" at bounding box center [756, 97] width 274 height 28
drag, startPoint x: 647, startPoint y: 101, endPoint x: 628, endPoint y: 103, distance: 18.8
click at [628, 103] on div "Peak Memory Usage 1.66 TiB Total Memory 2.50 TiB" at bounding box center [756, 97] width 274 height 28
click at [635, 101] on h4 "1.66 TiB" at bounding box center [664, 97] width 58 height 9
drag, startPoint x: 364, startPoint y: 99, endPoint x: 390, endPoint y: 99, distance: 25.6
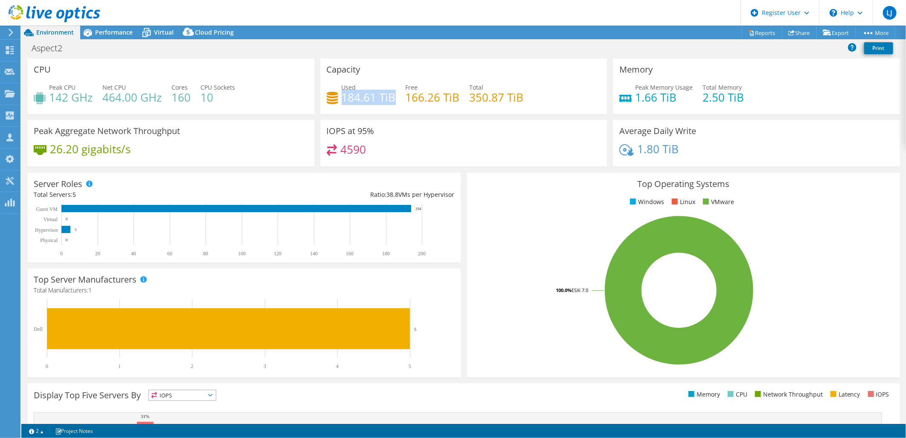
click at [390, 99] on h4 "184.61 TiB" at bounding box center [369, 97] width 54 height 9
click at [364, 93] on h4 "184.61 TiB" at bounding box center [369, 97] width 54 height 9
drag, startPoint x: 351, startPoint y: 91, endPoint x: 336, endPoint y: 96, distance: 16.5
click at [336, 96] on div "Used 184.61 TiB Free 166.26 TiB Total 350.87 TiB" at bounding box center [464, 97] width 274 height 28
click at [177, 97] on div "Peak CPU 142 GHz Net CPU 464.00 GHz Cores 160 CPU Sockets 10" at bounding box center [171, 97] width 274 height 28
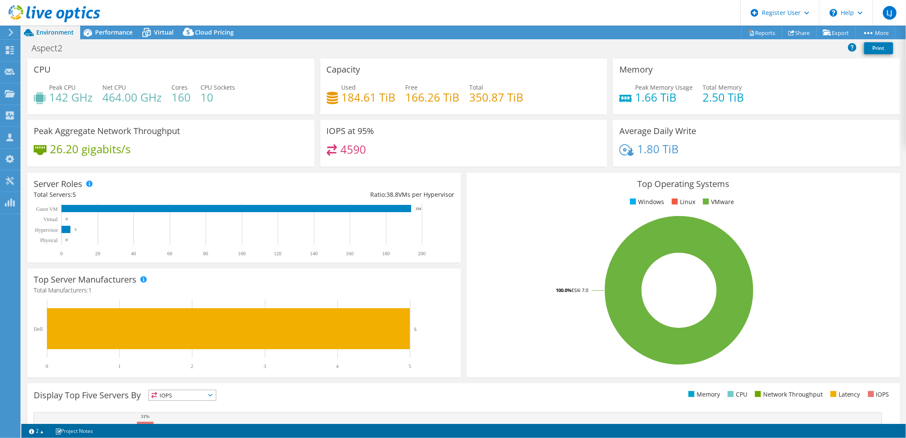
drag, startPoint x: 177, startPoint y: 97, endPoint x: 192, endPoint y: 100, distance: 15.6
click at [192, 100] on div "Peak CPU 142 GHz Net CPU 464.00 GHz Cores 160 CPU Sockets 10" at bounding box center [171, 97] width 274 height 28
drag, startPoint x: 402, startPoint y: 96, endPoint x: 450, endPoint y: 96, distance: 48.6
click at [450, 96] on div "Used 184.61 TiB Free 166.26 TiB Total 350.87 TiB" at bounding box center [464, 97] width 274 height 28
drag, startPoint x: 450, startPoint y: 96, endPoint x: 455, endPoint y: 96, distance: 4.8
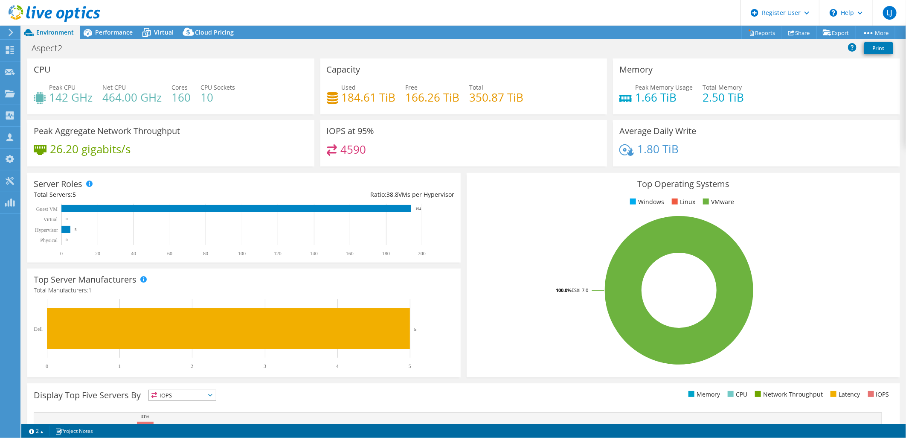
click at [455, 96] on h4 "166.26 TiB" at bounding box center [433, 97] width 54 height 9
drag, startPoint x: 455, startPoint y: 96, endPoint x: 403, endPoint y: 97, distance: 52.5
click at [406, 97] on h4 "166.26 TiB" at bounding box center [433, 97] width 54 height 9
drag, startPoint x: 403, startPoint y: 97, endPoint x: 393, endPoint y: 98, distance: 9.5
click at [393, 98] on div "Used 184.61 TiB Free 166.26 TiB Total 350.87 TiB" at bounding box center [464, 97] width 274 height 28
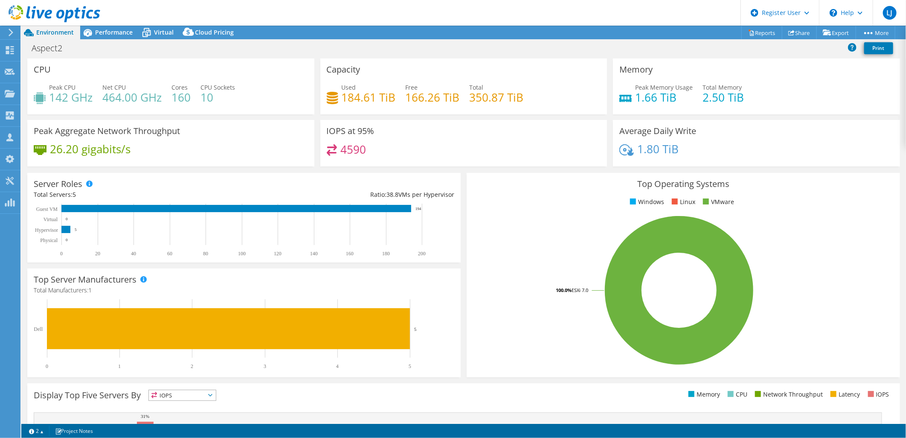
click at [134, 157] on div "26.20 gigabits/s" at bounding box center [171, 153] width 274 height 18
drag, startPoint x: 133, startPoint y: 149, endPoint x: 49, endPoint y: 151, distance: 83.2
click at [49, 151] on div "26.20 gigabits/s" at bounding box center [171, 153] width 274 height 18
drag, startPoint x: 49, startPoint y: 151, endPoint x: 66, endPoint y: 151, distance: 16.6
click at [66, 151] on h4 "26.20 gigabits/s" at bounding box center [90, 148] width 81 height 9
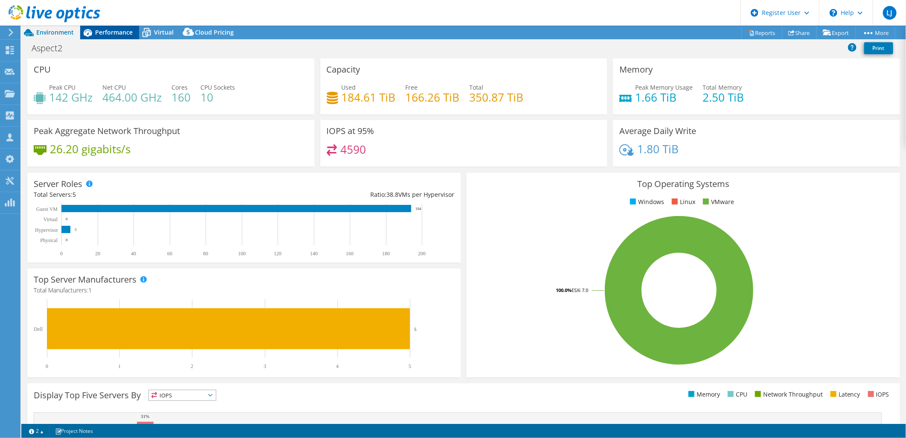
click at [113, 35] on span "Performance" at bounding box center [114, 32] width 38 height 8
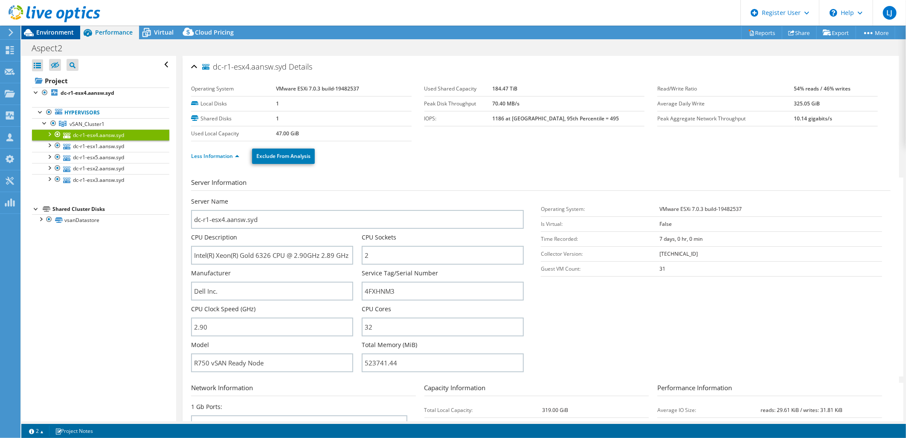
drag, startPoint x: 49, startPoint y: 29, endPoint x: 52, endPoint y: 33, distance: 5.8
click at [49, 30] on span "Environment" at bounding box center [55, 32] width 38 height 8
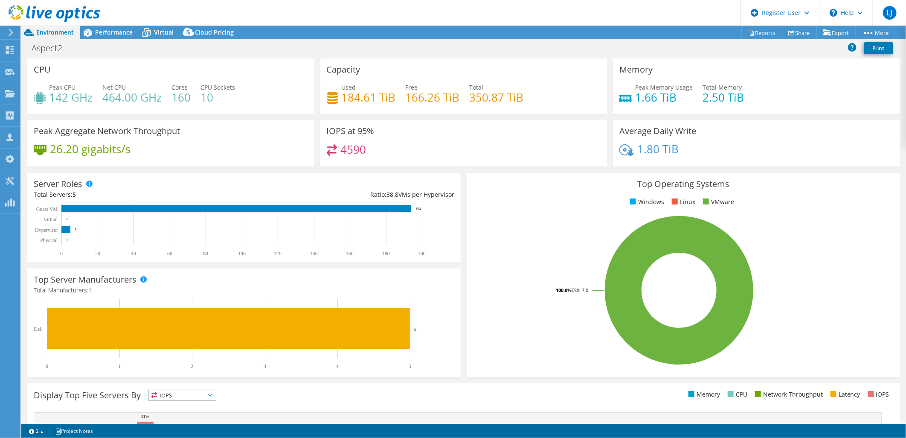
click at [689, 144] on div "1.80 TiB" at bounding box center [756, 153] width 274 height 18
drag, startPoint x: 664, startPoint y: 149, endPoint x: 632, endPoint y: 148, distance: 31.6
click at [632, 148] on div "1.80 TiB" at bounding box center [756, 153] width 274 height 18
click at [632, 148] on div "1.80 TiB" at bounding box center [648, 148] width 59 height 9
drag, startPoint x: 634, startPoint y: 150, endPoint x: 673, endPoint y: 153, distance: 38.9
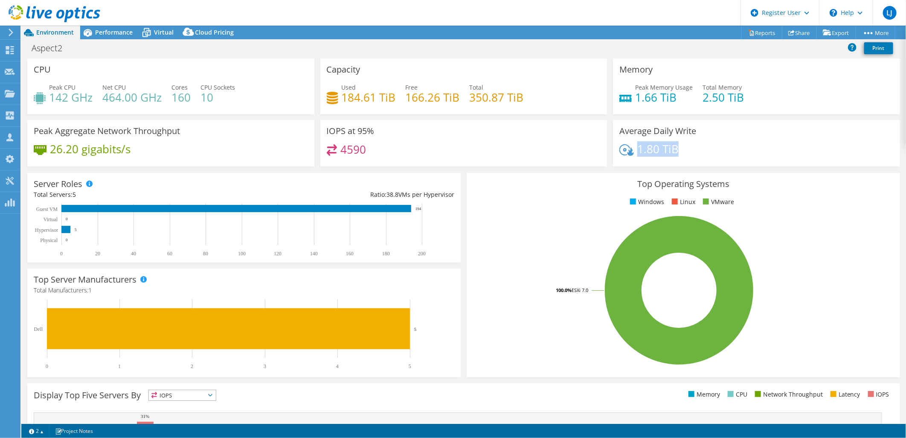
click at [673, 153] on h4 "1.80 TiB" at bounding box center [657, 148] width 41 height 9
click at [673, 152] on h4 "1.80 TiB" at bounding box center [657, 148] width 41 height 9
drag, startPoint x: 673, startPoint y: 152, endPoint x: 634, endPoint y: 151, distance: 38.8
click at [637, 151] on h4 "1.80 TiB" at bounding box center [657, 148] width 41 height 9
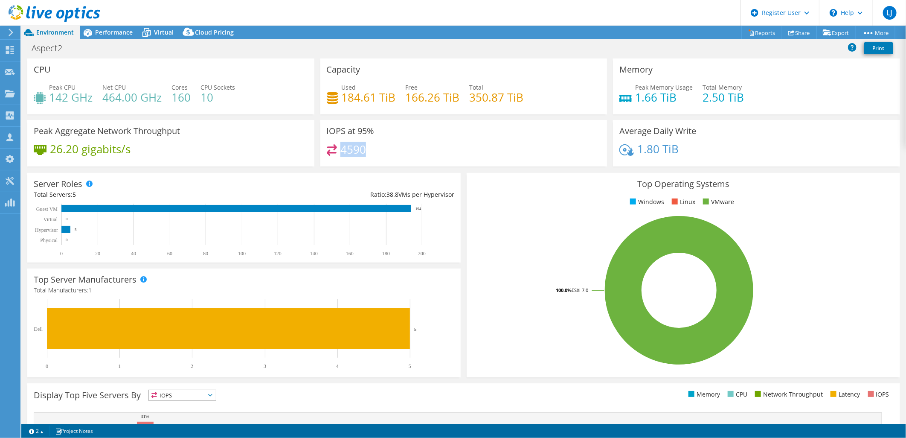
drag, startPoint x: 363, startPoint y: 150, endPoint x: 340, endPoint y: 152, distance: 22.7
click at [340, 152] on div "4590" at bounding box center [464, 153] width 274 height 18
drag, startPoint x: 340, startPoint y: 152, endPoint x: 367, endPoint y: 150, distance: 27.0
click at [367, 150] on div "4590" at bounding box center [464, 153] width 274 height 18
click at [158, 26] on div "Virtual" at bounding box center [159, 33] width 41 height 14
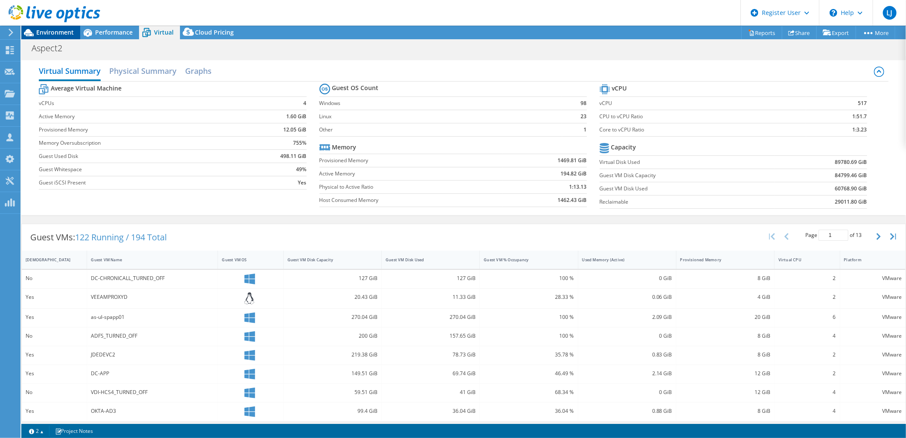
click at [64, 32] on span "Environment" at bounding box center [55, 32] width 38 height 8
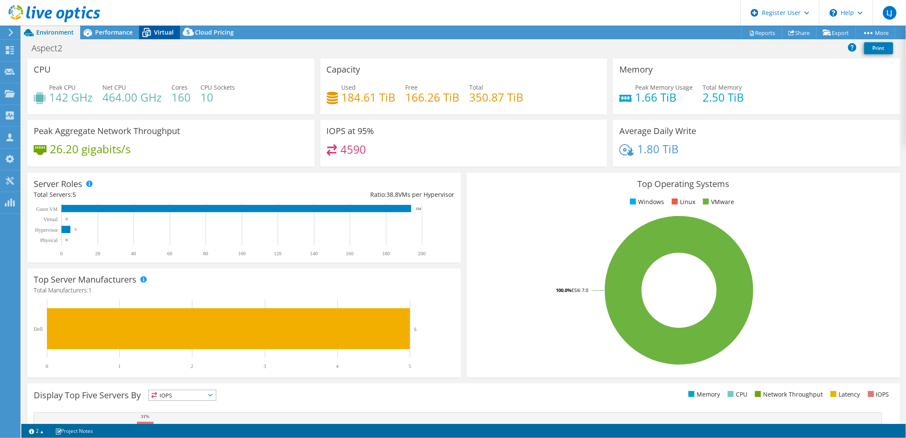
click at [160, 37] on div "Virtual" at bounding box center [159, 33] width 41 height 14
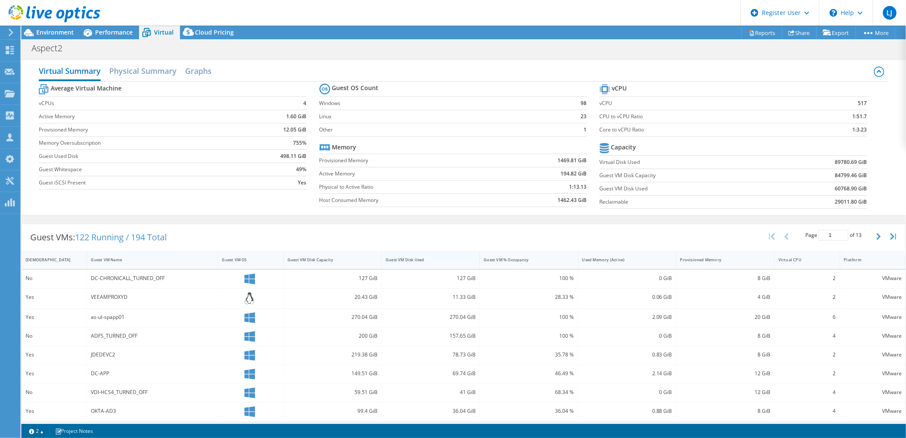
click at [413, 256] on div "Guest VM Disk Used" at bounding box center [425, 259] width 87 height 13
click at [413, 259] on div "Guest VM Disk Used" at bounding box center [426, 260] width 80 height 6
drag, startPoint x: 450, startPoint y: 279, endPoint x: 463, endPoint y: 280, distance: 13.3
click at [463, 280] on div "14804.5 GiB" at bounding box center [431, 277] width 90 height 9
drag, startPoint x: 463, startPoint y: 280, endPoint x: 305, endPoint y: 238, distance: 163.9
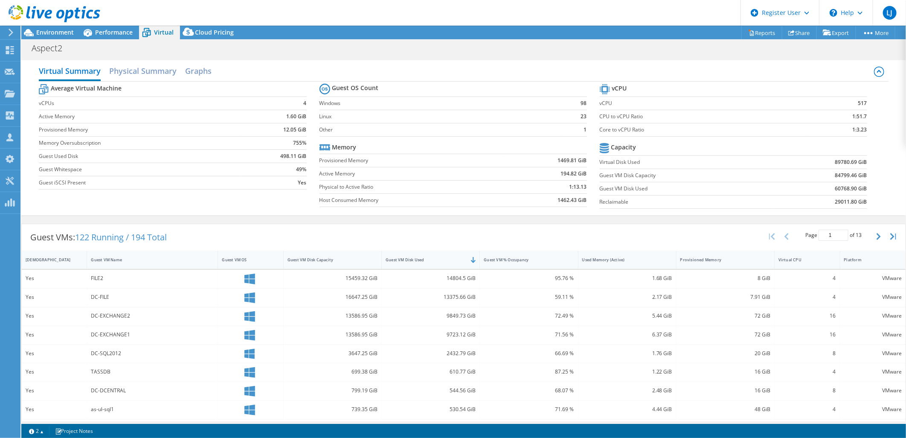
click at [305, 238] on div "Guest VMs: 122 Running / 194 Total Page 1 of 13 5 rows 10 rows 20 rows 25 rows …" at bounding box center [464, 237] width 884 height 26
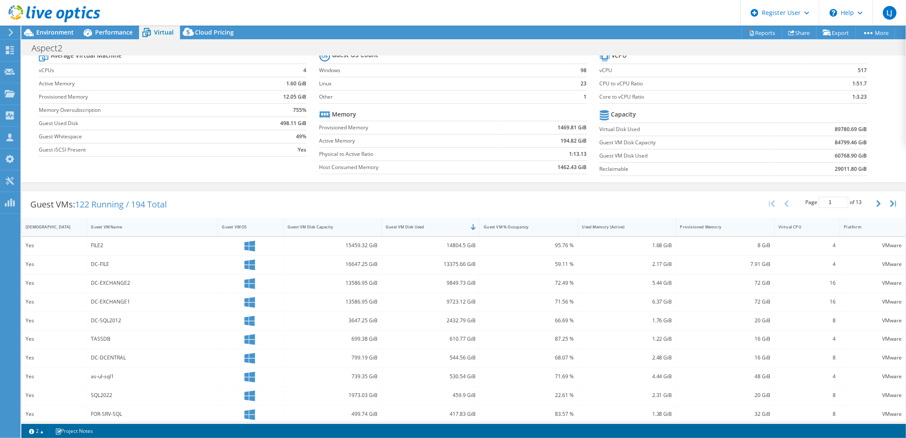
scroll to position [47, 0]
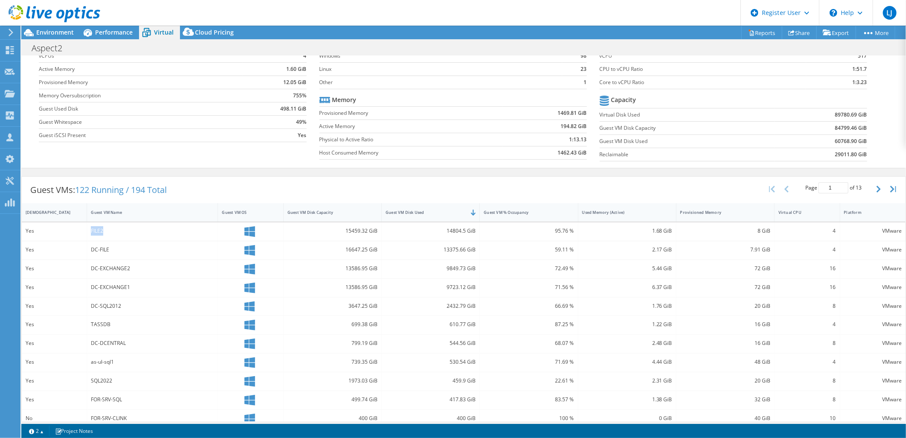
drag, startPoint x: 105, startPoint y: 233, endPoint x: 89, endPoint y: 232, distance: 16.2
click at [89, 232] on div "FILE2" at bounding box center [152, 231] width 131 height 18
drag, startPoint x: 89, startPoint y: 232, endPoint x: 110, endPoint y: 238, distance: 22.1
click at [110, 236] on div "FILE2" at bounding box center [152, 231] width 131 height 18
drag, startPoint x: 113, startPoint y: 252, endPoint x: 90, endPoint y: 253, distance: 23.5
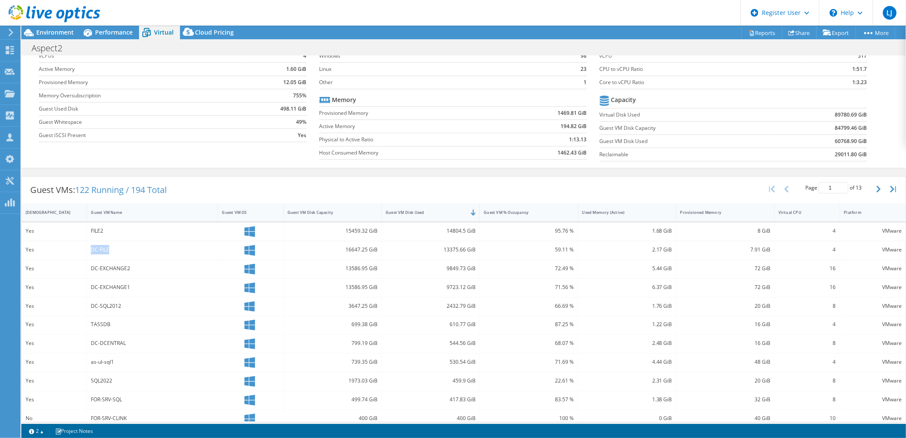
click at [90, 253] on div "DC-FILE" at bounding box center [152, 250] width 131 height 18
drag, startPoint x: 90, startPoint y: 253, endPoint x: 131, endPoint y: 272, distance: 44.8
click at [131, 272] on div "DC-EXCHANGE2" at bounding box center [152, 268] width 123 height 9
drag, startPoint x: 135, startPoint y: 270, endPoint x: 66, endPoint y: 274, distance: 69.6
click at [66, 274] on div "Yes DC-EXCHANGE2 13586.95 GiB 9849.73 GiB 72.49 % 5.44 GiB 72 GiB 16 VMware" at bounding box center [464, 269] width 884 height 18
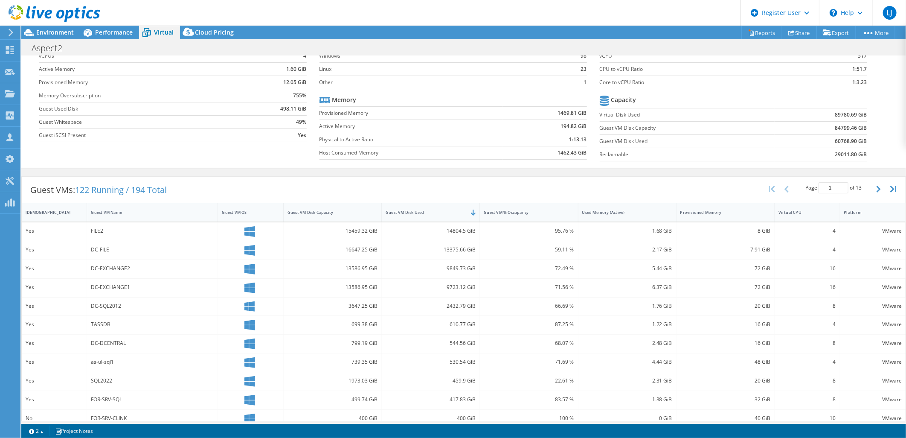
click at [155, 282] on div "DC-EXCHANGE1" at bounding box center [152, 286] width 123 height 9
drag, startPoint x: 133, startPoint y: 289, endPoint x: 83, endPoint y: 289, distance: 49.5
click at [83, 289] on div "Yes DC-EXCHANGE1 13586.95 GiB 9723.12 GiB 71.56 % 6.37 GiB 72 GiB 16 VMware" at bounding box center [464, 288] width 884 height 18
drag, startPoint x: 83, startPoint y: 289, endPoint x: 126, endPoint y: 308, distance: 46.8
click at [126, 308] on div "DC-SQL2012" at bounding box center [152, 305] width 123 height 9
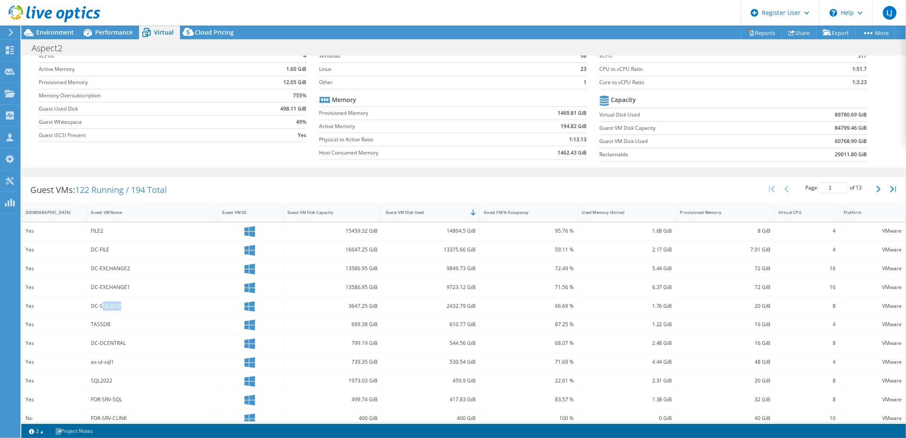
drag, startPoint x: 114, startPoint y: 306, endPoint x: 101, endPoint y: 307, distance: 13.7
click at [101, 307] on div "DC-SQL2012" at bounding box center [152, 305] width 123 height 9
drag, startPoint x: 101, startPoint y: 307, endPoint x: 108, endPoint y: 325, distance: 19.1
click at [108, 325] on div "TASSDB" at bounding box center [152, 323] width 123 height 9
drag, startPoint x: 101, startPoint y: 324, endPoint x: 89, endPoint y: 325, distance: 12.4
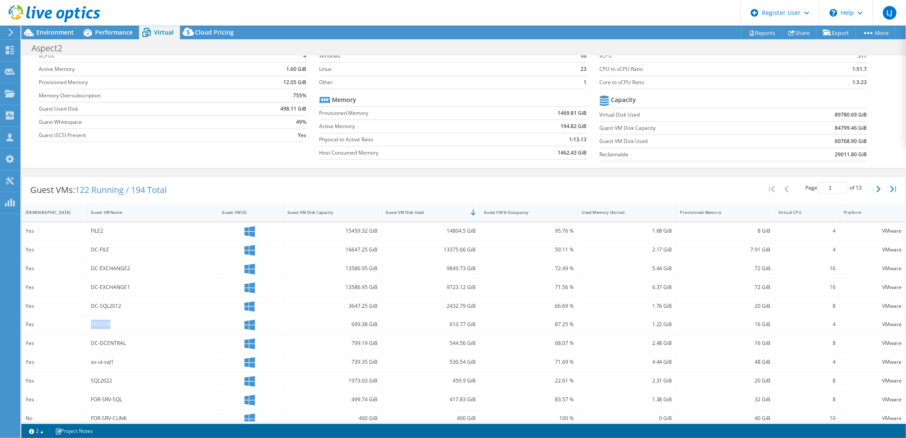
click at [89, 325] on div "TASSDB" at bounding box center [152, 325] width 131 height 18
drag, startPoint x: 89, startPoint y: 325, endPoint x: 106, endPoint y: 326, distance: 17.1
click at [106, 326] on div "TASSDB" at bounding box center [152, 323] width 123 height 9
drag, startPoint x: 128, startPoint y: 344, endPoint x: 70, endPoint y: 344, distance: 58.0
click at [70, 344] on div "Yes DC-DCENTRAL 799.19 GiB 544.56 GiB 68.07 % 2.48 GiB 16 GiB 8 VMware" at bounding box center [464, 343] width 884 height 18
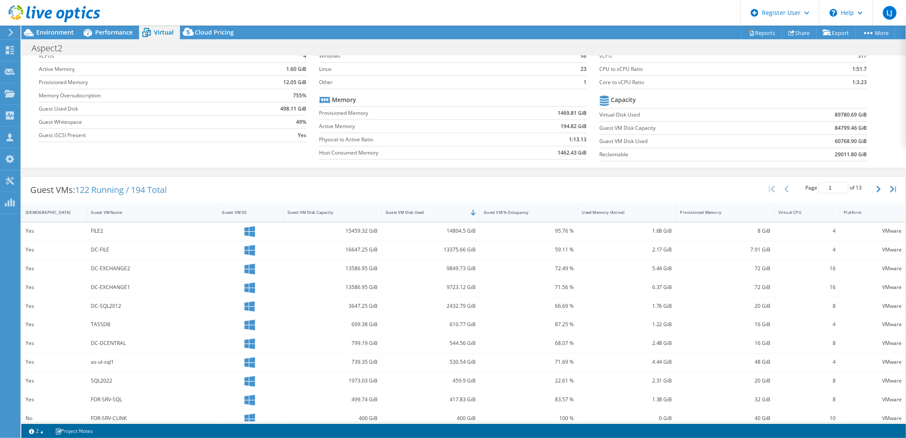
drag, startPoint x: 70, startPoint y: 344, endPoint x: 118, endPoint y: 365, distance: 51.9
click at [120, 365] on div "as-ul-sql1" at bounding box center [152, 361] width 123 height 9
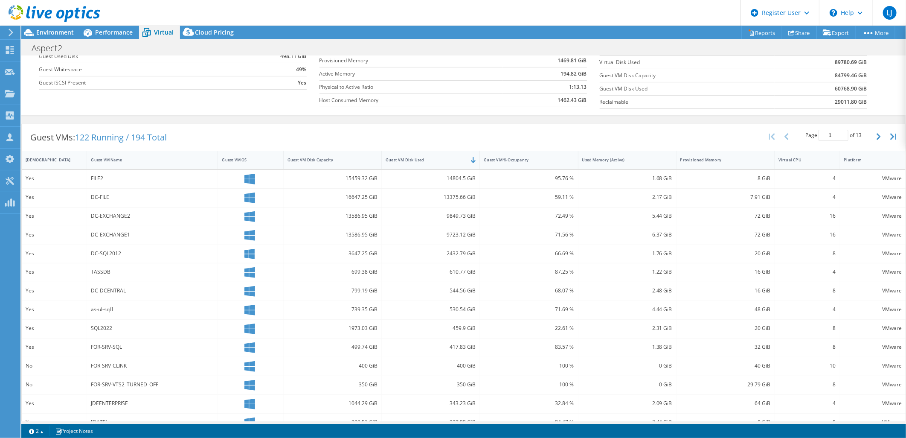
scroll to position [135, 0]
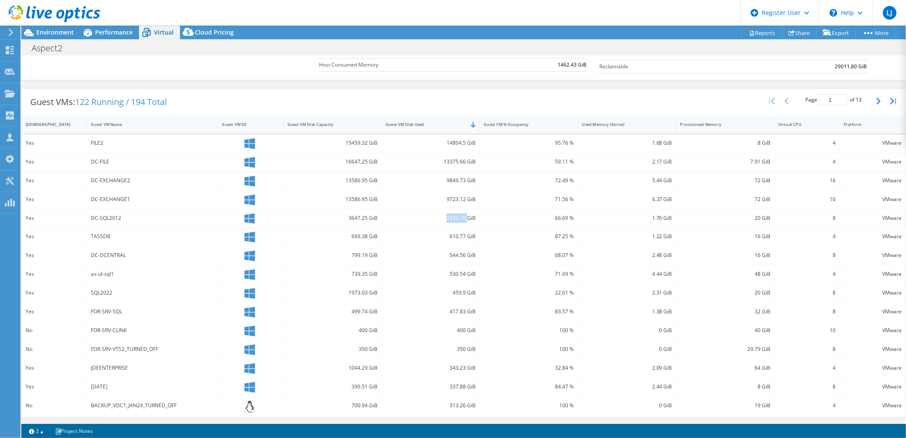
drag, startPoint x: 435, startPoint y: 214, endPoint x: 465, endPoint y: 216, distance: 29.9
click at [465, 216] on div "2432.79 GiB" at bounding box center [431, 217] width 90 height 9
click at [83, 251] on div "Yes" at bounding box center [54, 256] width 65 height 18
click at [427, 215] on div "2432.79 GiB" at bounding box center [431, 217] width 90 height 9
click at [52, 37] on div "Environment" at bounding box center [50, 33] width 59 height 14
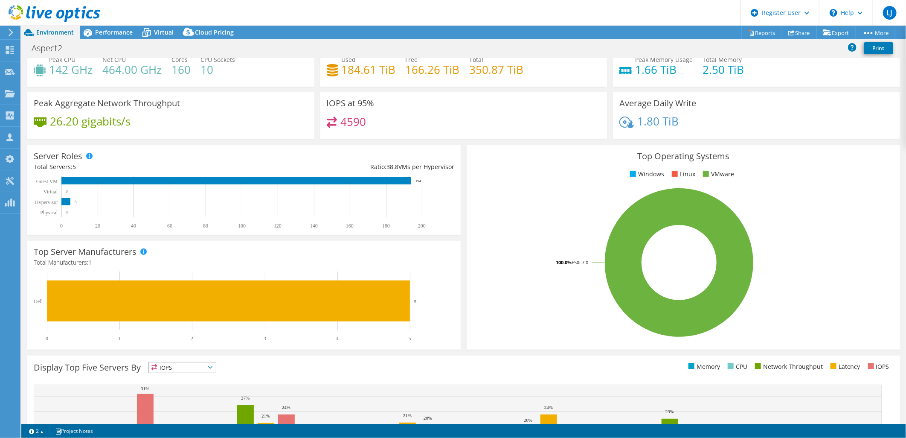
scroll to position [0, 0]
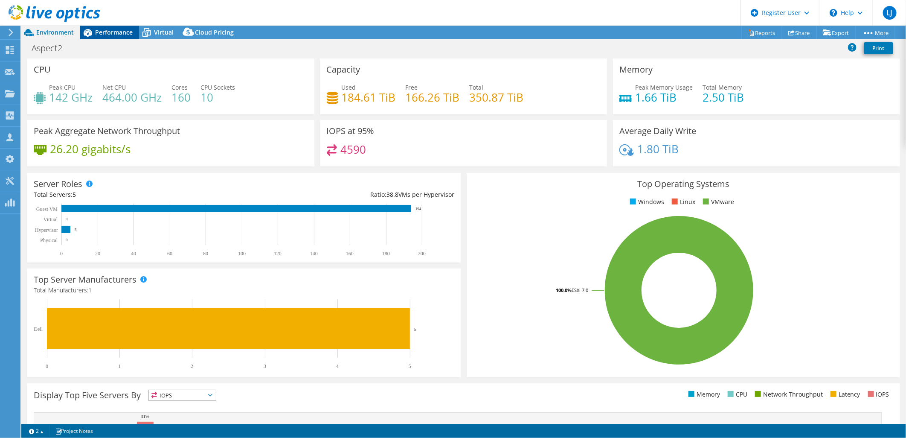
click at [96, 30] on span "Performance" at bounding box center [114, 32] width 38 height 8
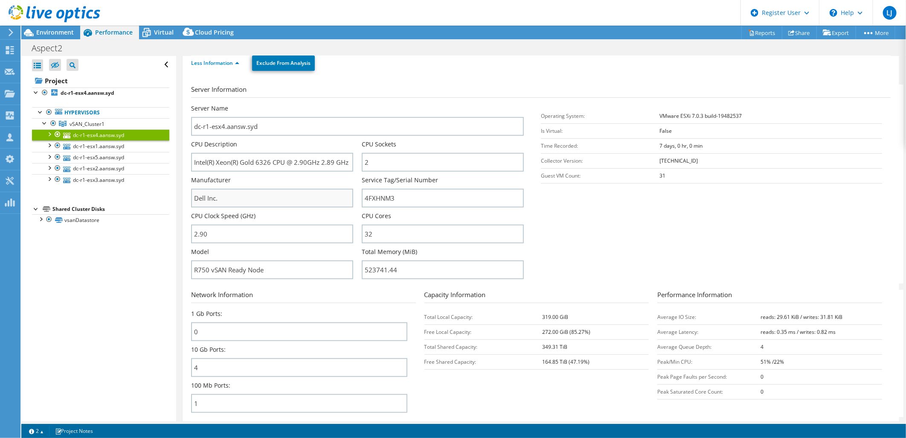
scroll to position [237, 0]
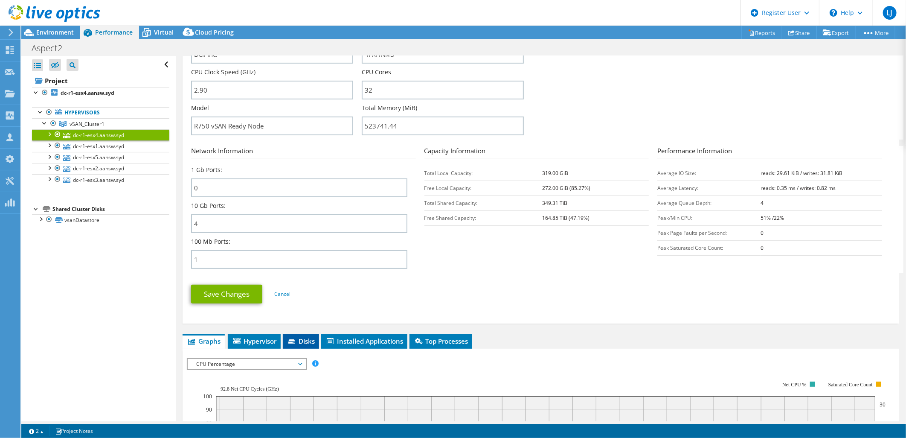
click at [310, 339] on span "Disks" at bounding box center [301, 341] width 28 height 9
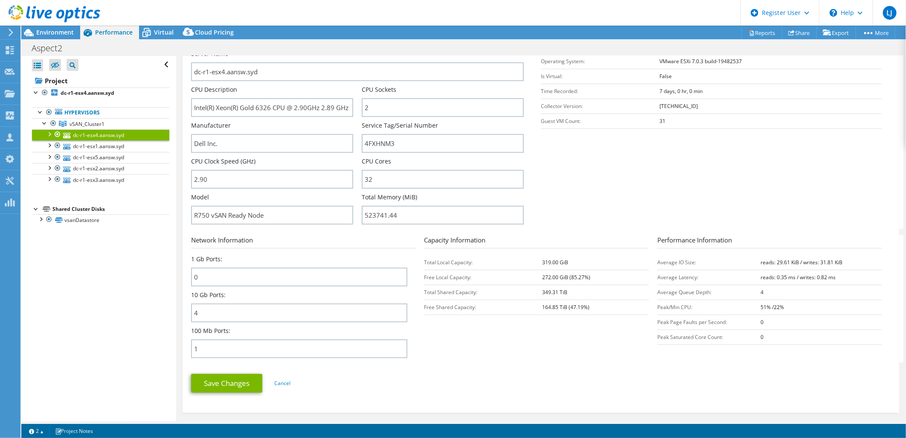
scroll to position [91, 0]
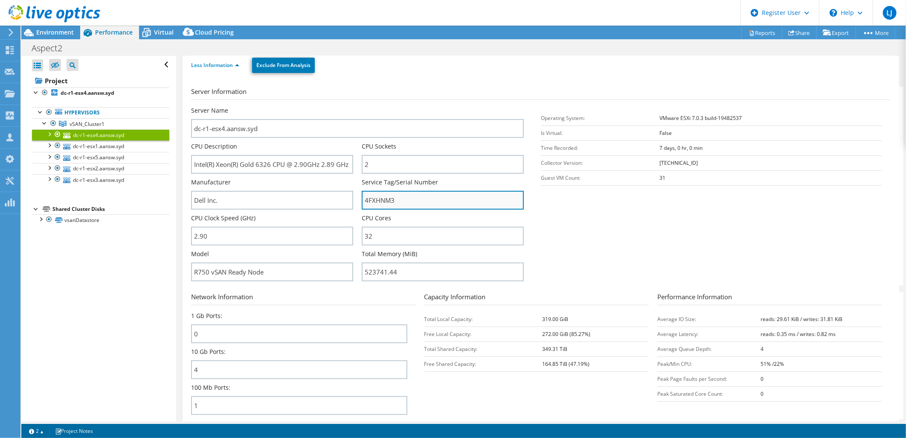
click at [392, 202] on input "4FXHNM3" at bounding box center [443, 200] width 162 height 19
drag, startPoint x: 373, startPoint y: 202, endPoint x: 330, endPoint y: 206, distance: 43.7
click at [330, 106] on div "Server Name dc-r1-esx4.aansw.syd CPU Description Intel(R) Xeon(R) Gold 6326 CPU…" at bounding box center [361, 106] width 341 height 0
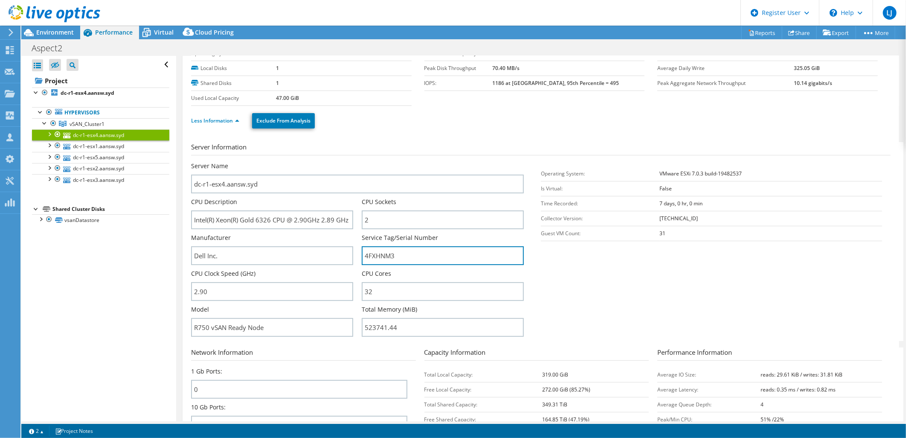
scroll to position [0, 0]
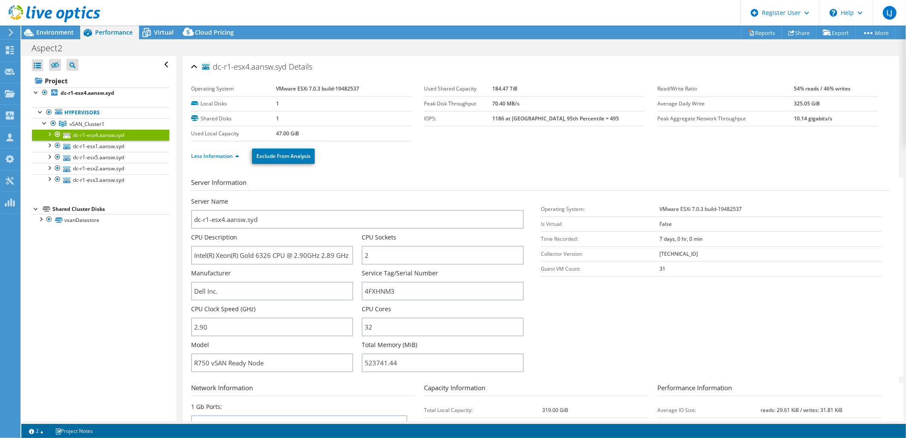
click at [206, 159] on li "Less Information" at bounding box center [217, 155] width 53 height 9
click at [111, 121] on link "vSAN_Cluster1" at bounding box center [100, 123] width 137 height 11
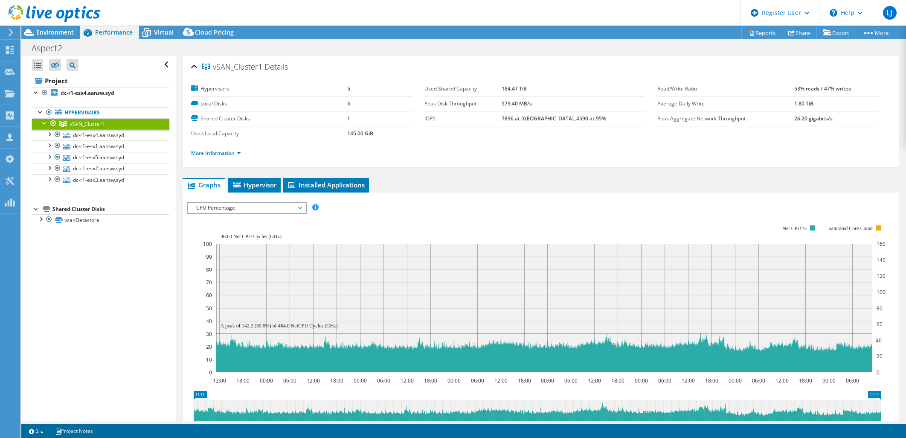
select select "[GEOGRAPHIC_DATA]"
select select "AUD"
click at [254, 209] on span "CPU Percentage" at bounding box center [247, 208] width 110 height 10
